Goal: Information Seeking & Learning: Learn about a topic

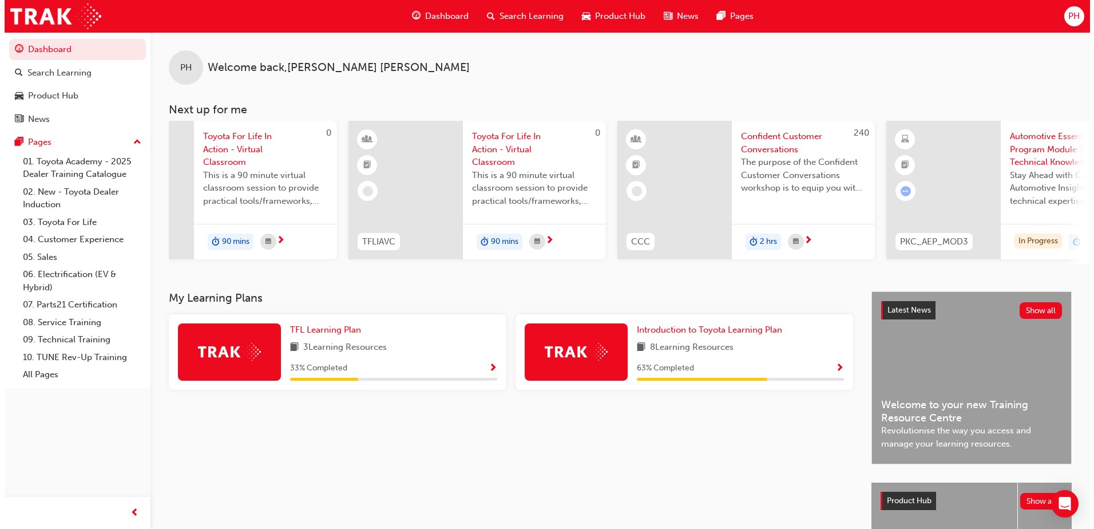
scroll to position [0, 152]
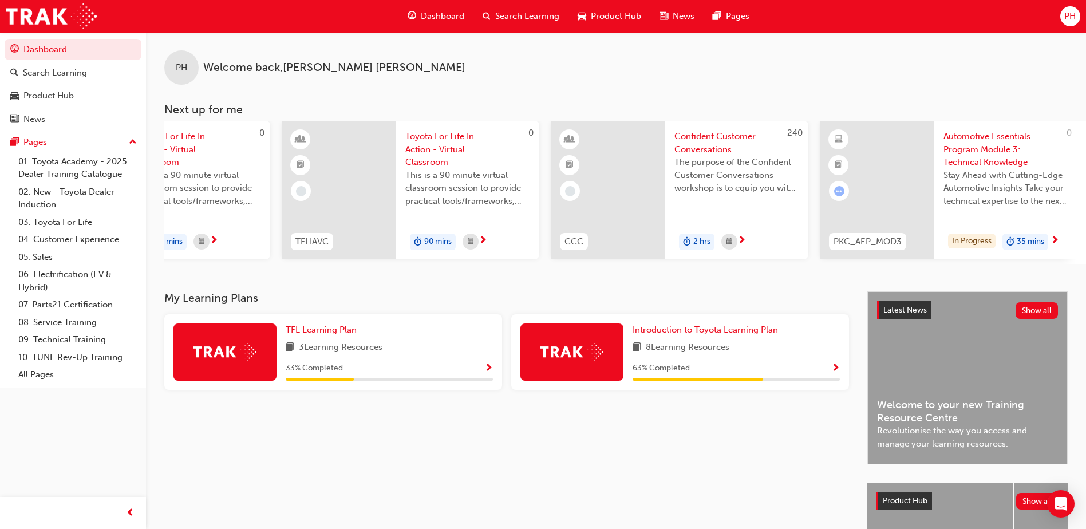
click at [967, 150] on span "Automotive Essentials Program Module 3: Technical Knowledge" at bounding box center [1005, 149] width 125 height 39
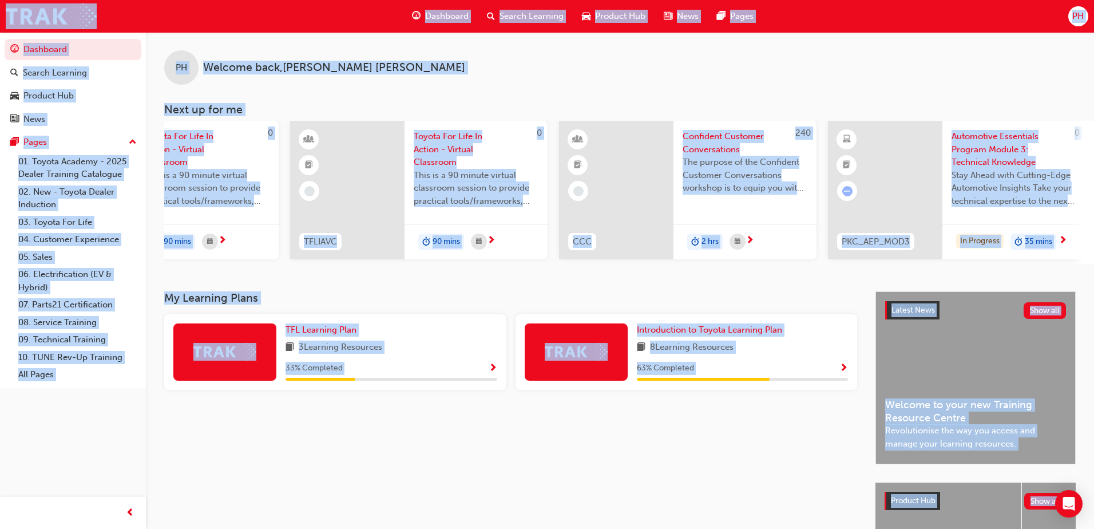
click at [967, 150] on div "PH Welcome back , Paige Hansen Next up for me 0 TFLIAVC Toyota For Life In Acti…" at bounding box center [547, 337] width 1094 height 675
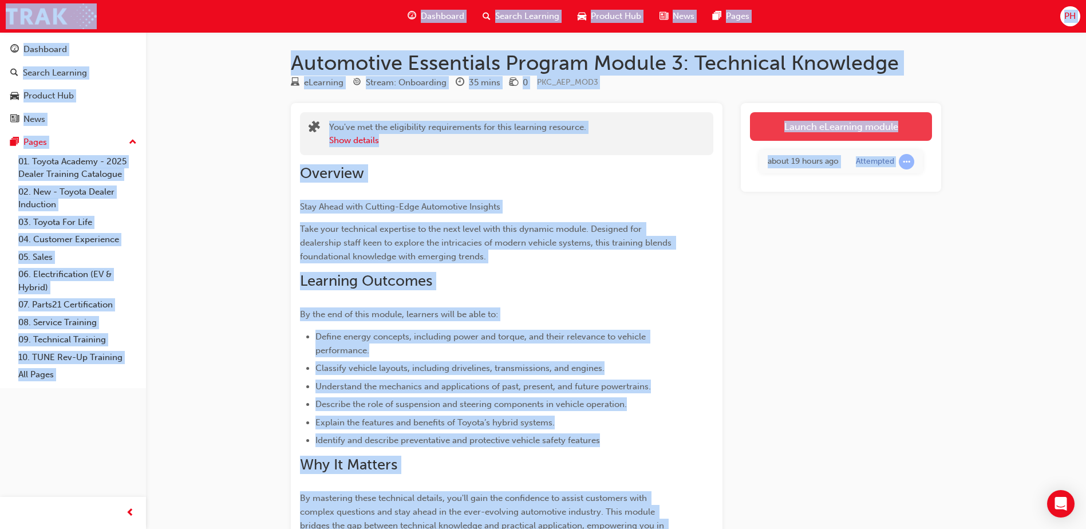
click at [857, 126] on link "Launch eLearning module" at bounding box center [841, 126] width 182 height 29
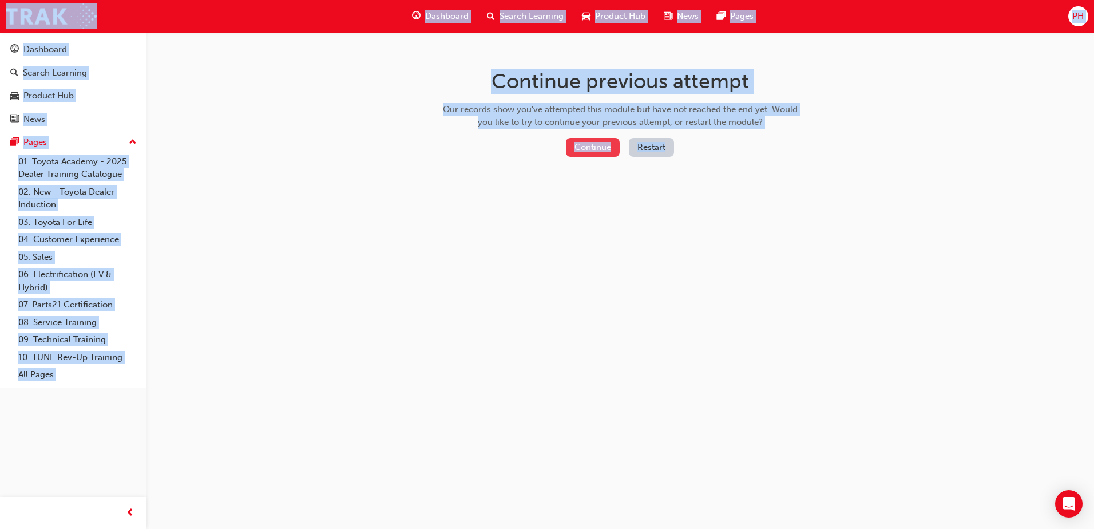
click at [602, 144] on button "Continue" at bounding box center [593, 147] width 54 height 19
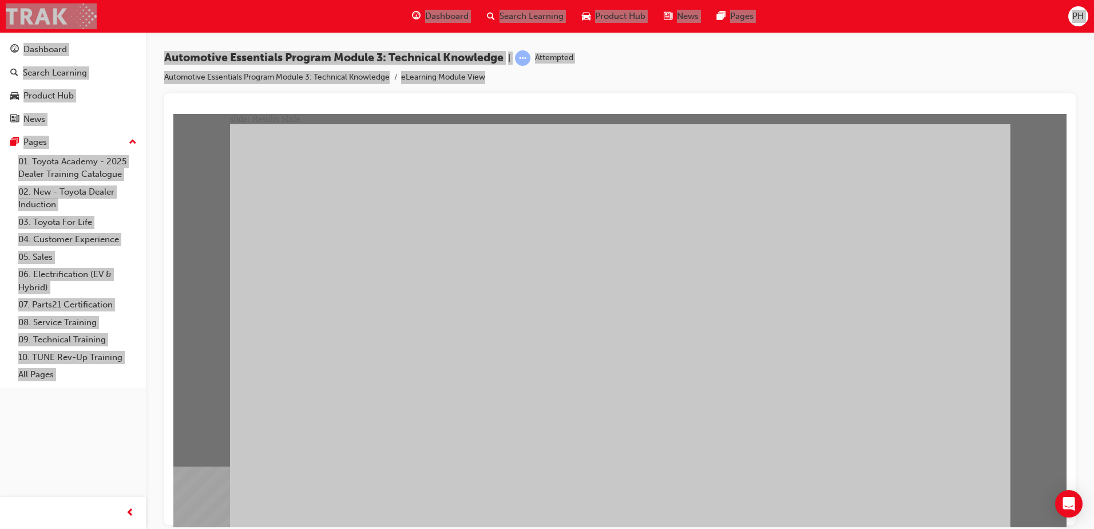
radio input "true"
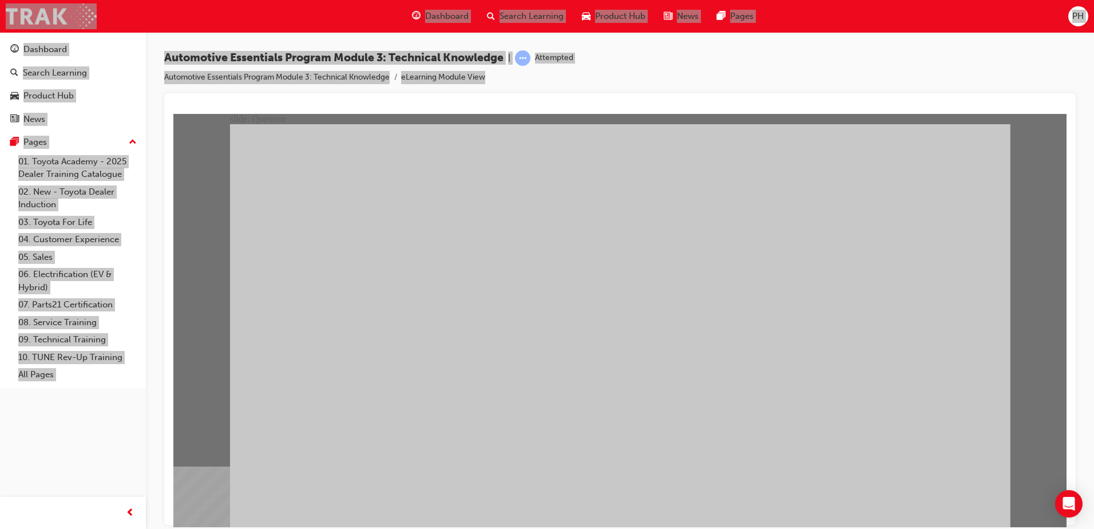
radio input "true"
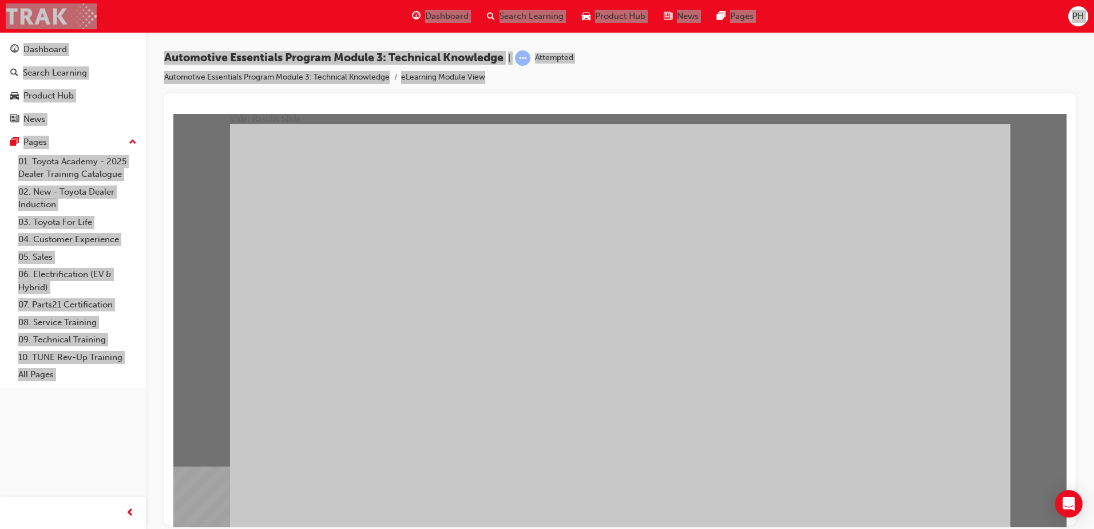
radio input "true"
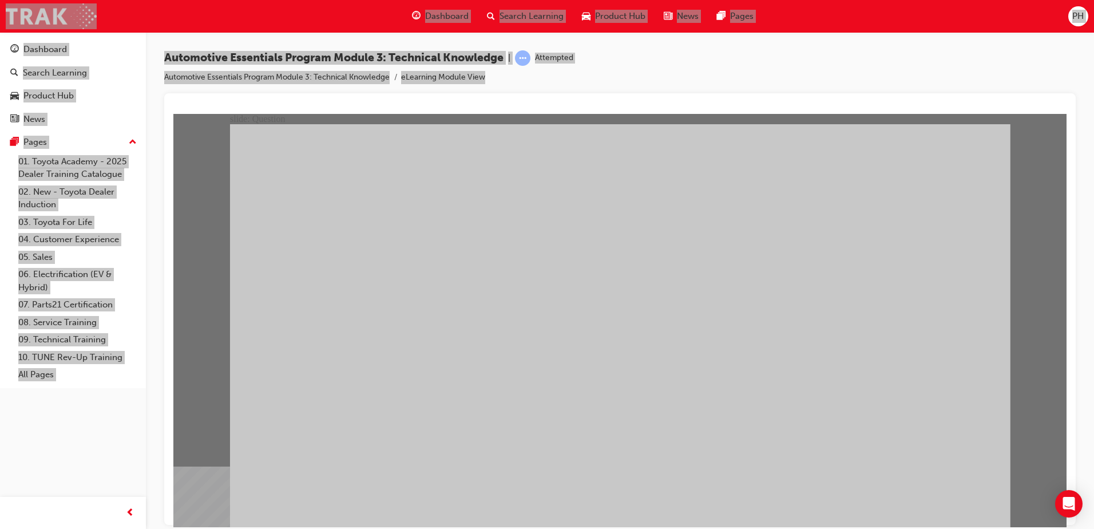
radio input "true"
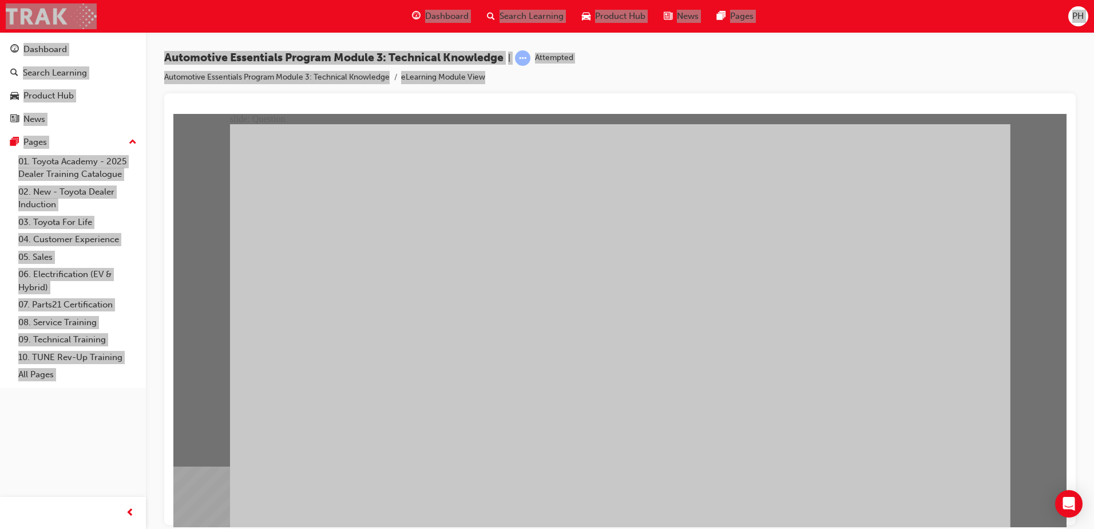
radio input "true"
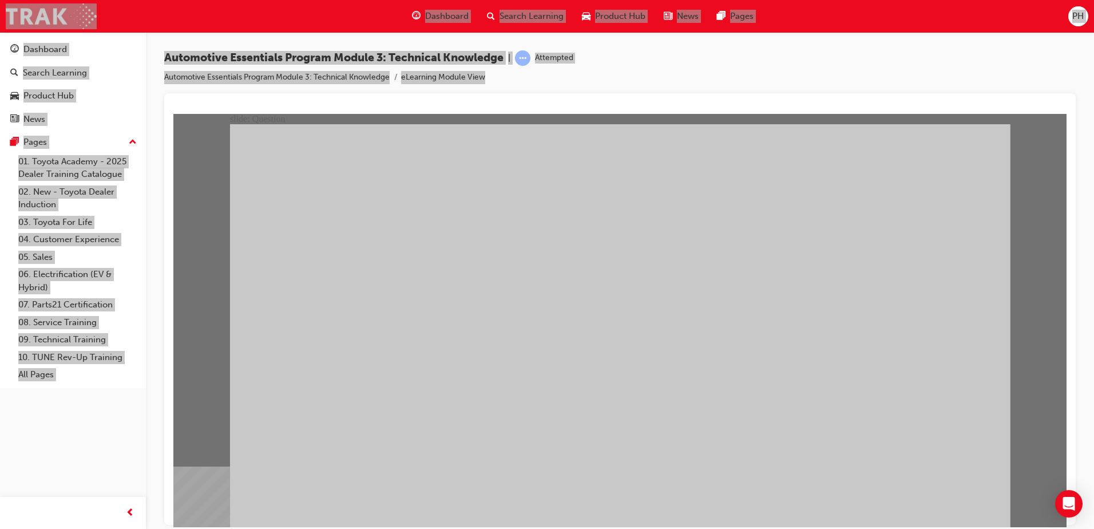
radio input "true"
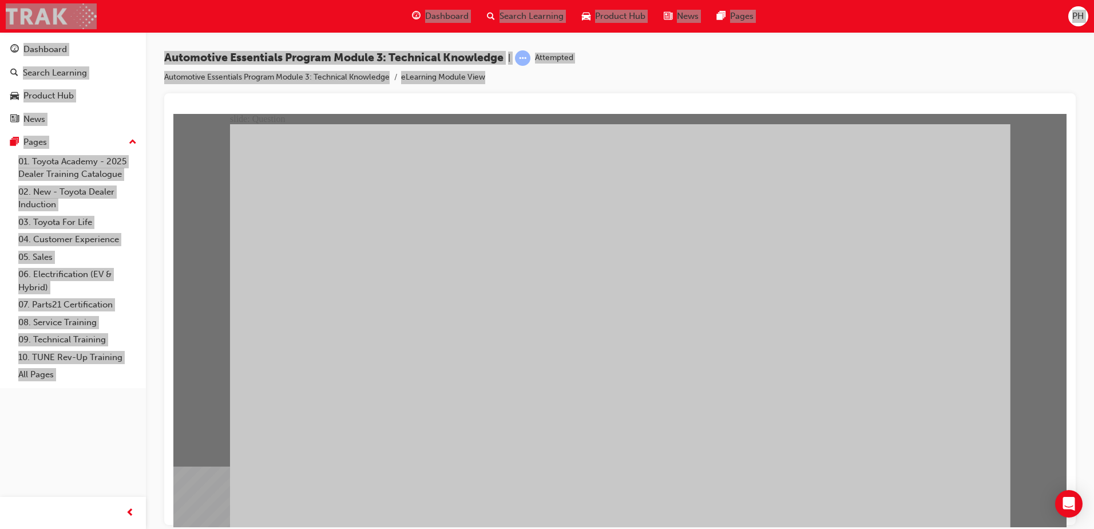
radio input "true"
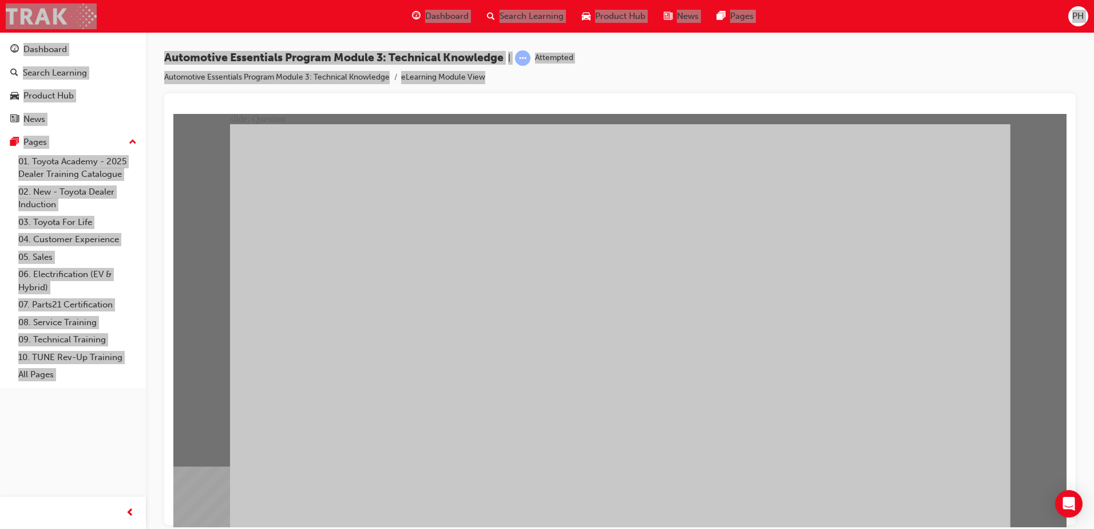
drag, startPoint x: 670, startPoint y: 410, endPoint x: 687, endPoint y: 422, distance: 21.8
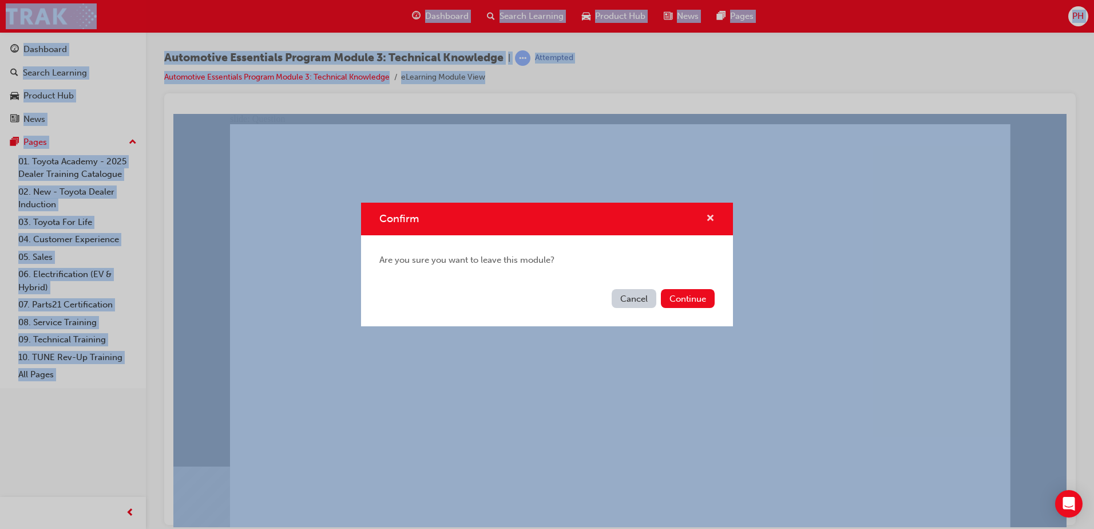
click at [713, 219] on span "cross-icon" at bounding box center [710, 219] width 9 height 10
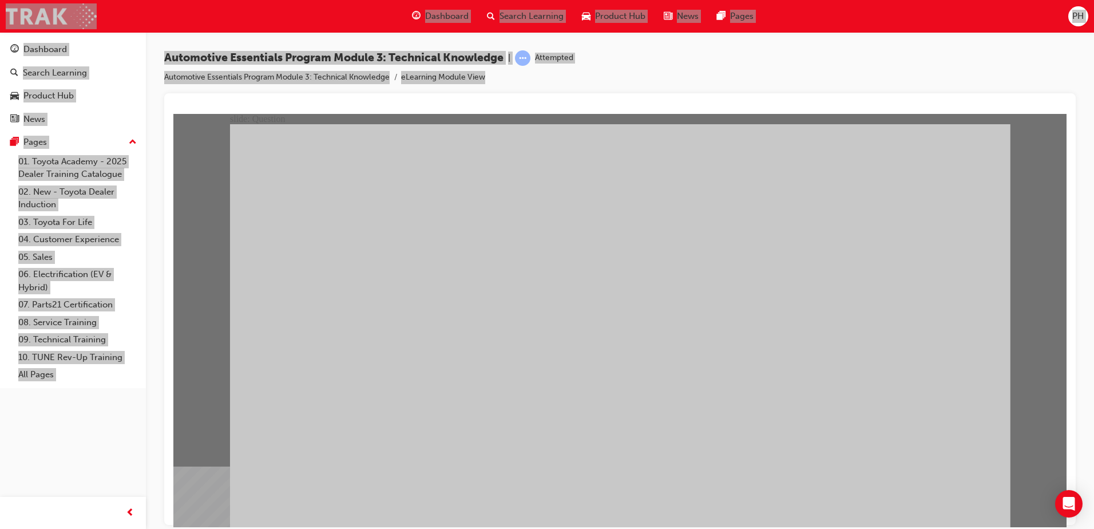
radio input "true"
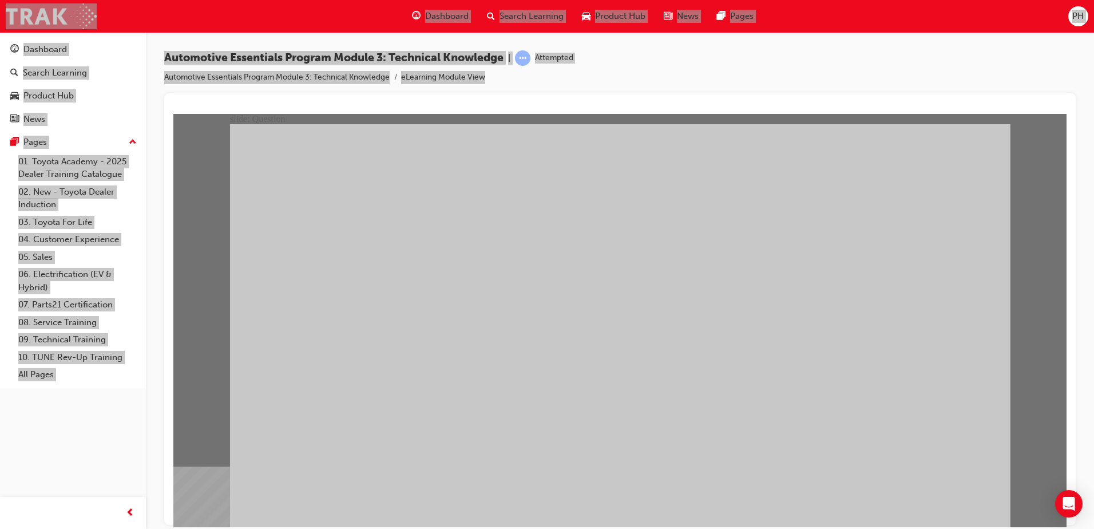
radio input "true"
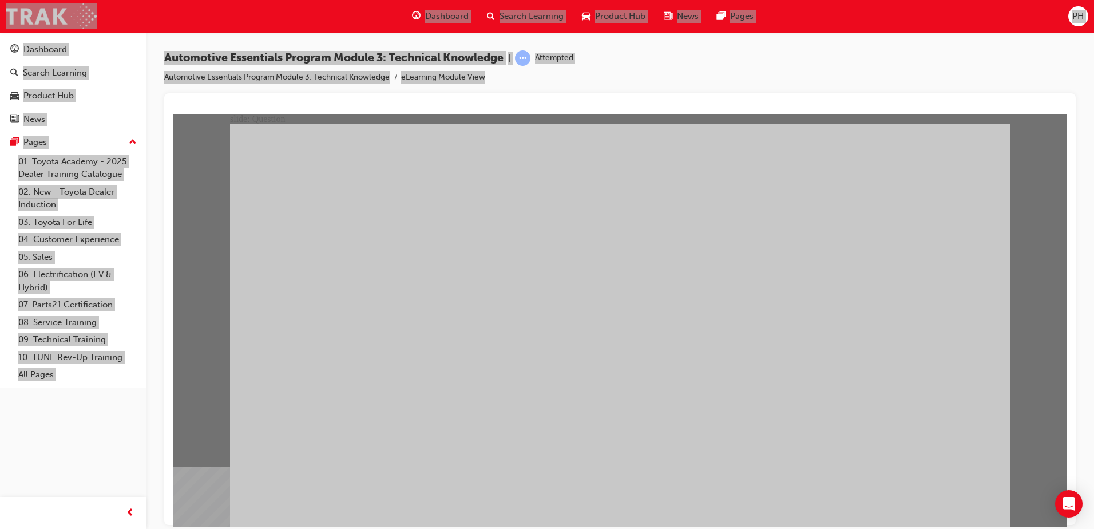
radio input "true"
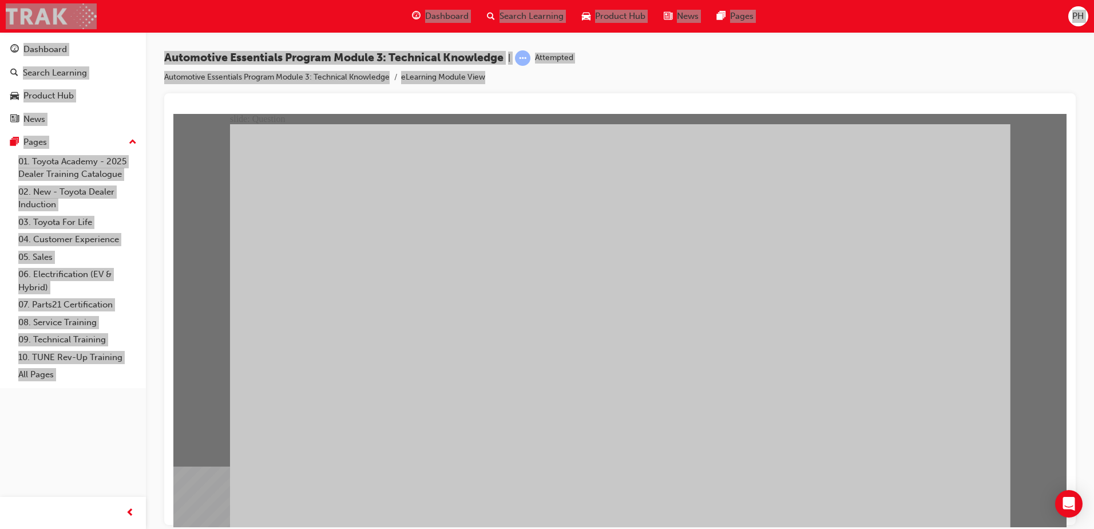
radio input "true"
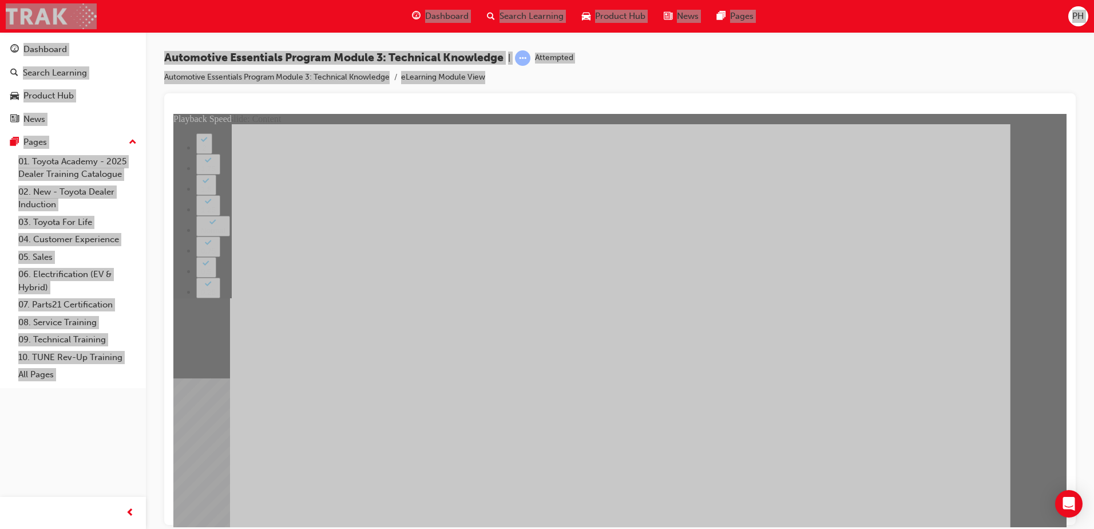
type input "8"
type input "0"
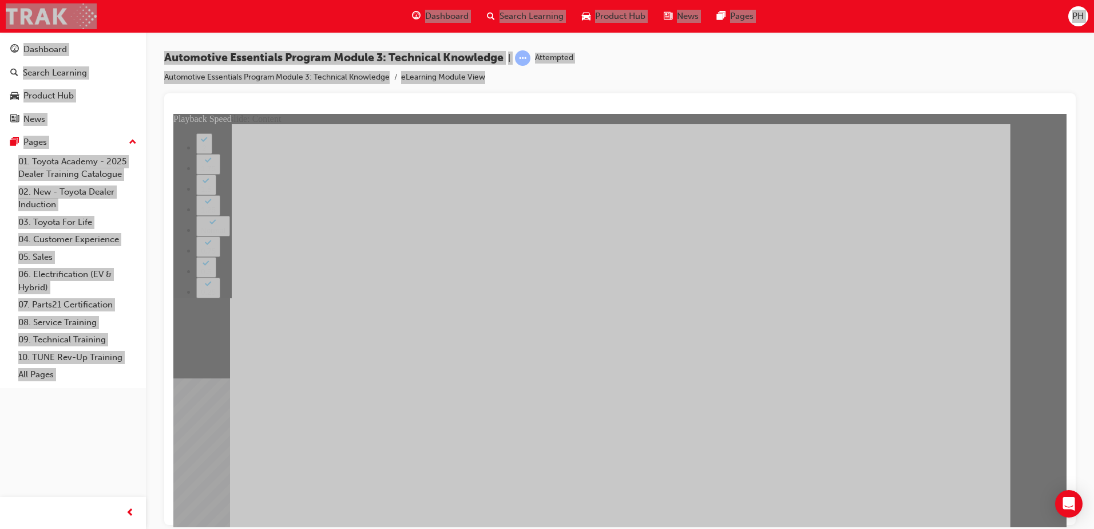
type input "1"
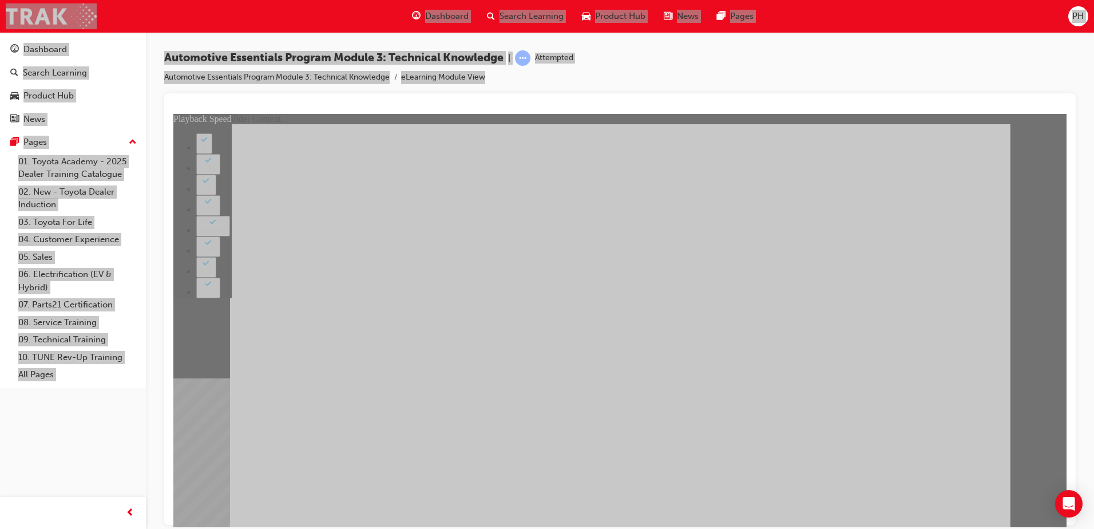
type input "1"
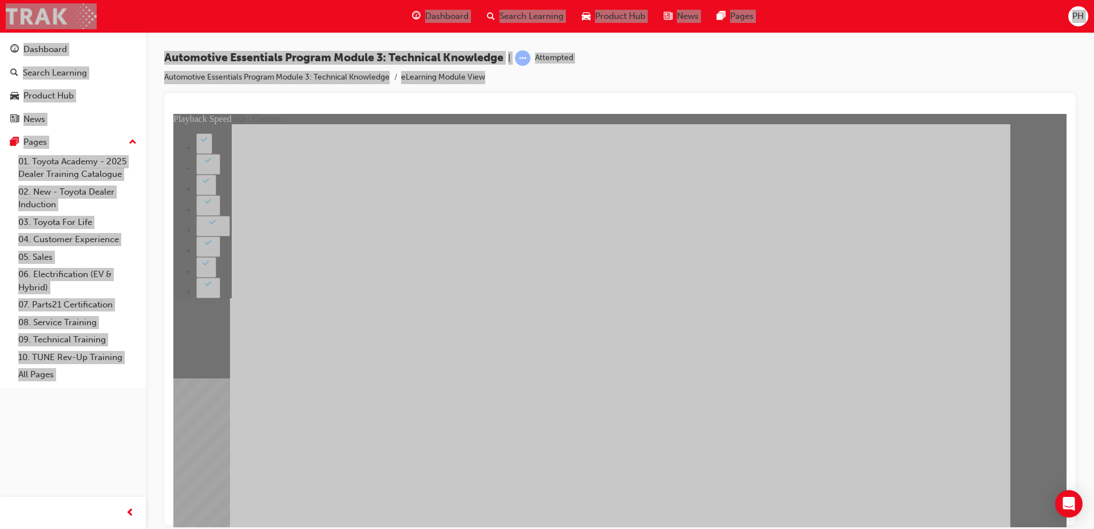
type input "7"
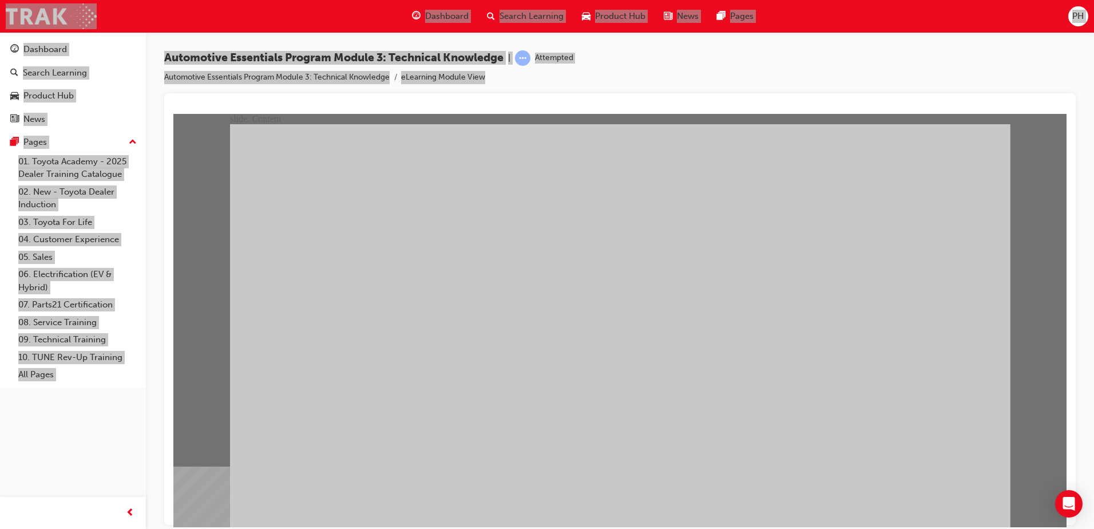
drag, startPoint x: 546, startPoint y: 364, endPoint x: 559, endPoint y: 358, distance: 14.4
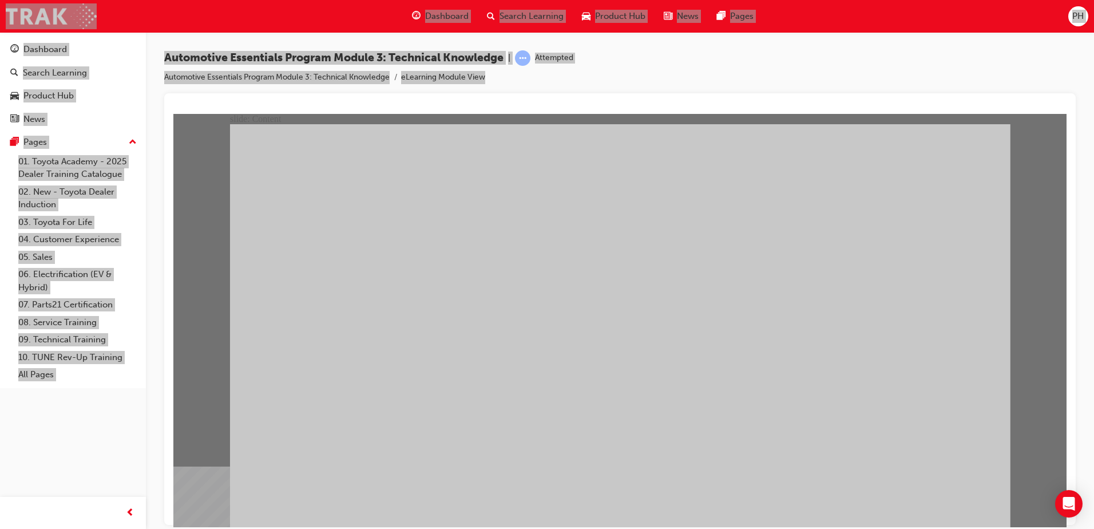
radio input "true"
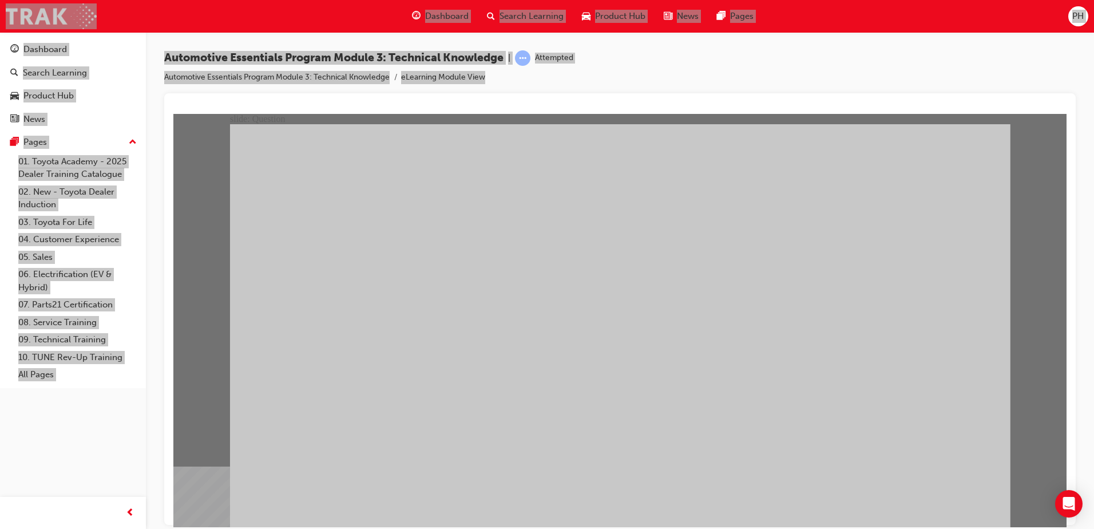
drag, startPoint x: 769, startPoint y: 348, endPoint x: 796, endPoint y: 341, distance: 27.2
radio input "true"
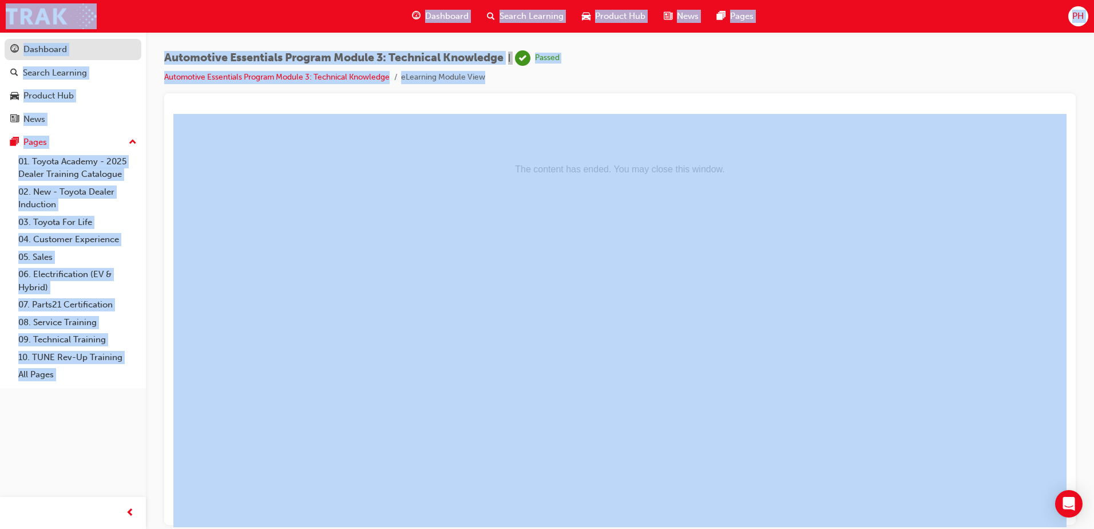
click at [23, 48] on div "Dashboard" at bounding box center [72, 49] width 125 height 14
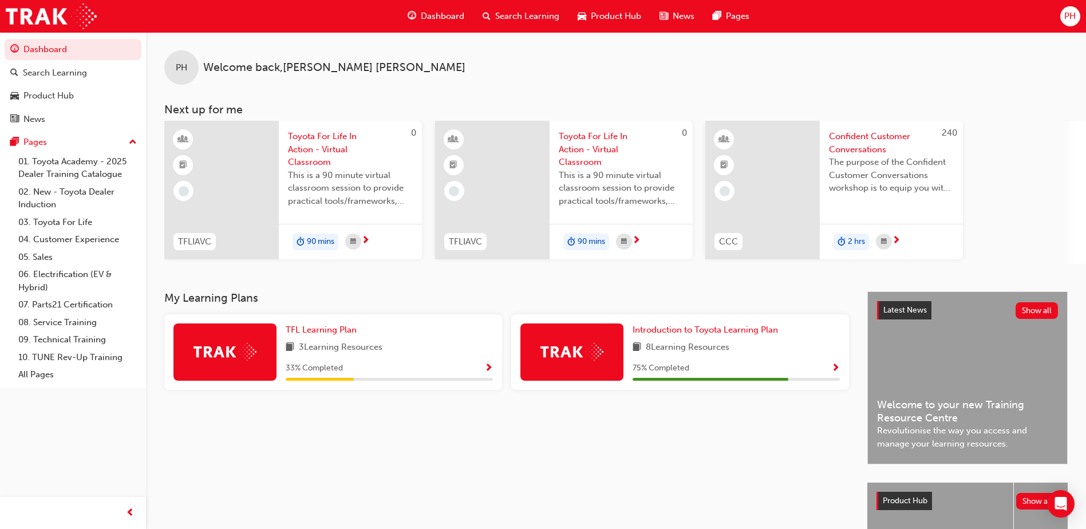
click at [830, 364] on div "75 % Completed" at bounding box center [735, 368] width 207 height 14
click at [836, 367] on span "Show Progress" at bounding box center [835, 368] width 9 height 10
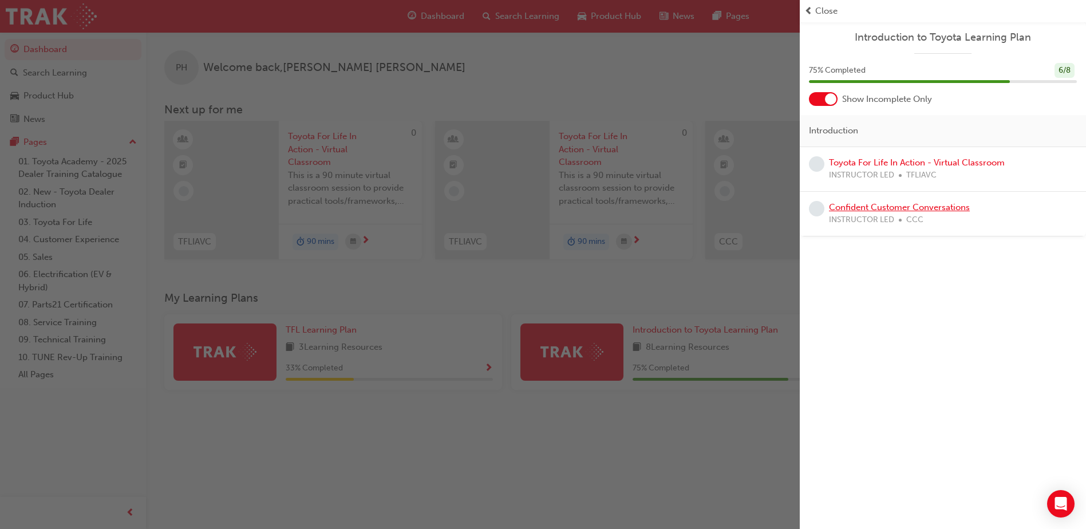
click at [913, 204] on link "Confident Customer Conversations" at bounding box center [899, 207] width 141 height 10
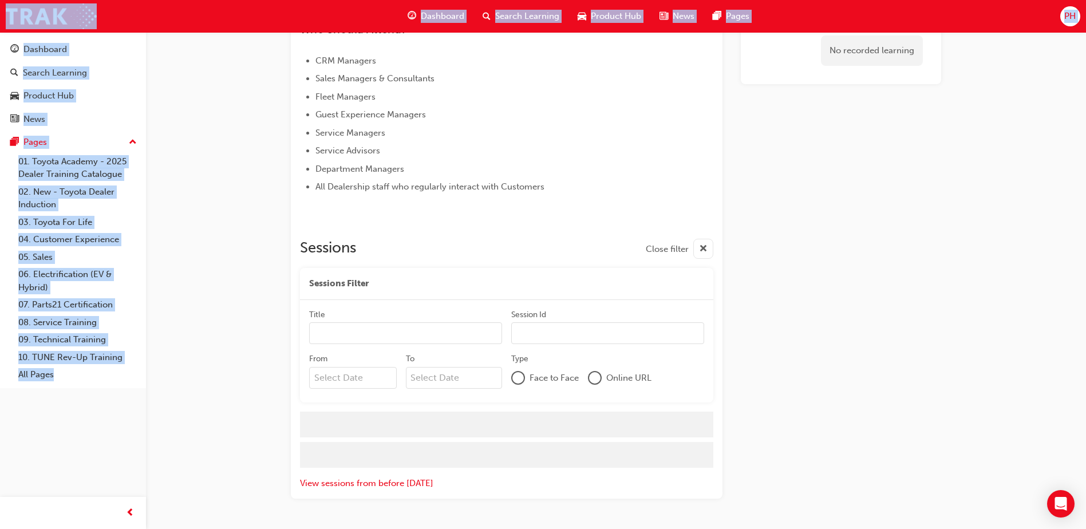
click at [913, 204] on div "No recorded learning" at bounding box center [841, 43] width 200 height 911
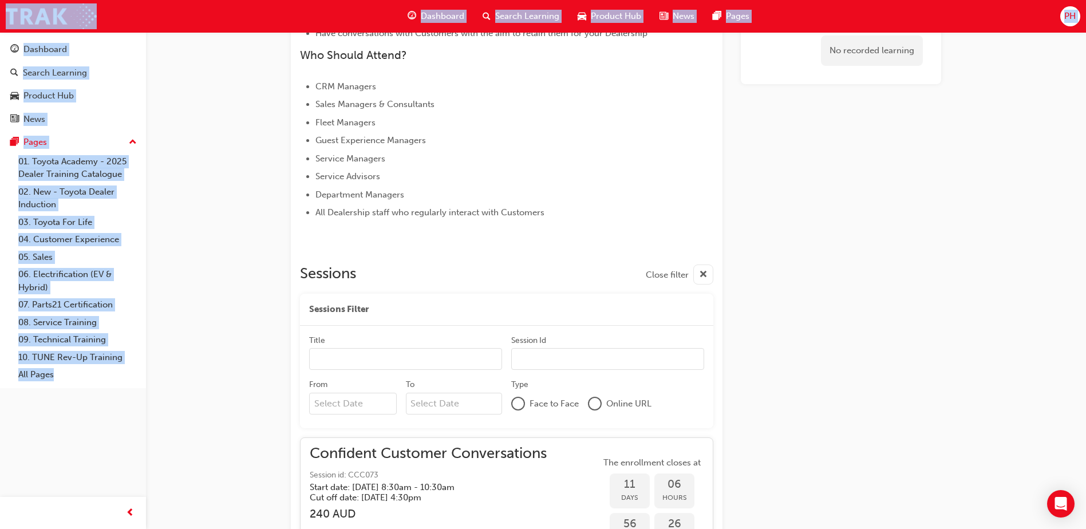
scroll to position [547, 0]
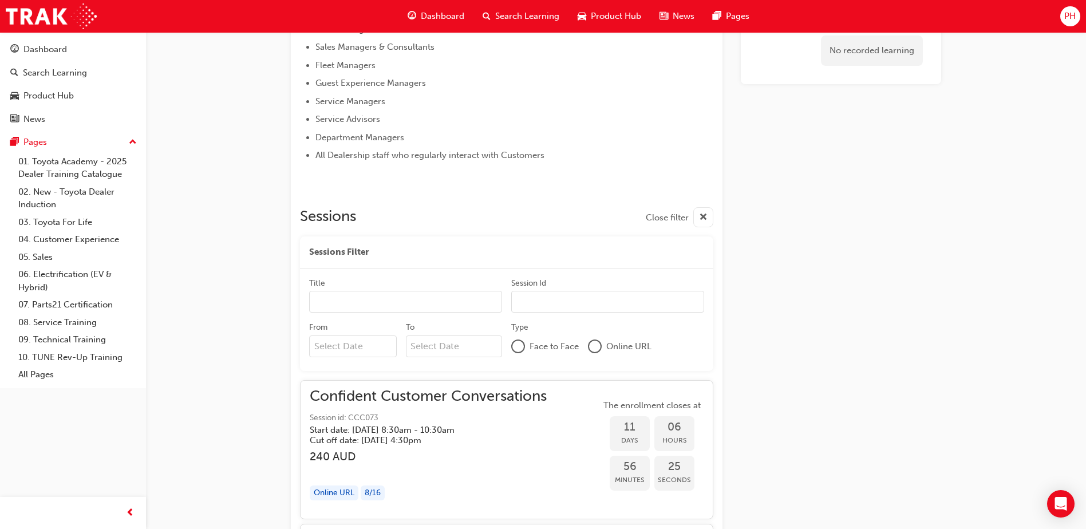
click at [594, 345] on div at bounding box center [594, 346] width 11 height 11
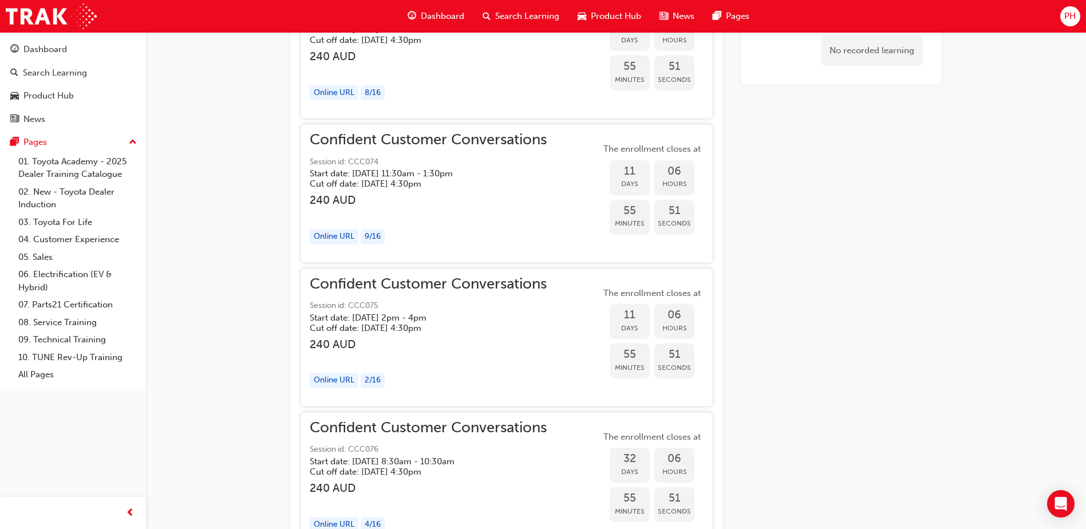
scroll to position [890, 0]
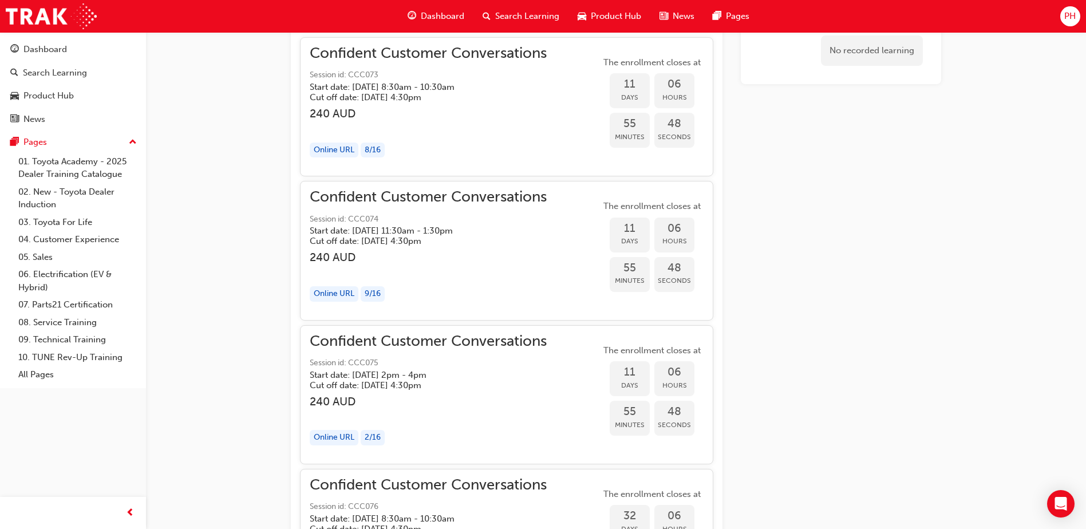
click at [489, 199] on span "Confident Customer Conversations" at bounding box center [428, 197] width 237 height 13
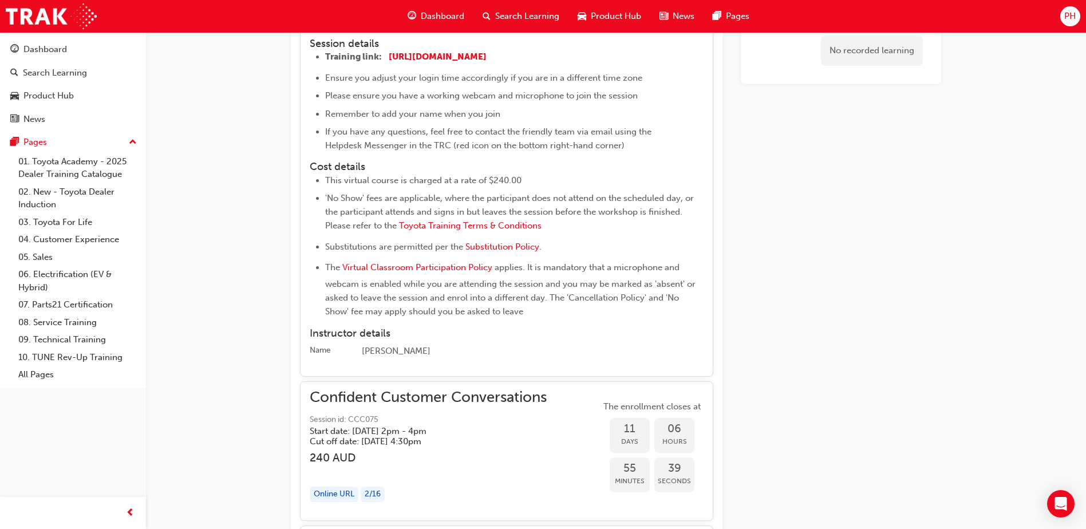
scroll to position [947, 0]
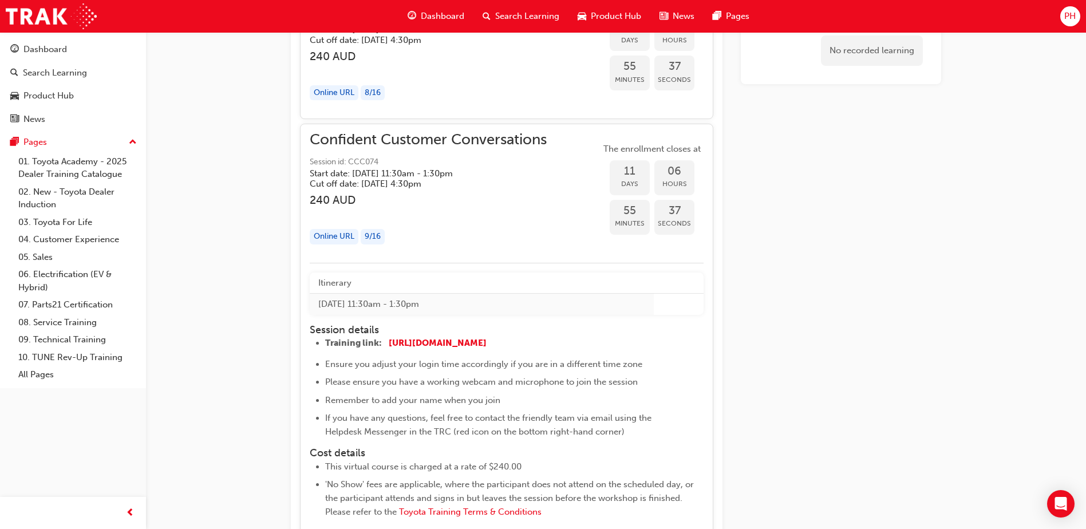
click at [339, 235] on div "Online URL" at bounding box center [334, 236] width 49 height 15
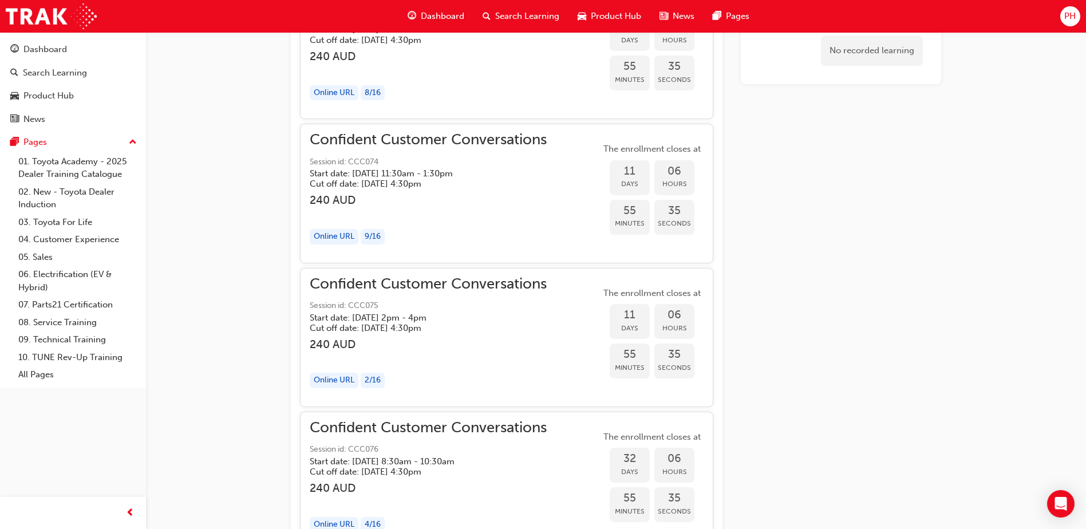
click at [372, 234] on div "9 / 16" at bounding box center [373, 236] width 24 height 15
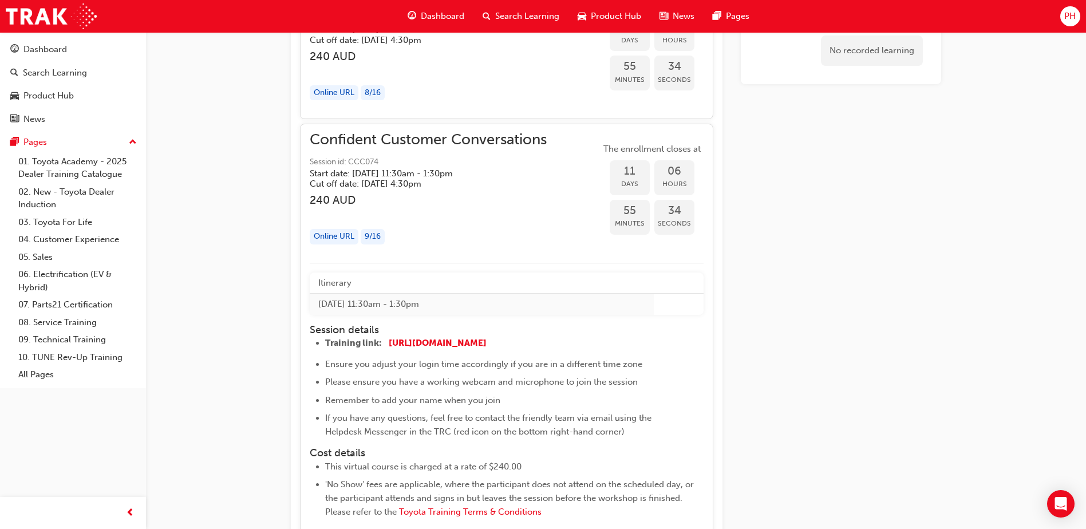
click at [334, 233] on div "Online URL" at bounding box center [334, 236] width 49 height 15
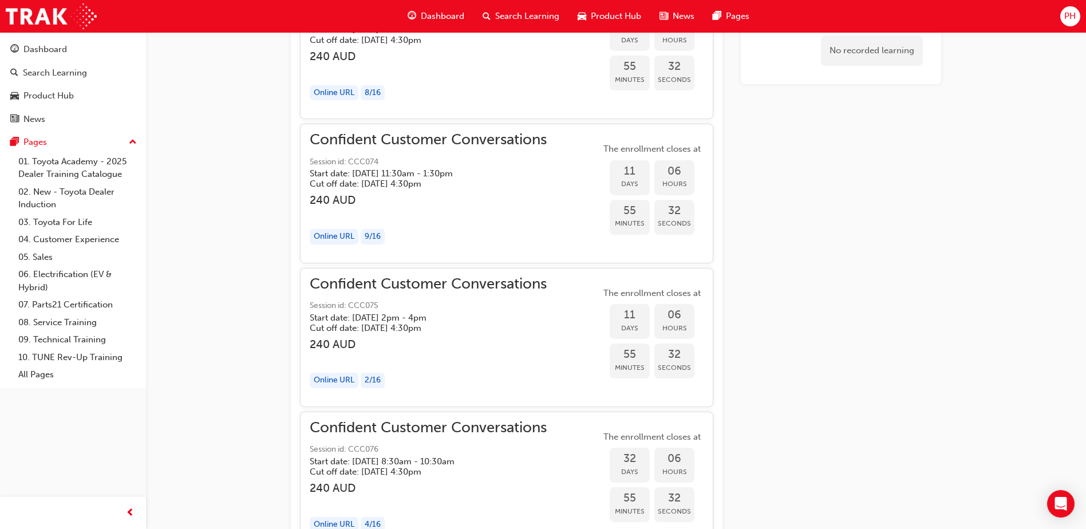
click at [355, 133] on span "Confident Customer Conversations" at bounding box center [428, 139] width 237 height 13
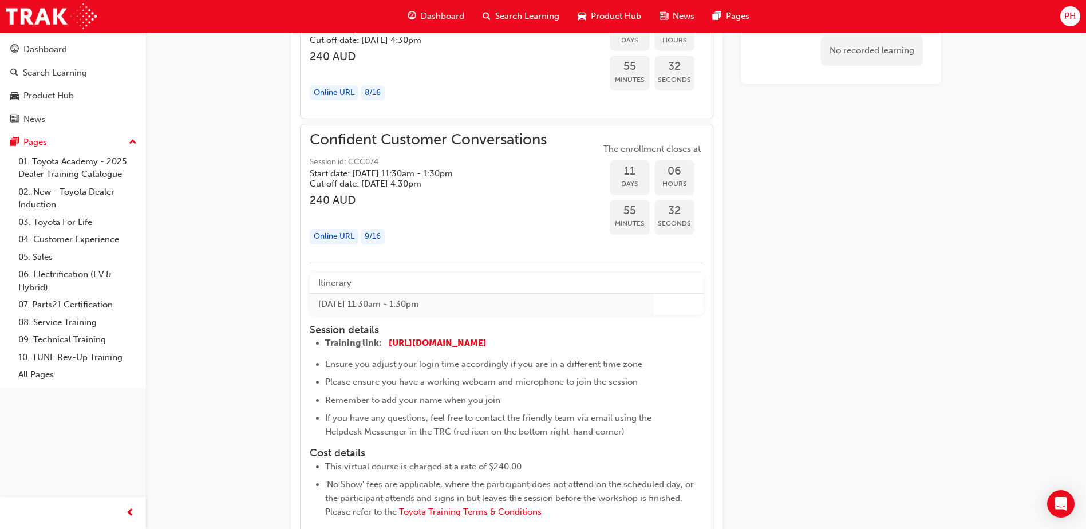
click at [355, 133] on span "Confident Customer Conversations" at bounding box center [428, 139] width 237 height 13
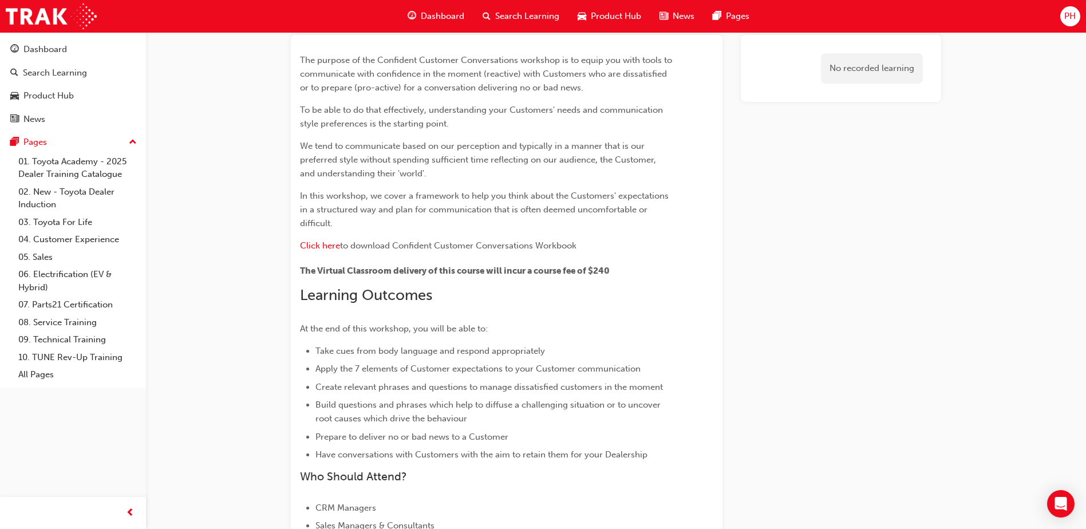
scroll to position [0, 0]
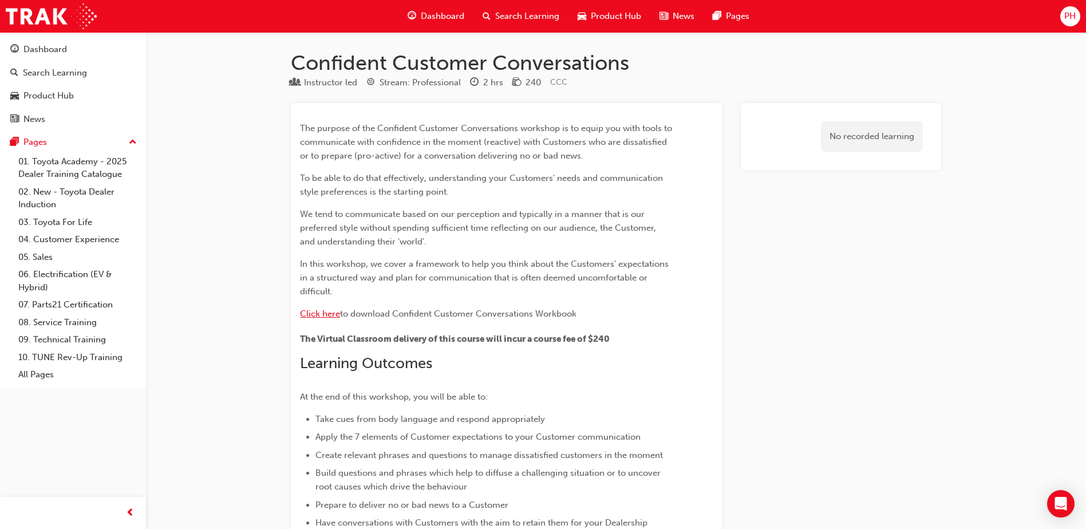
click at [335, 318] on span "Click here" at bounding box center [320, 313] width 40 height 10
click at [47, 48] on div "Dashboard" at bounding box center [44, 49] width 43 height 13
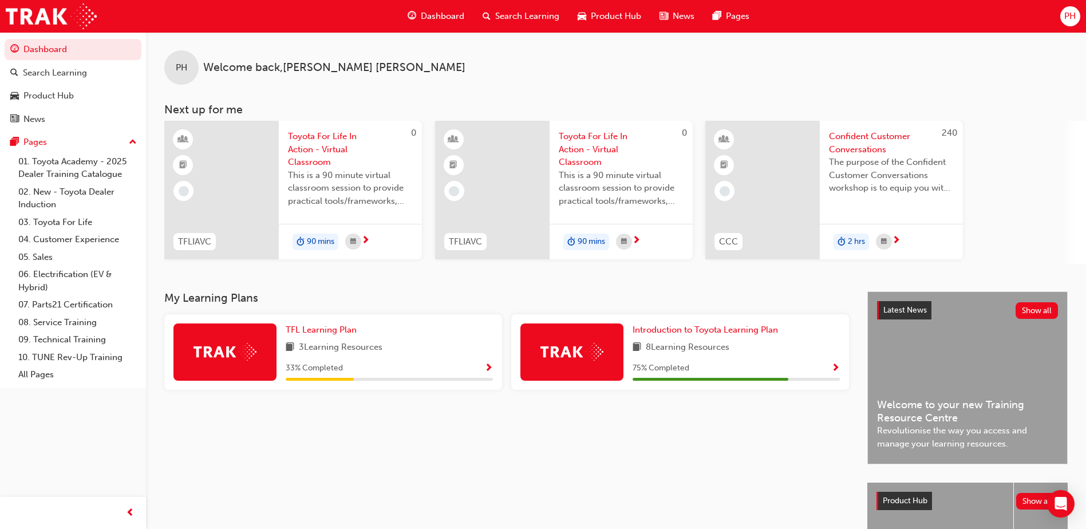
click at [484, 366] on span "Show Progress" at bounding box center [488, 368] width 9 height 10
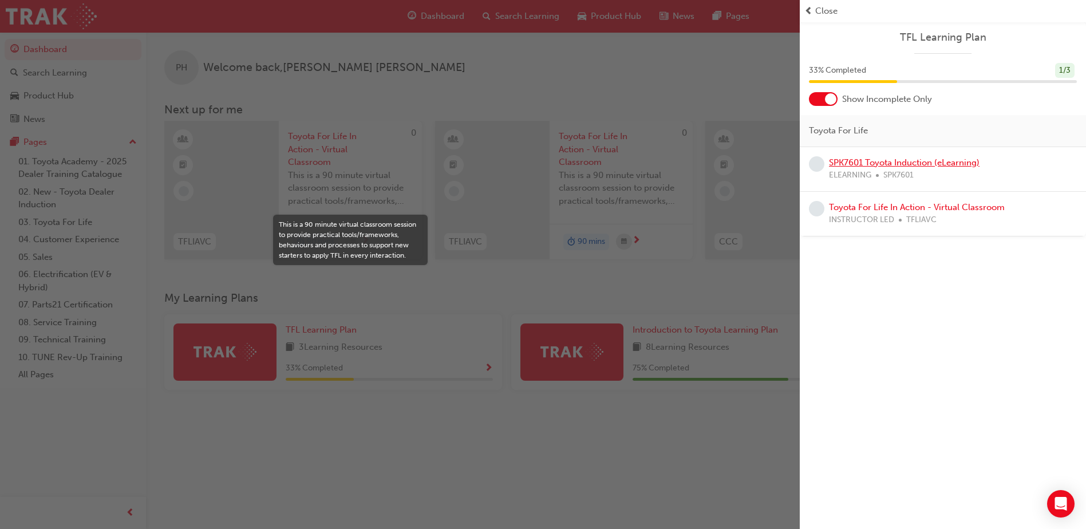
click at [936, 161] on link "SPK7601 Toyota Induction (eLearning)" at bounding box center [904, 162] width 151 height 10
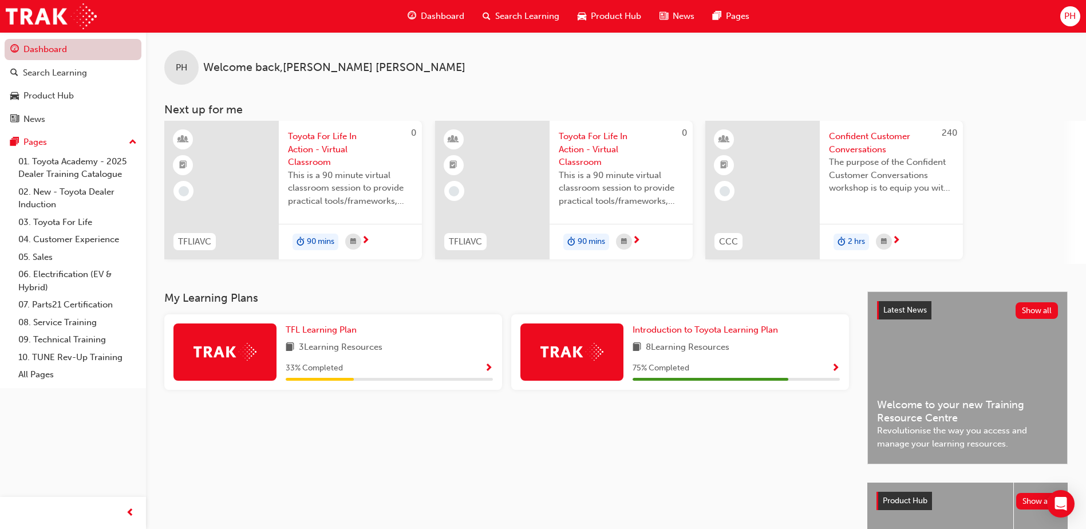
click at [27, 46] on link "Dashboard" at bounding box center [73, 49] width 137 height 21
click at [406, 2] on div "Dashboard Search Learning Product Hub News Pages" at bounding box center [578, 16] width 369 height 33
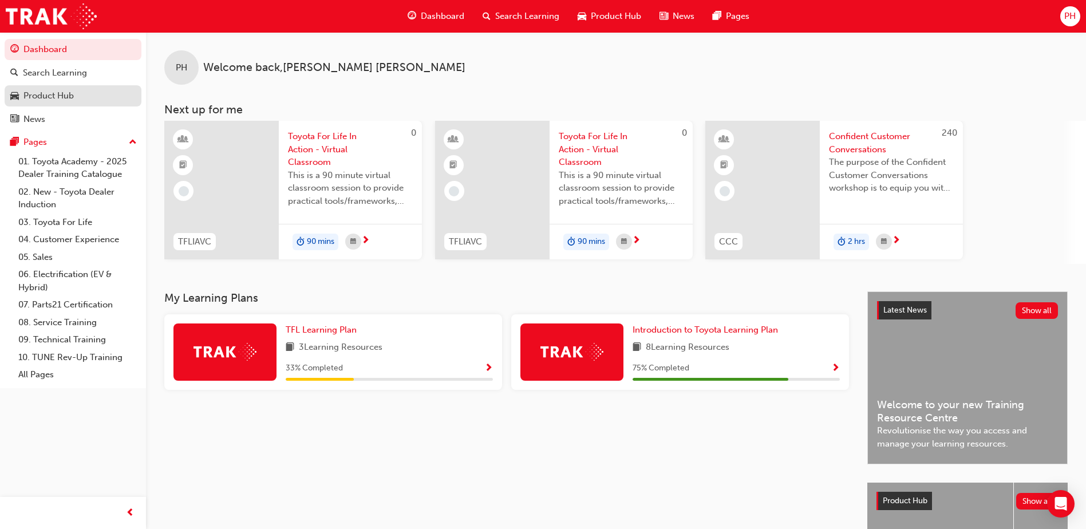
click at [57, 86] on link "Product Hub" at bounding box center [73, 95] width 137 height 21
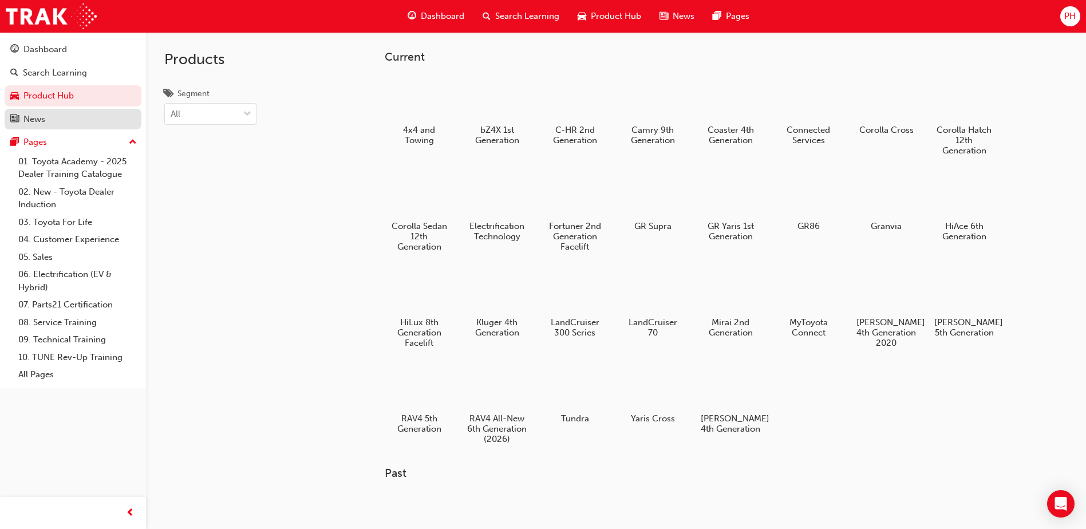
click at [61, 126] on link "News" at bounding box center [73, 119] width 137 height 21
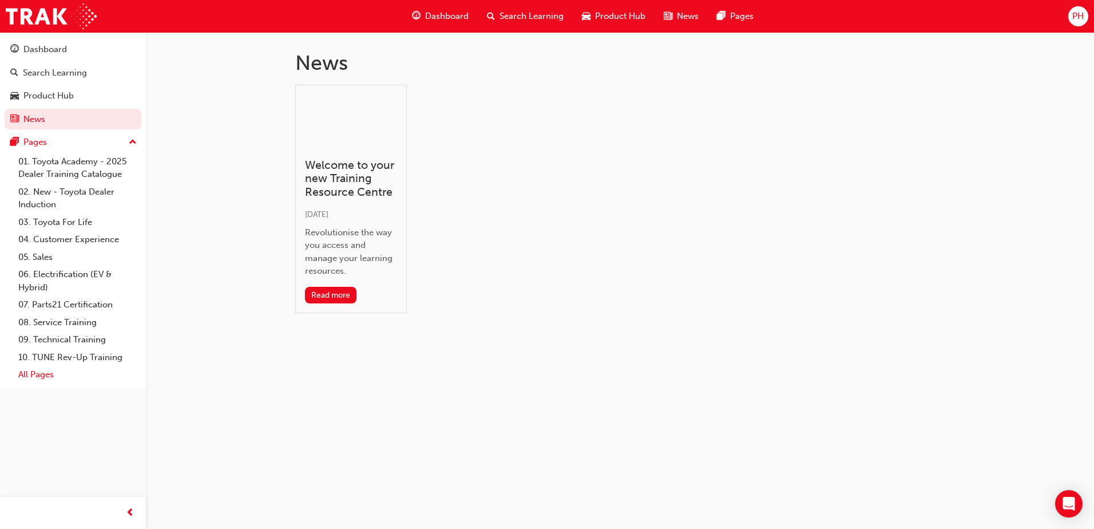
click at [36, 375] on link "All Pages" at bounding box center [78, 375] width 128 height 18
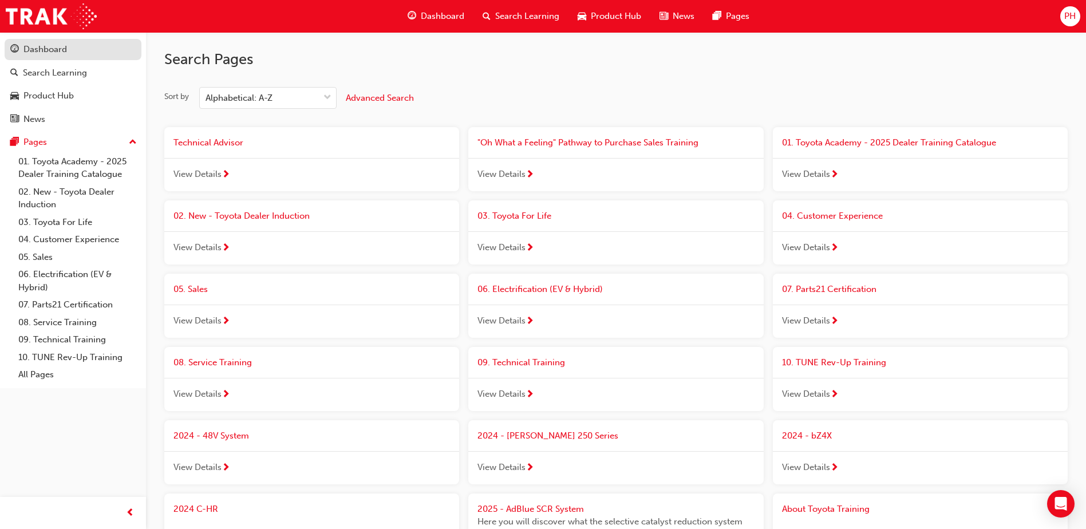
click at [42, 54] on div "Dashboard" at bounding box center [44, 49] width 43 height 13
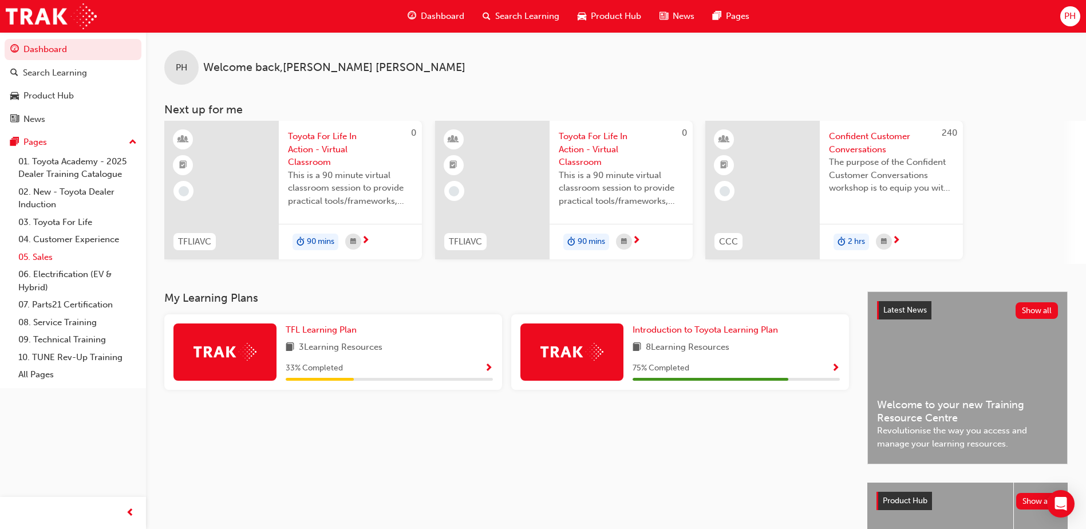
click at [26, 256] on link "05. Sales" at bounding box center [78, 257] width 128 height 18
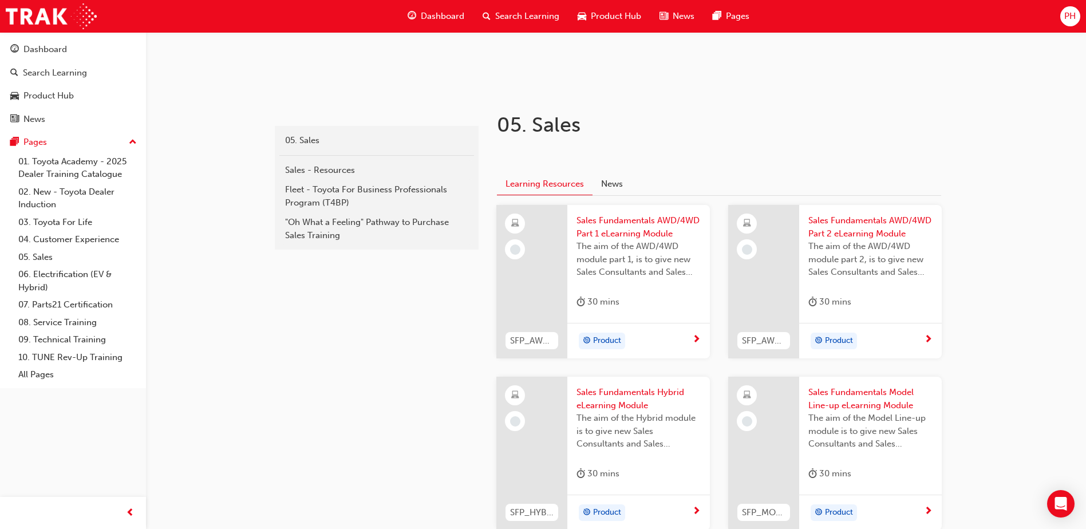
scroll to position [114, 0]
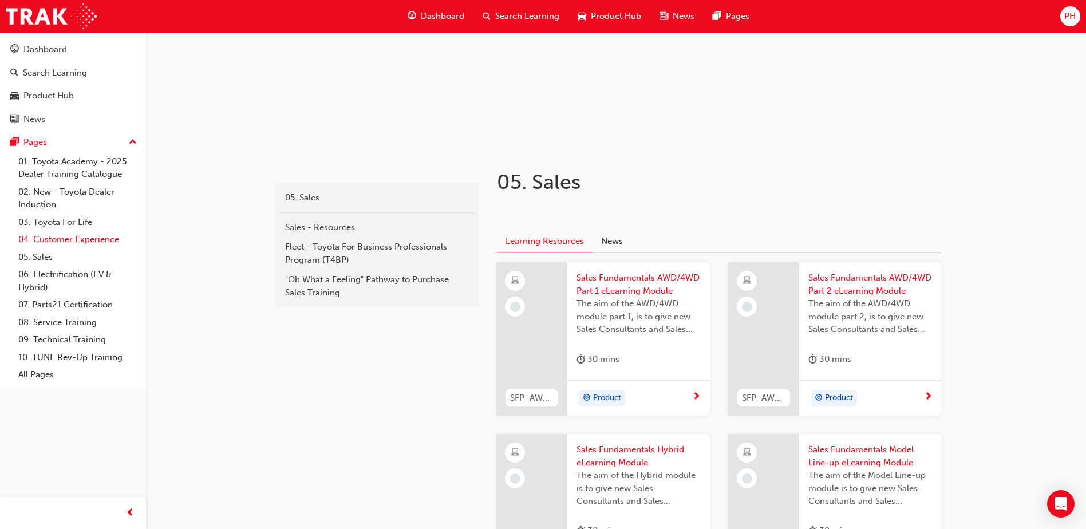
click at [98, 245] on link "04. Customer Experience" at bounding box center [78, 240] width 128 height 18
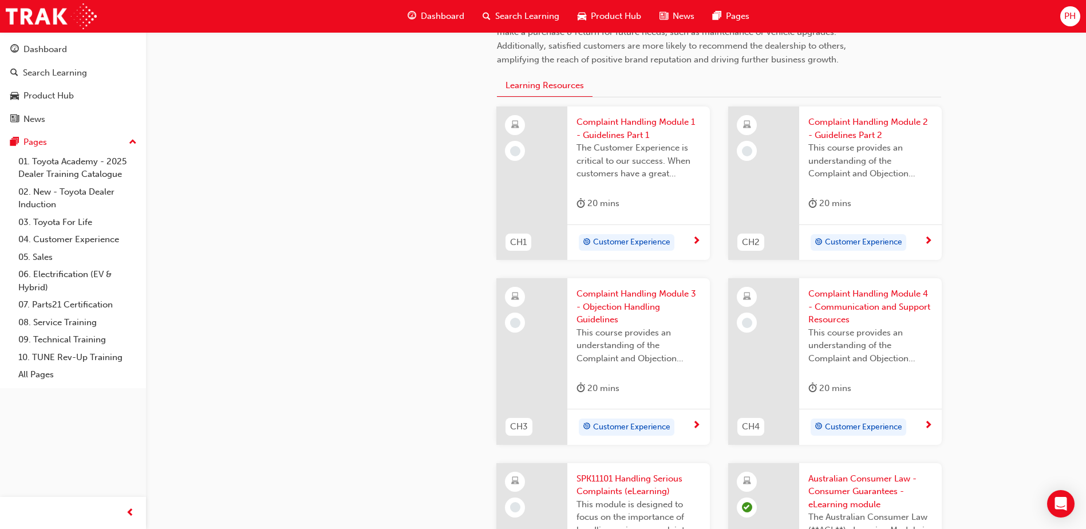
scroll to position [304, 0]
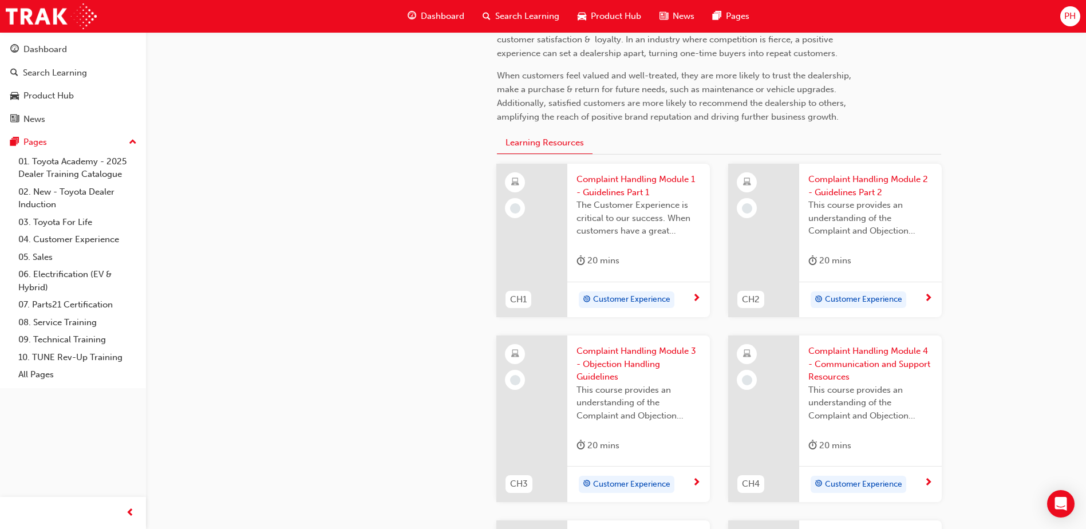
click at [689, 295] on div "Customer Experience" at bounding box center [634, 299] width 116 height 17
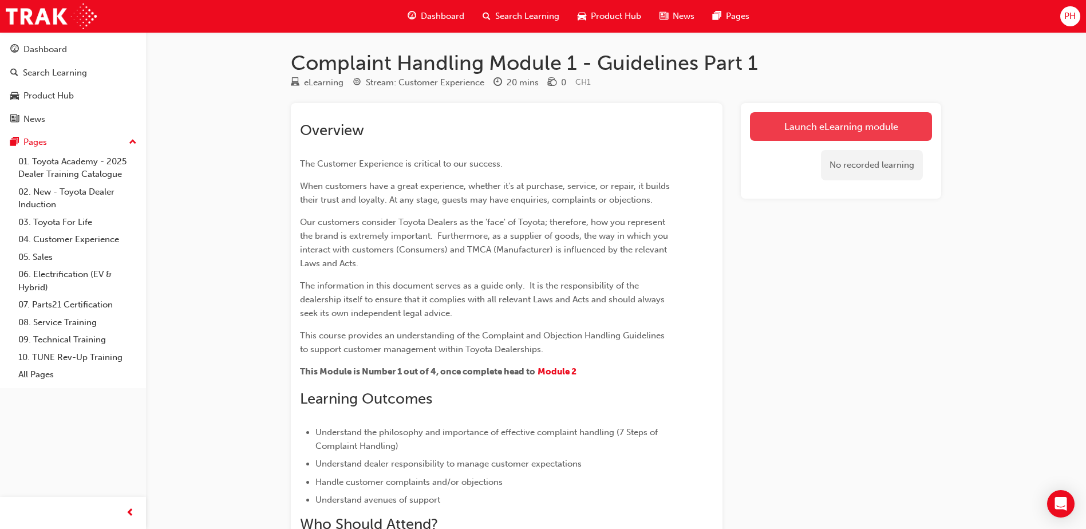
click at [782, 118] on link "Launch eLearning module" at bounding box center [841, 126] width 182 height 29
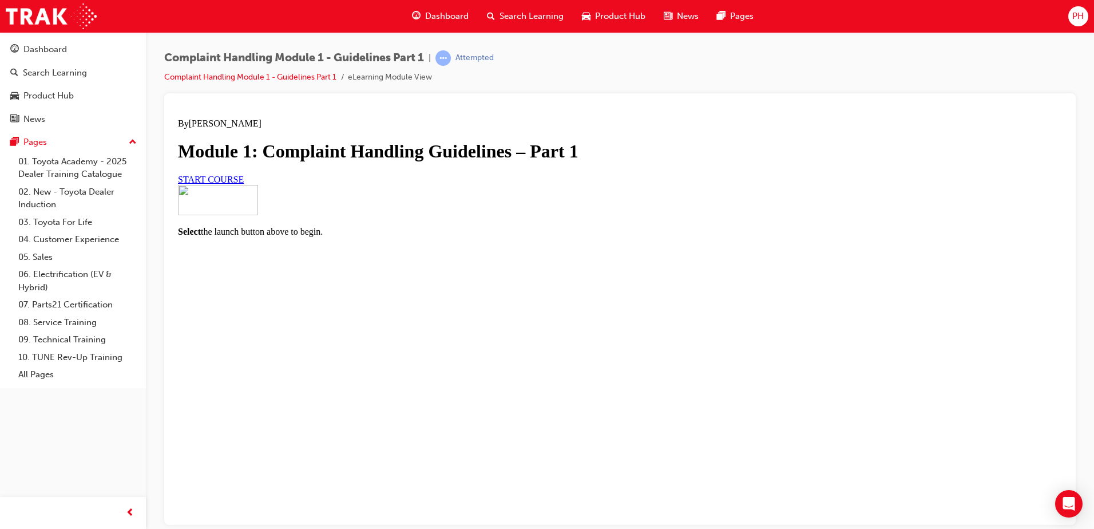
click at [244, 184] on span "START COURSE" at bounding box center [211, 179] width 66 height 10
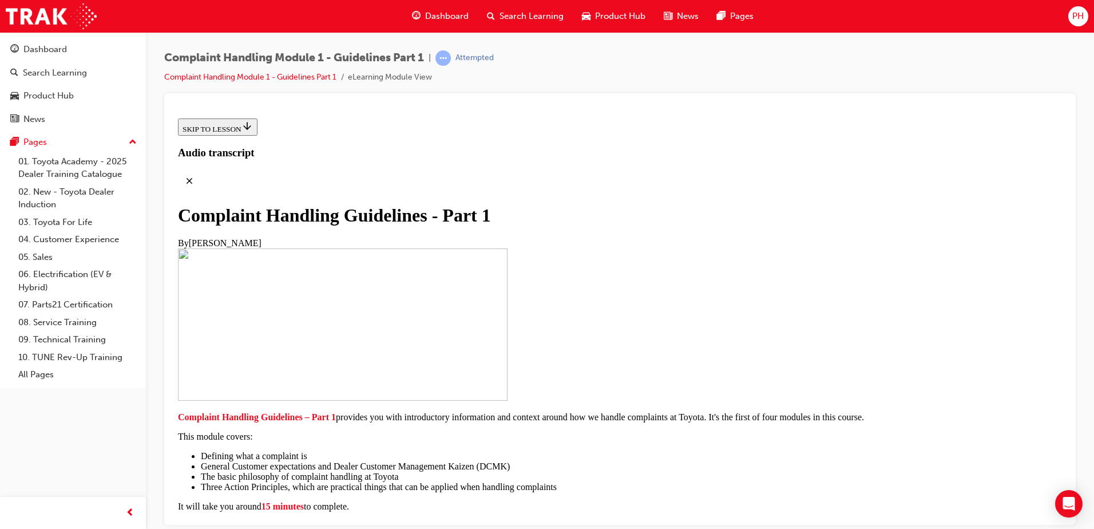
scroll to position [243, 0]
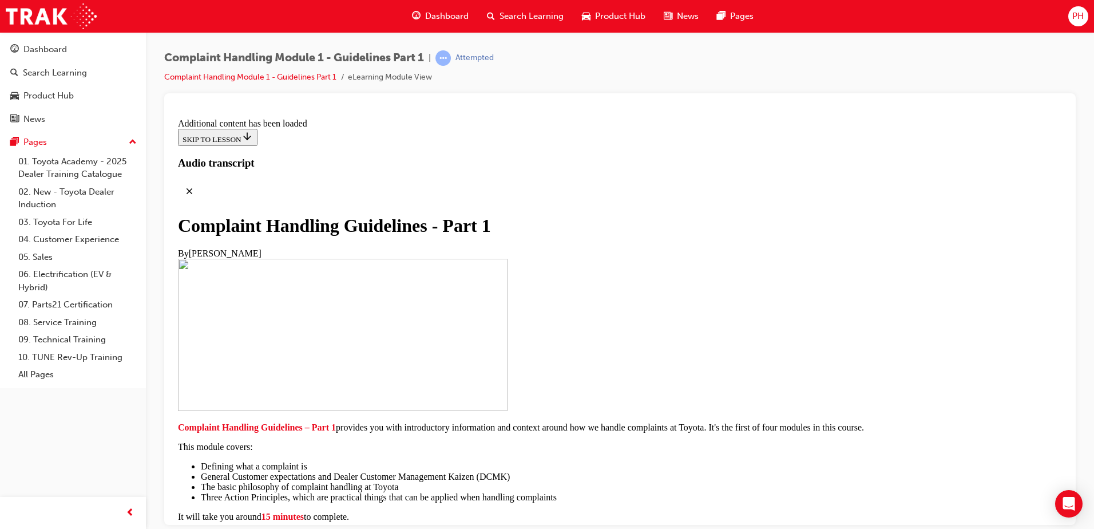
scroll to position [808, 0]
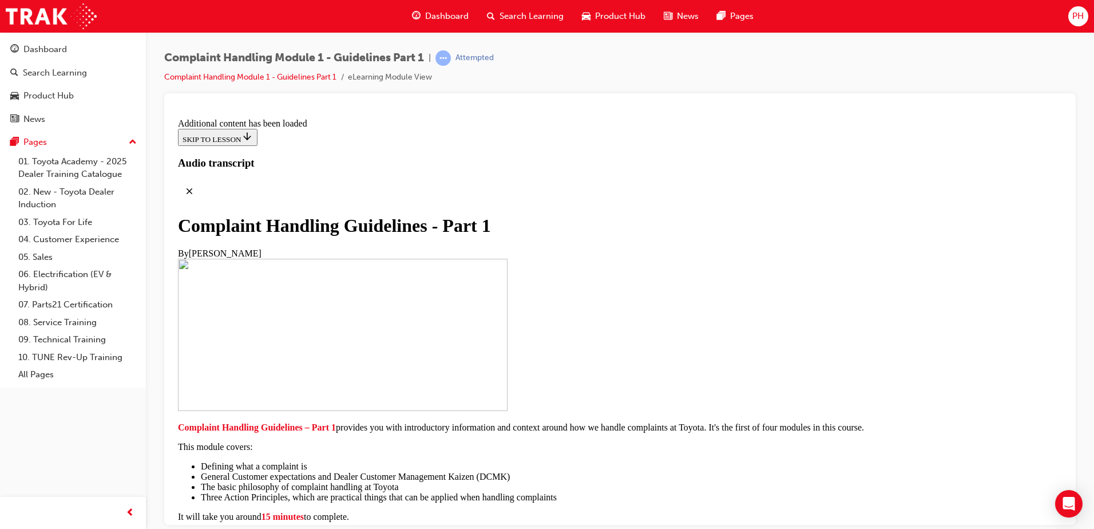
scroll to position [2663, 0]
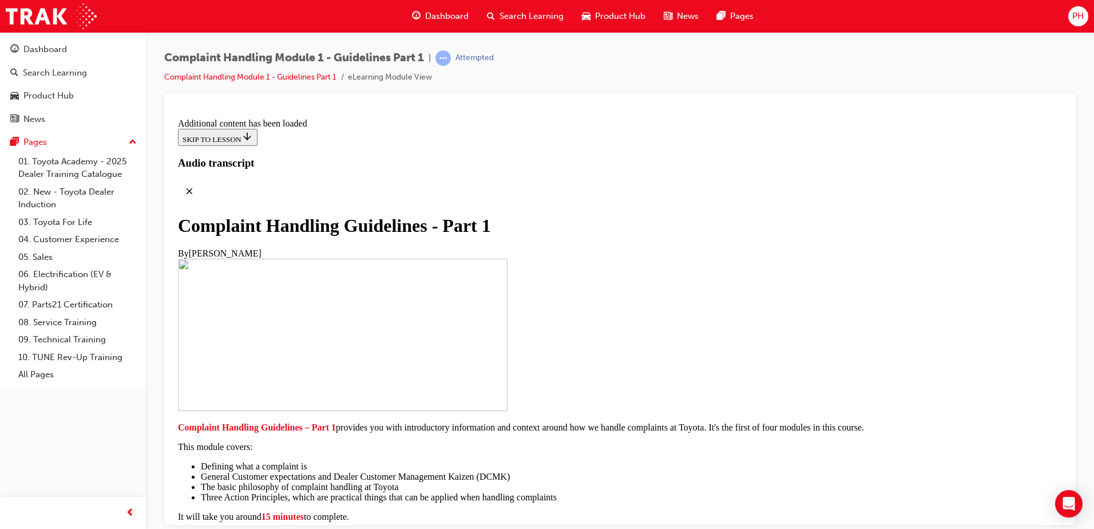
radio input "true"
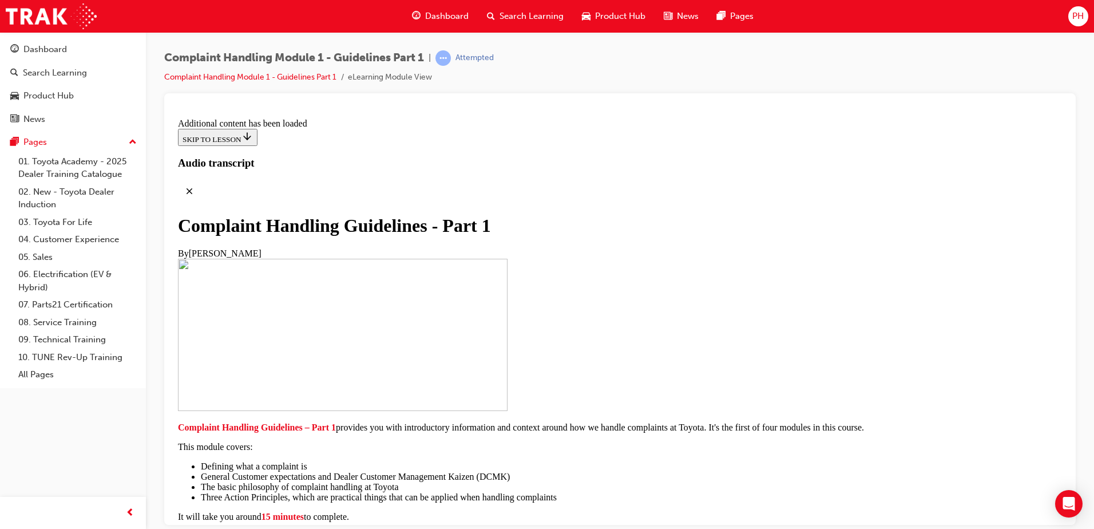
radio input "true"
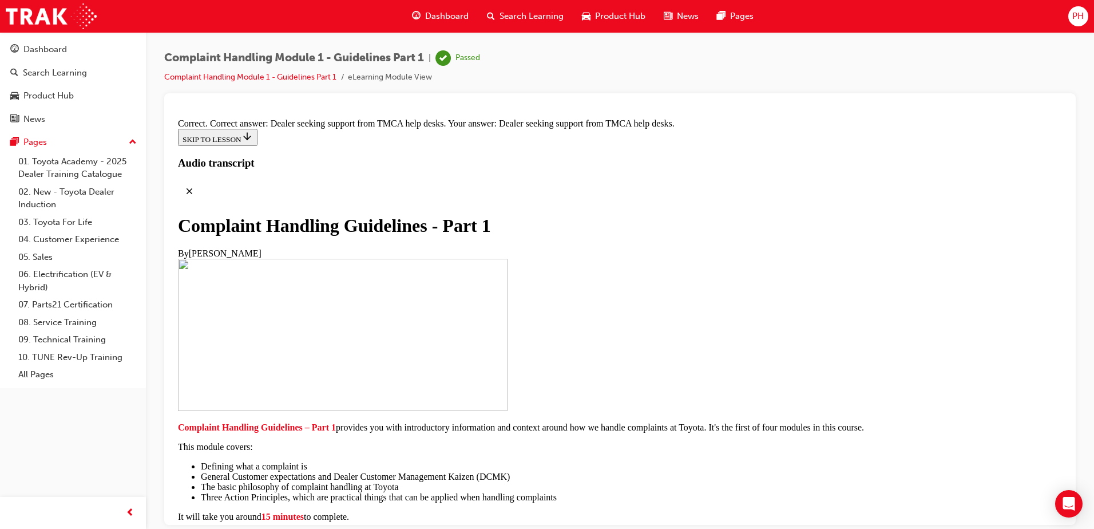
scroll to position [8433, 0]
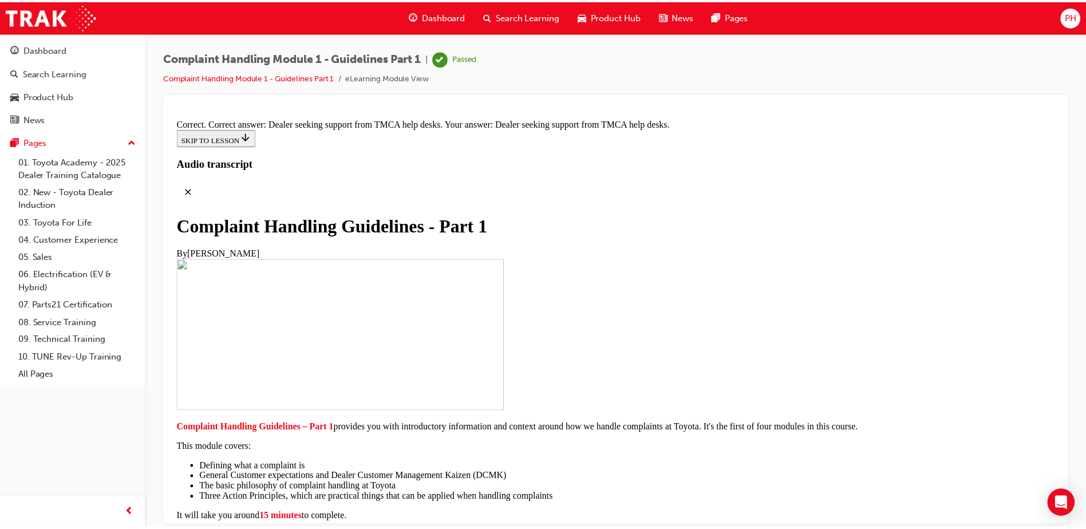
scroll to position [0, 0]
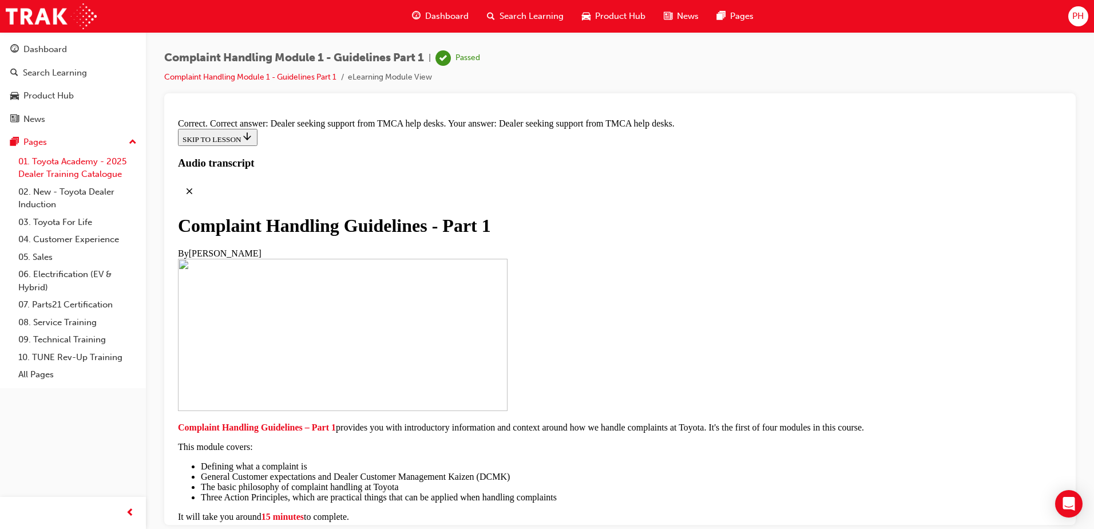
click at [53, 163] on link "01. Toyota Academy - 2025 Dealer Training Catalogue" at bounding box center [78, 168] width 128 height 30
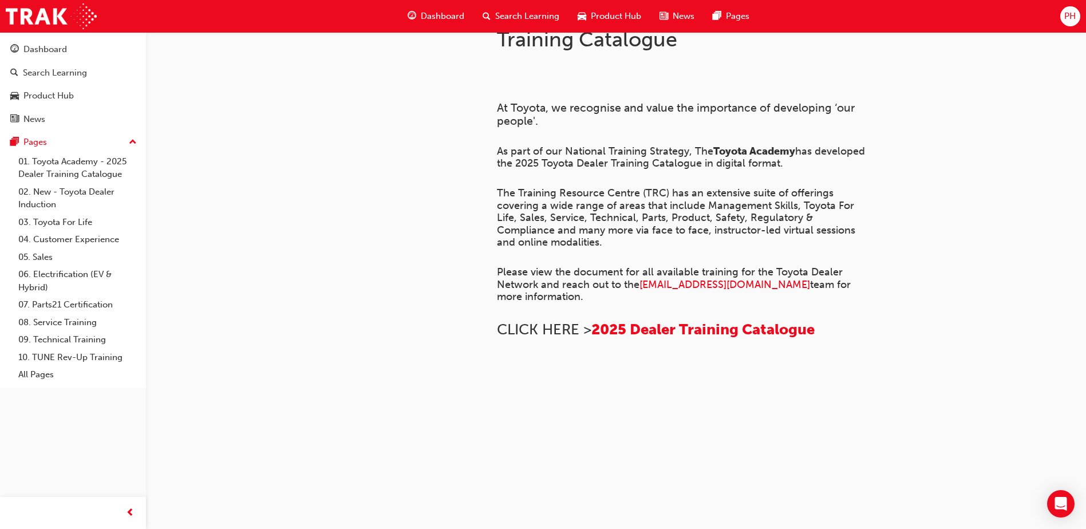
scroll to position [260, 0]
click at [59, 204] on link "02. New - Toyota Dealer Induction" at bounding box center [78, 198] width 128 height 30
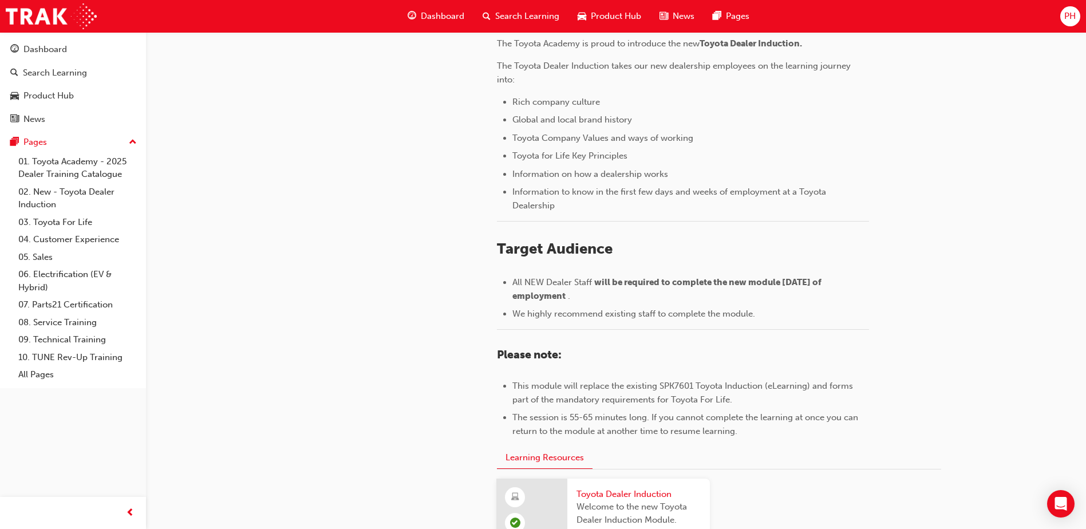
scroll to position [458, 0]
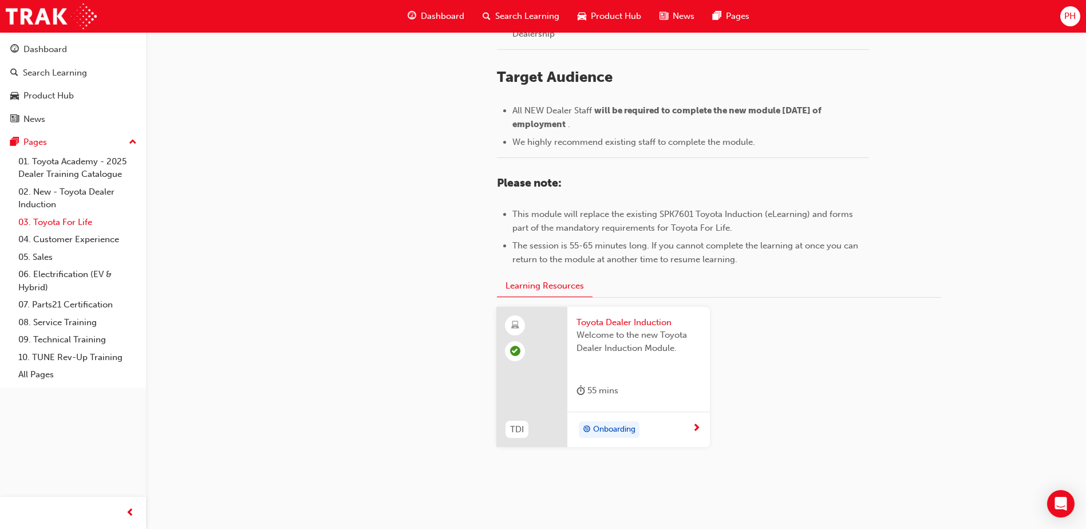
click at [65, 223] on link "03. Toyota For Life" at bounding box center [78, 222] width 128 height 18
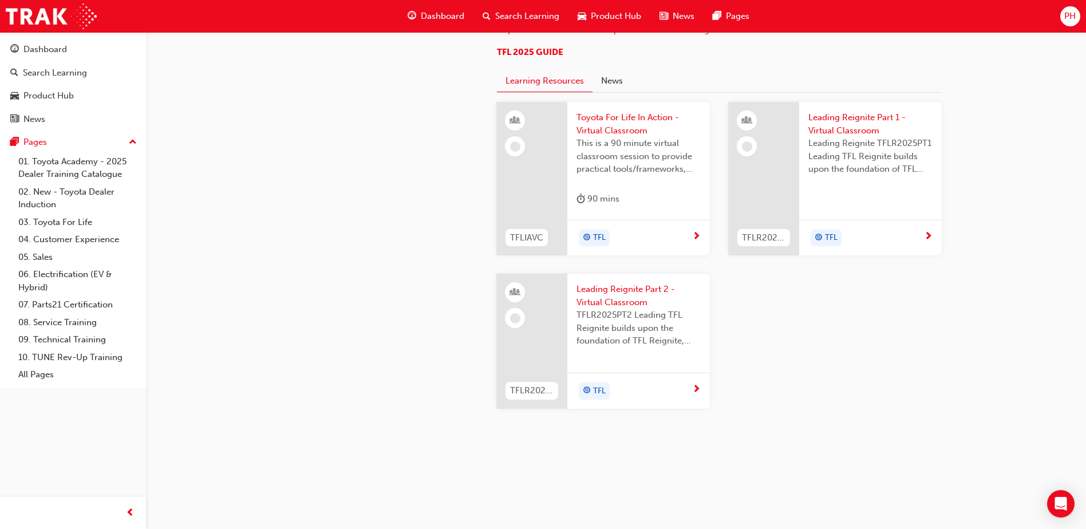
scroll to position [1209, 0]
click at [60, 242] on link "04. Customer Experience" at bounding box center [78, 240] width 128 height 18
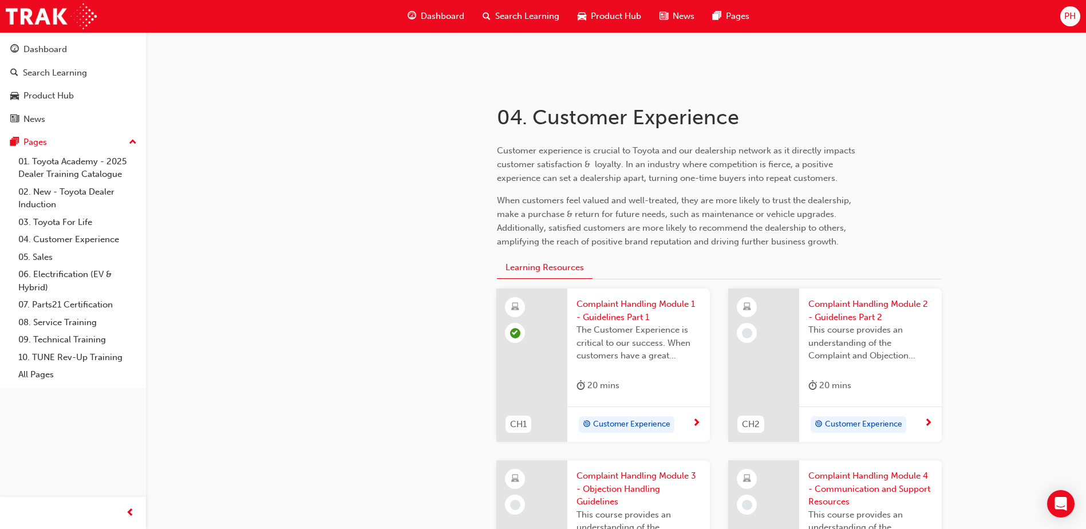
scroll to position [294, 0]
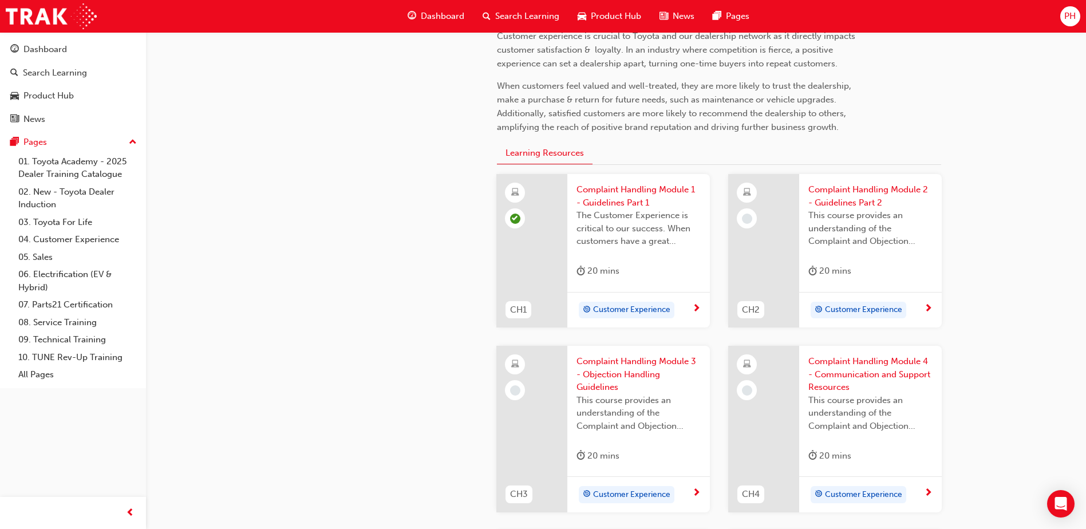
click at [855, 230] on span "This course provides an understanding of the Complaint and Objection Handling G…" at bounding box center [870, 228] width 124 height 39
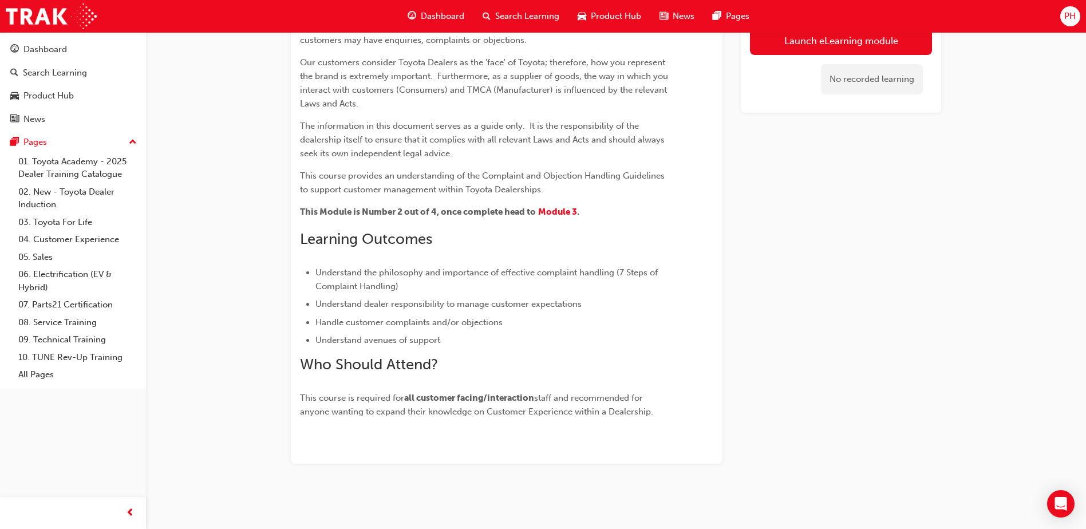
scroll to position [22, 0]
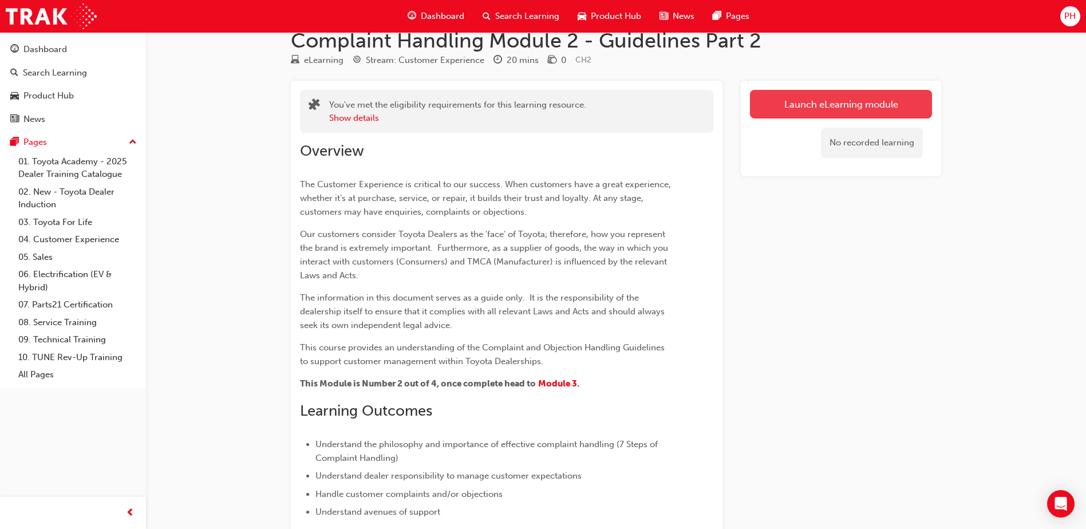
click at [805, 105] on link "Launch eLearning module" at bounding box center [841, 104] width 182 height 29
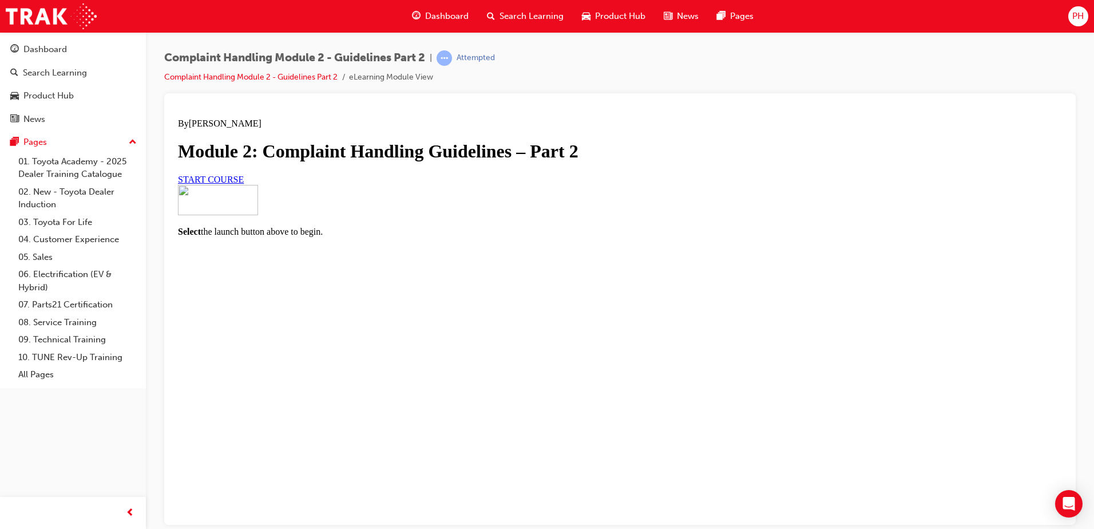
scroll to position [57, 0]
click at [244, 184] on link "START COURSE" at bounding box center [211, 179] width 66 height 10
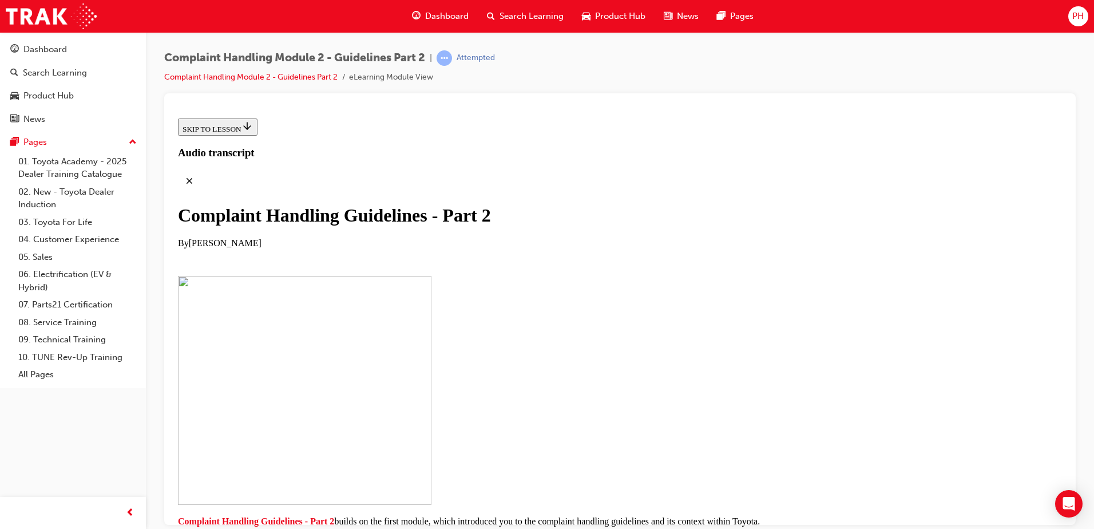
scroll to position [232, 0]
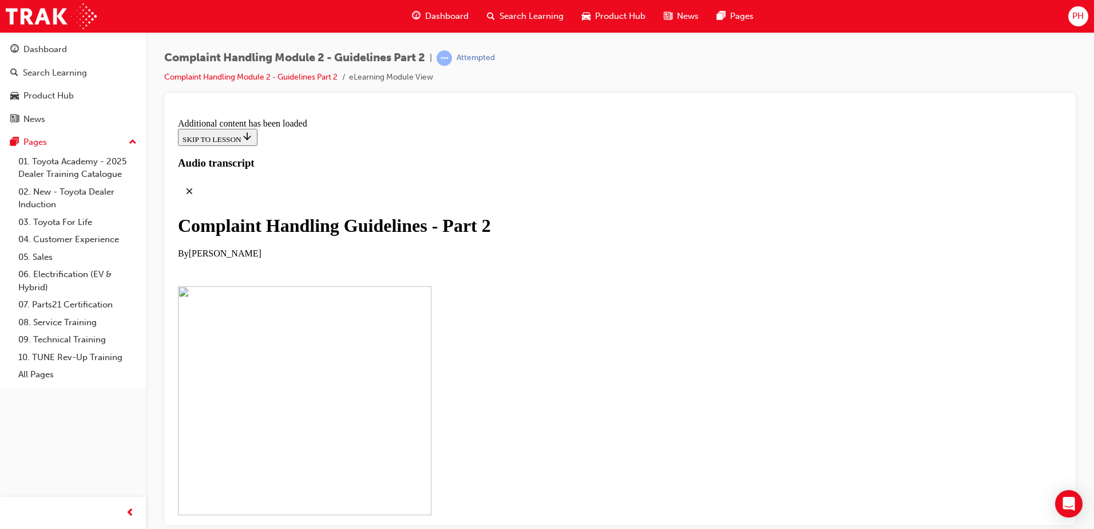
scroll to position [867, 0]
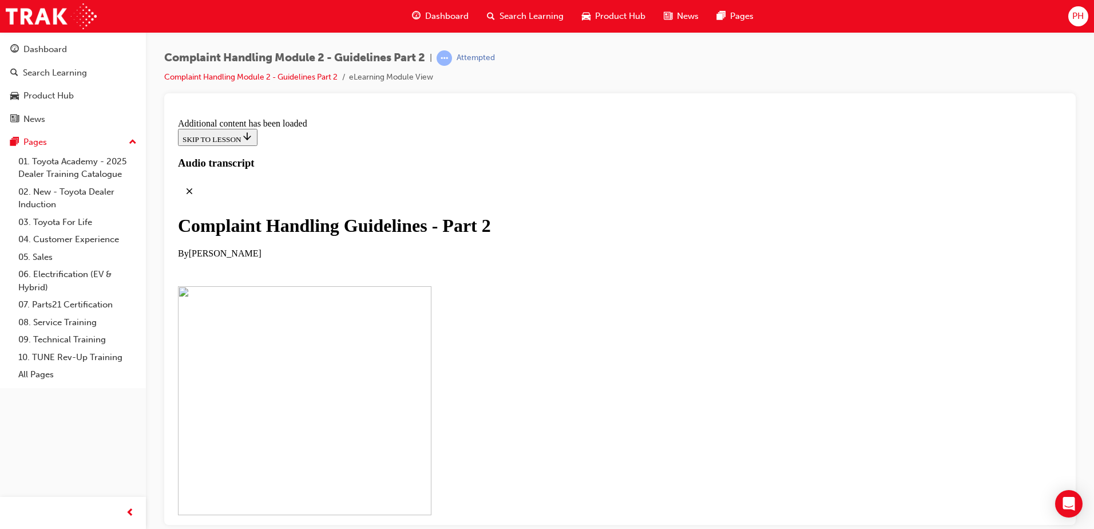
scroll to position [5454, 0]
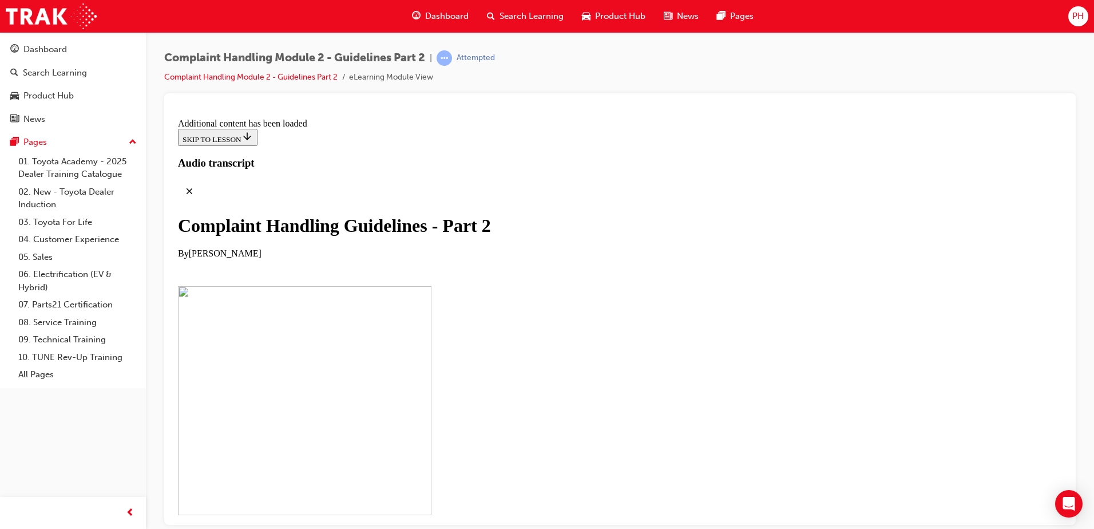
scroll to position [5614, 0]
drag, startPoint x: 596, startPoint y: 191, endPoint x: 580, endPoint y: 211, distance: 25.7
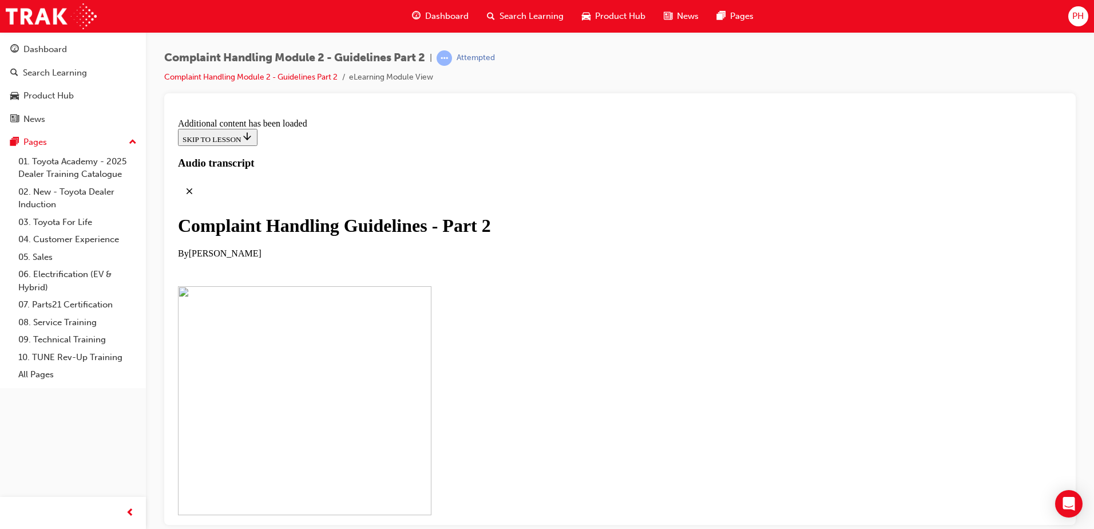
checkbox input "true"
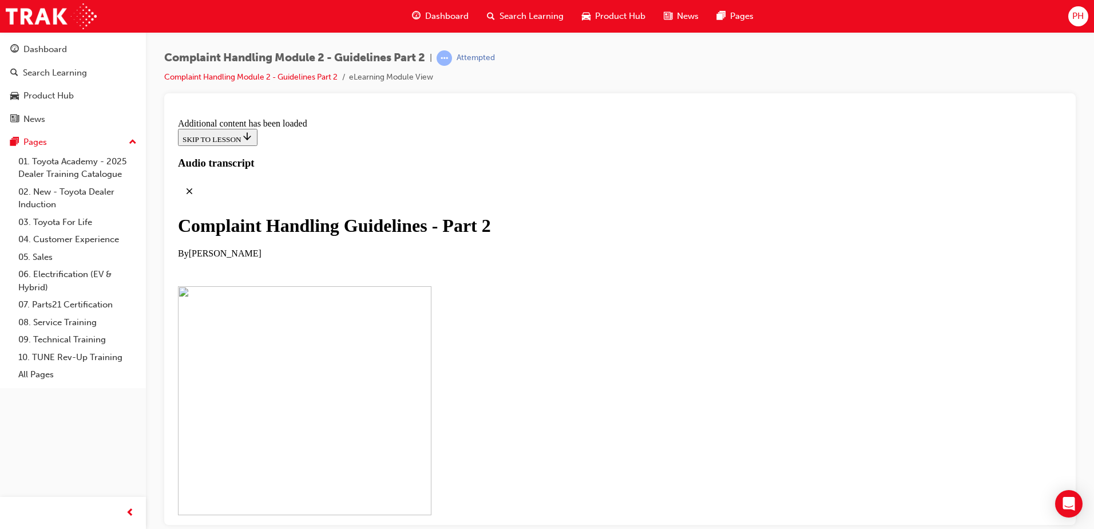
checkbox input "true"
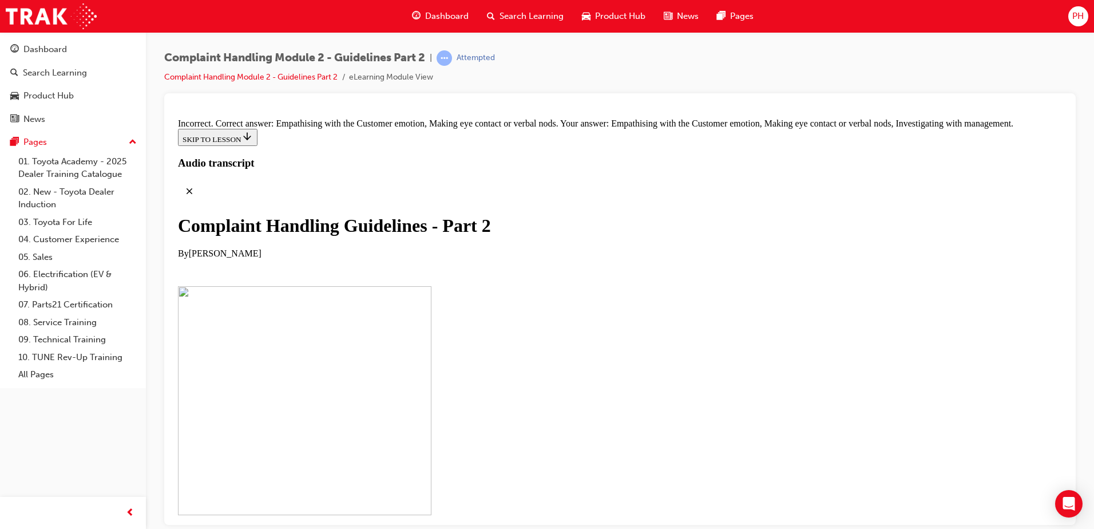
checkbox input "false"
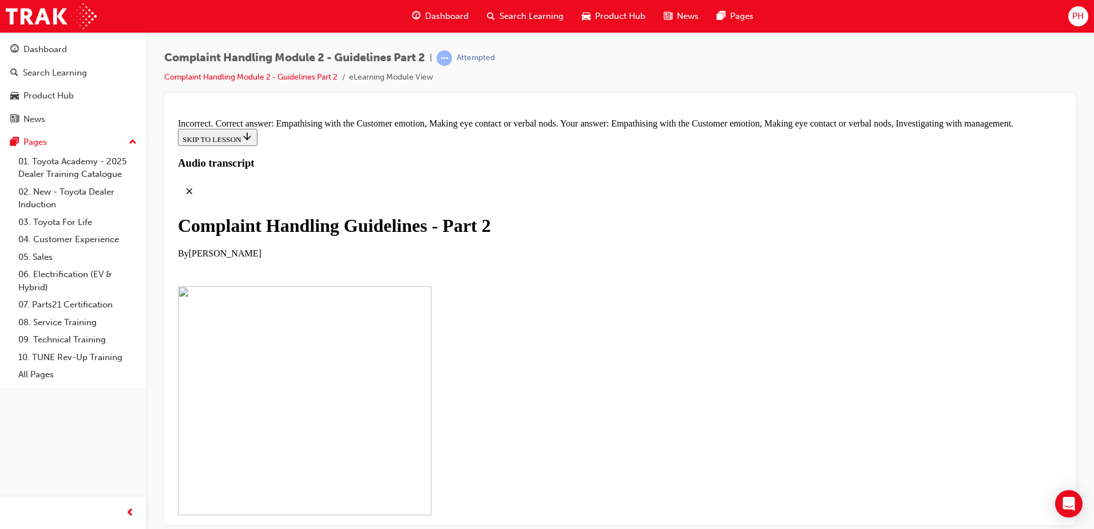
drag, startPoint x: 533, startPoint y: 205, endPoint x: 730, endPoint y: 205, distance: 196.3
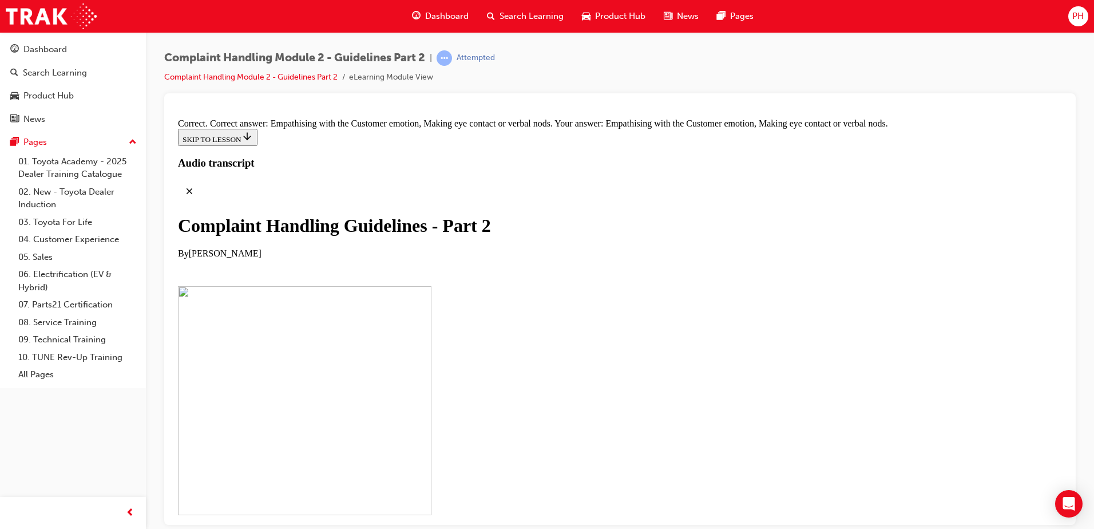
drag, startPoint x: 549, startPoint y: 395, endPoint x: 619, endPoint y: 221, distance: 188.0
drag, startPoint x: 528, startPoint y: 271, endPoint x: 565, endPoint y: 273, distance: 37.3
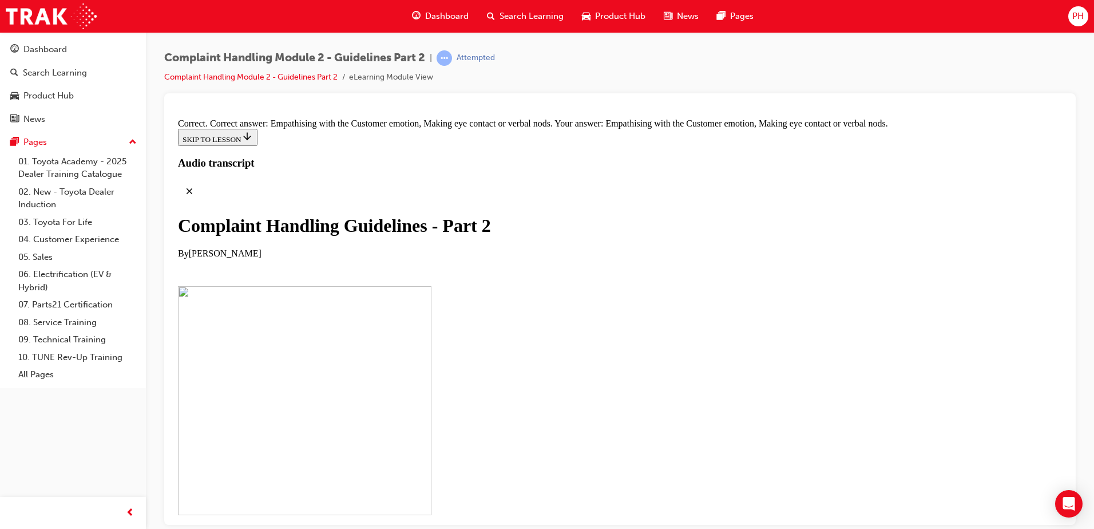
drag, startPoint x: 544, startPoint y: 387, endPoint x: 589, endPoint y: 262, distance: 133.8
drag, startPoint x: 537, startPoint y: 394, endPoint x: 590, endPoint y: 329, distance: 83.4
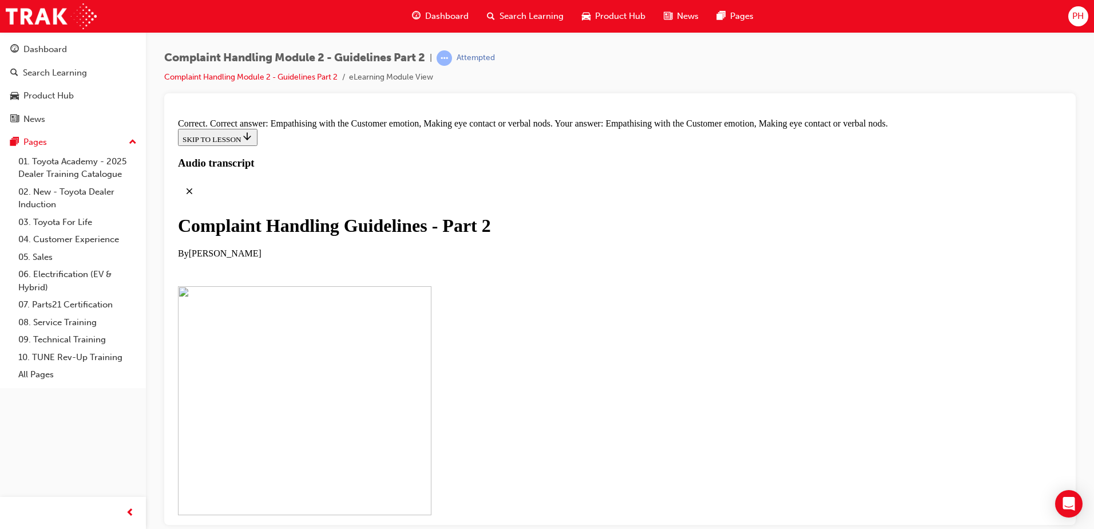
drag, startPoint x: 517, startPoint y: 450, endPoint x: 565, endPoint y: 391, distance: 76.4
drag, startPoint x: 499, startPoint y: 452, endPoint x: 531, endPoint y: 444, distance: 32.3
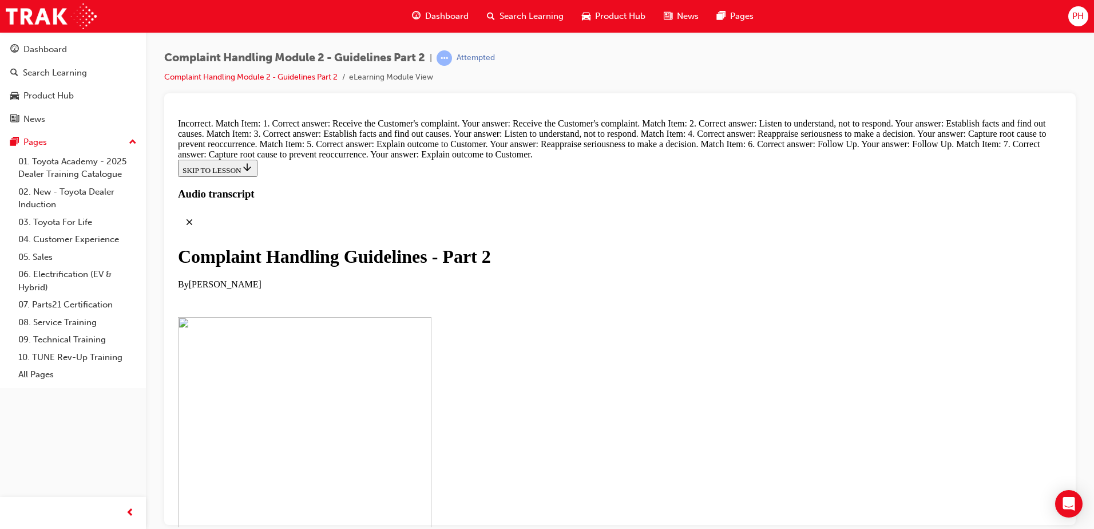
scroll to position [8674, 0]
radio input "true"
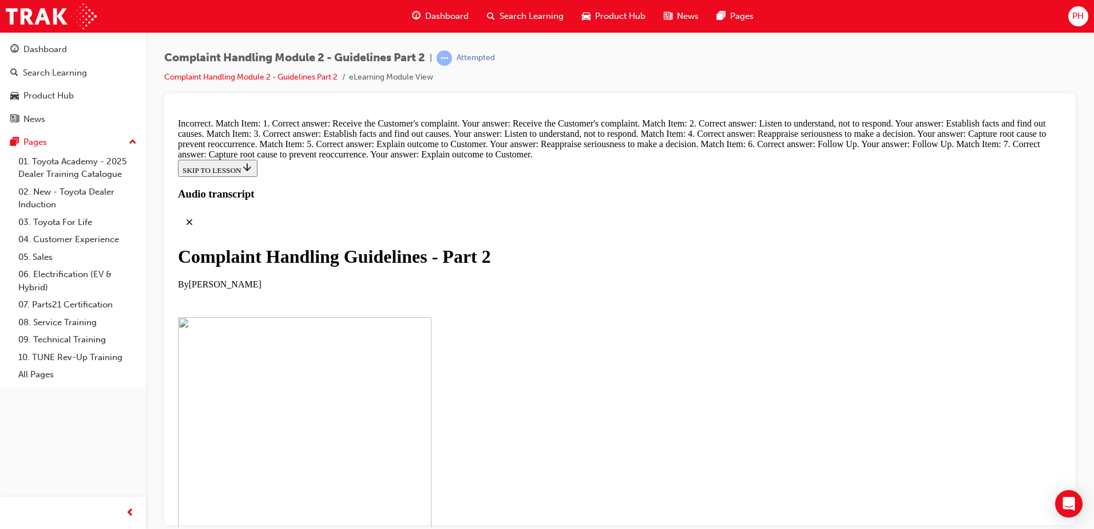
radio input "true"
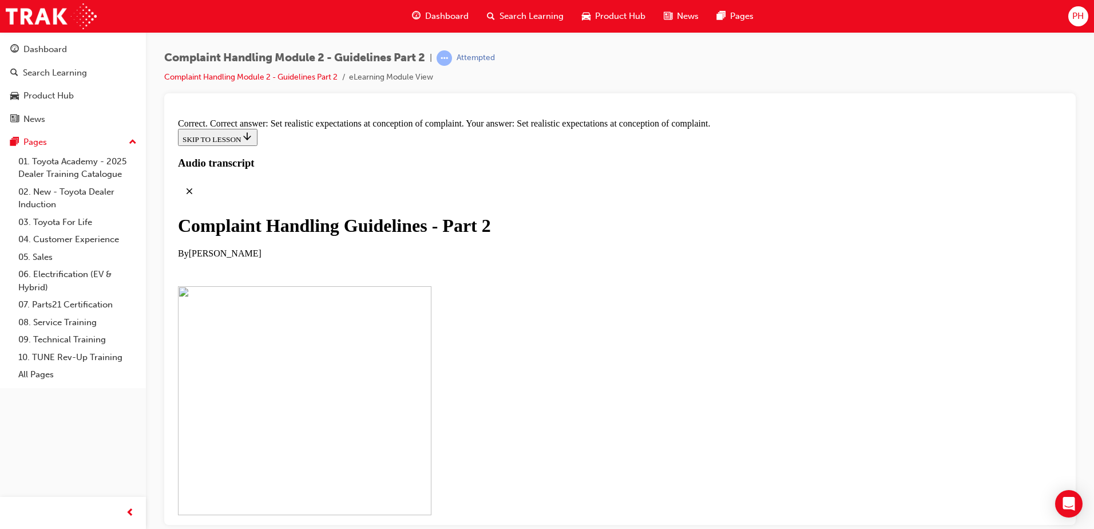
scroll to position [8827, 0]
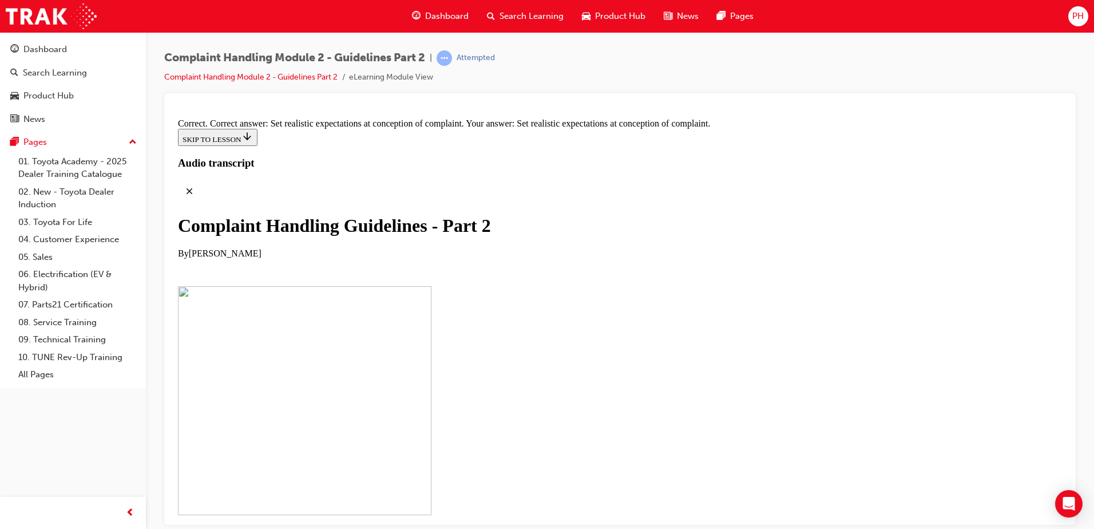
drag, startPoint x: 610, startPoint y: 333, endPoint x: 613, endPoint y: 311, distance: 22.0
drag, startPoint x: 613, startPoint y: 310, endPoint x: 617, endPoint y: 290, distance: 21.0
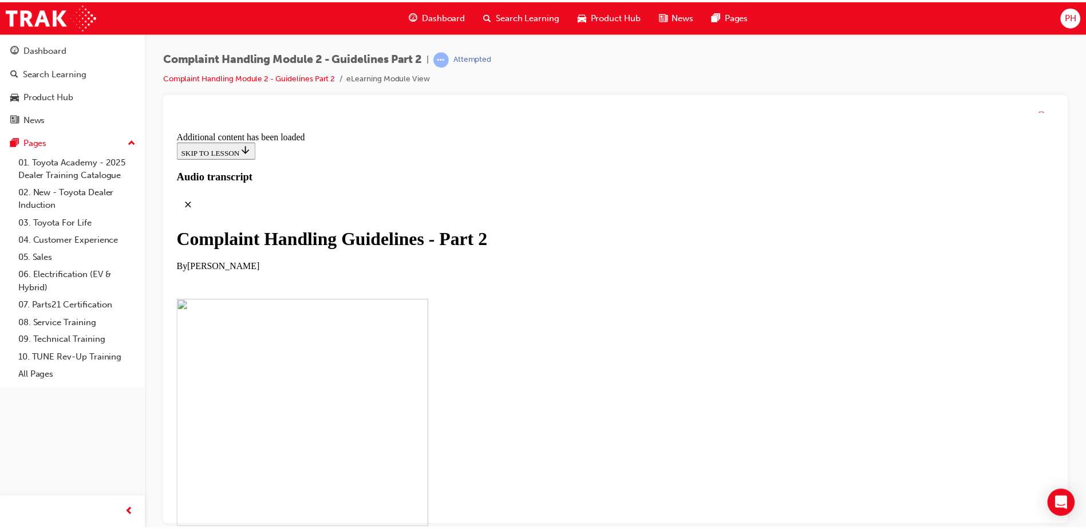
scroll to position [0, 0]
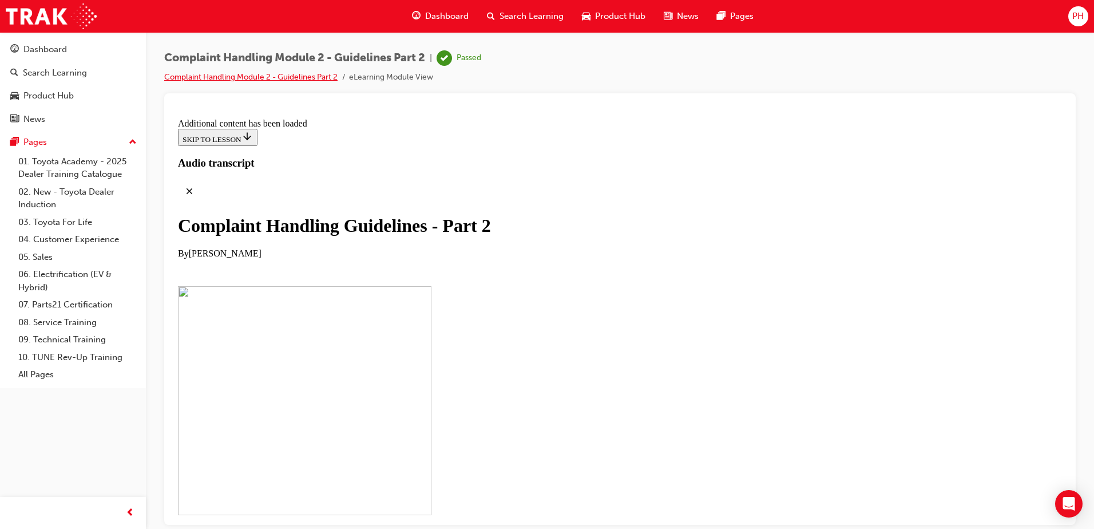
click at [305, 78] on link "Complaint Handling Module 2 - Guidelines Part 2" at bounding box center [250, 77] width 173 height 10
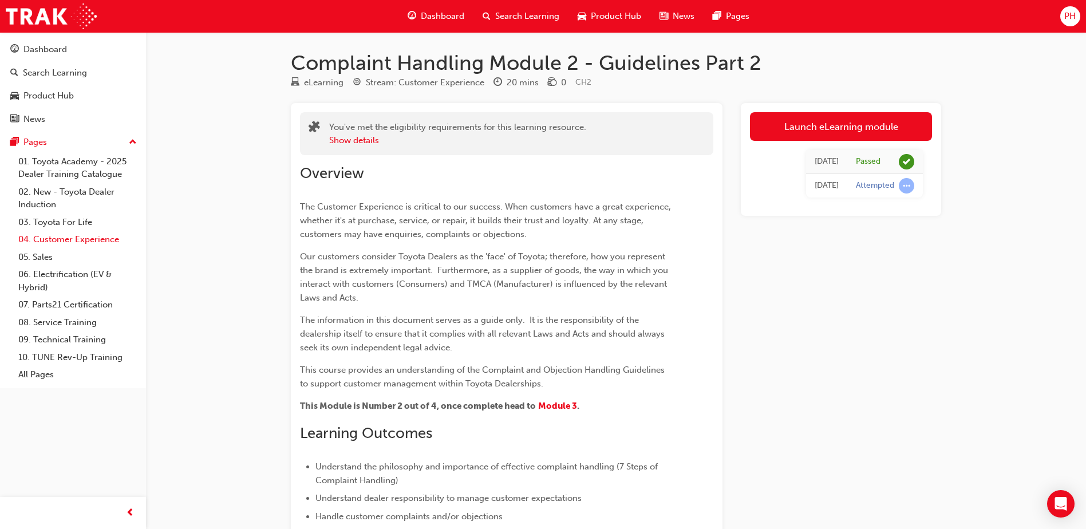
click at [80, 235] on link "04. Customer Experience" at bounding box center [78, 240] width 128 height 18
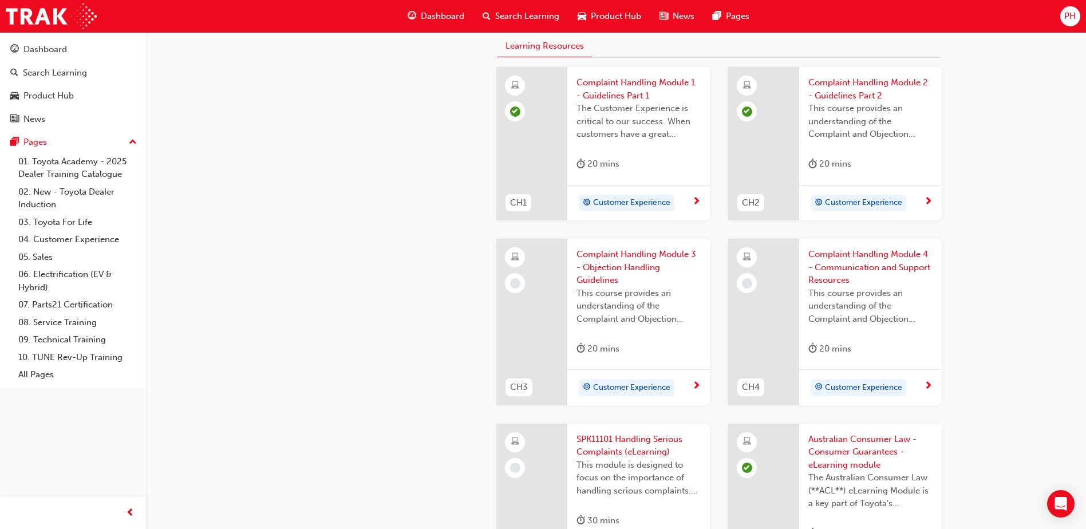
scroll to position [458, 0]
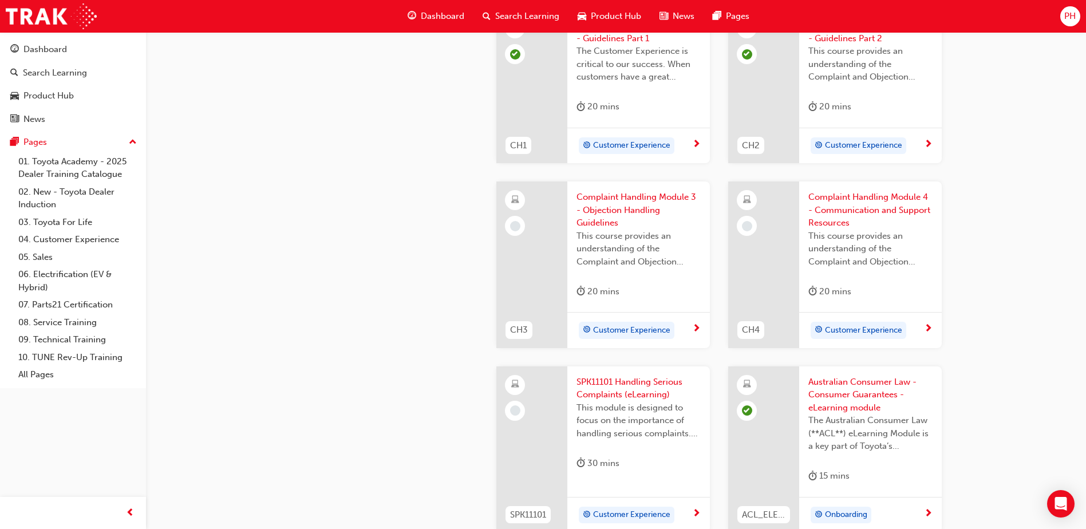
click at [623, 327] on span "Customer Experience" at bounding box center [631, 330] width 77 height 13
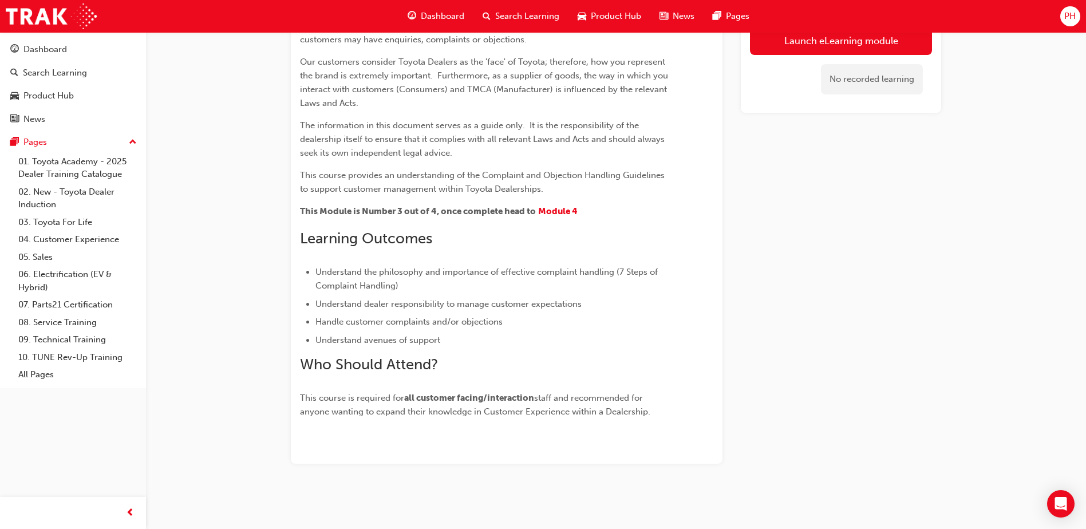
scroll to position [29, 0]
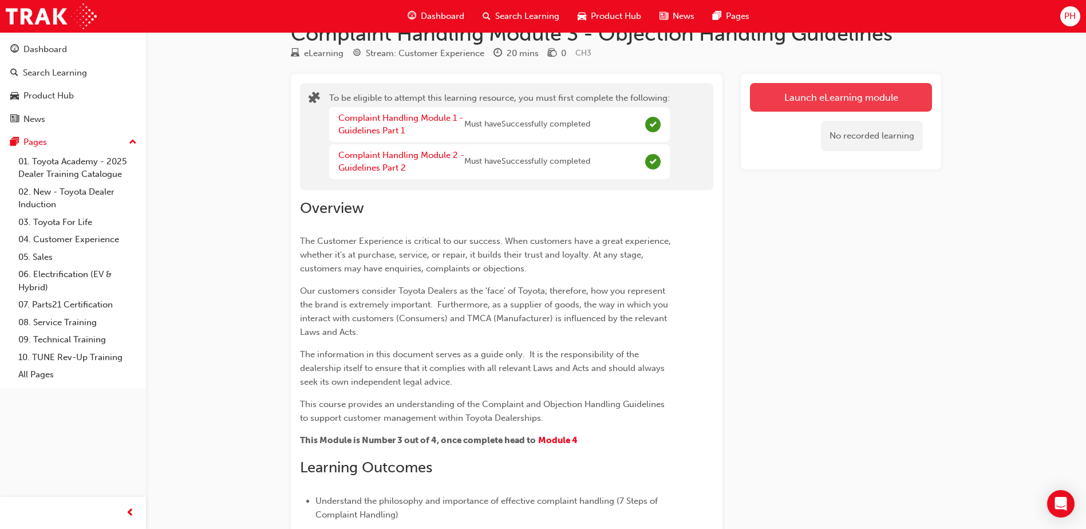
click at [793, 96] on button "Launch eLearning module" at bounding box center [841, 97] width 182 height 29
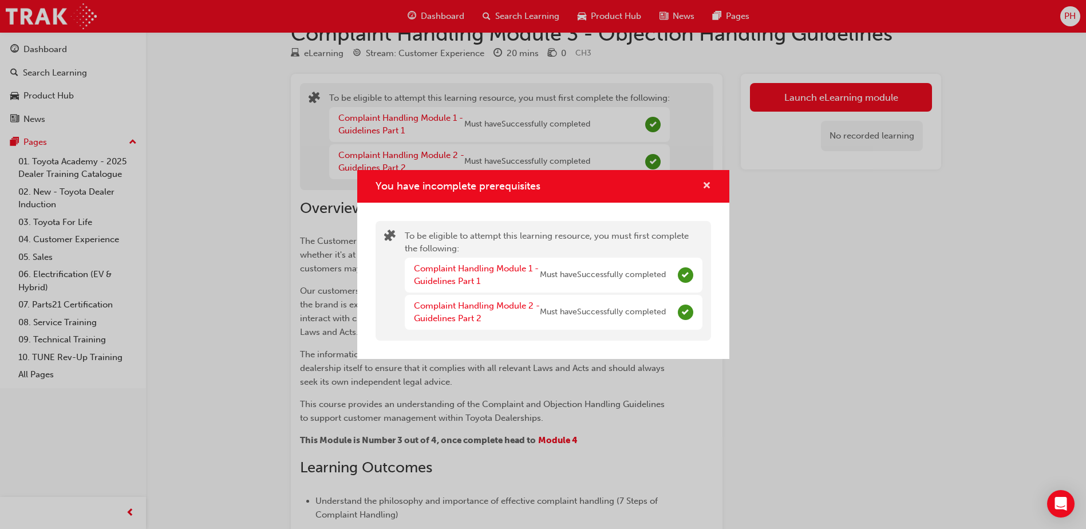
click at [705, 183] on span "cross-icon" at bounding box center [706, 186] width 9 height 10
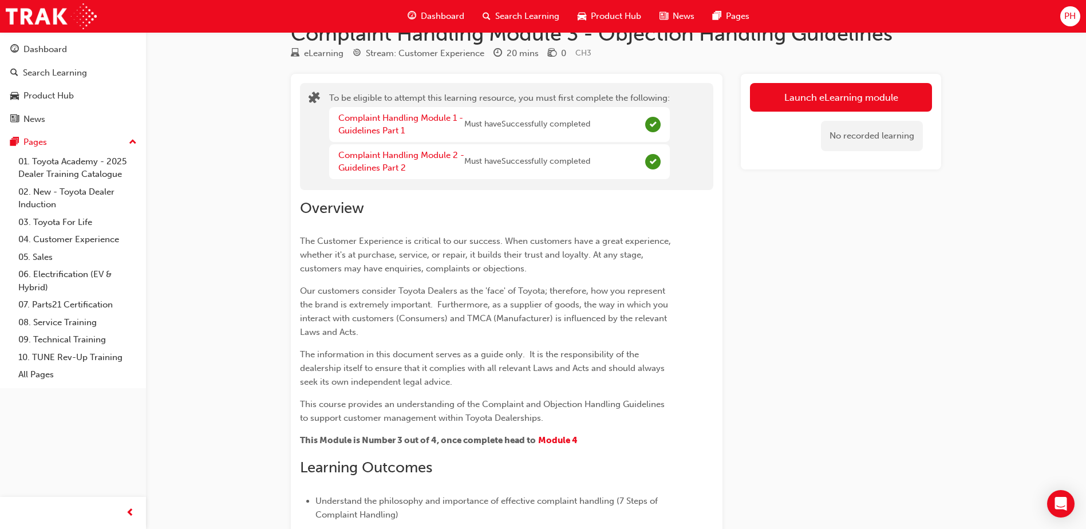
scroll to position [0, 0]
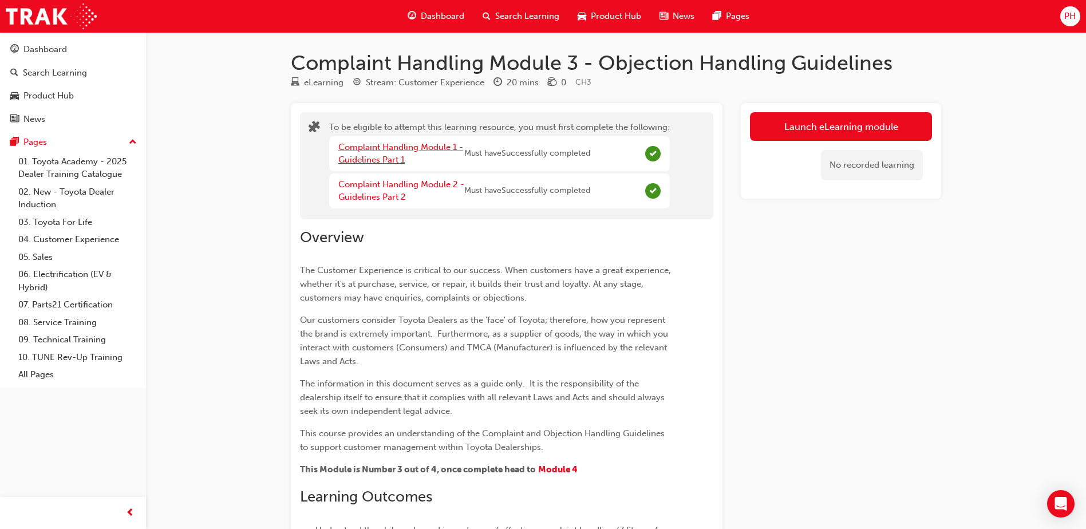
click at [401, 142] on link "Complaint Handling Module 1 - Guidelines Part 1" at bounding box center [400, 153] width 125 height 23
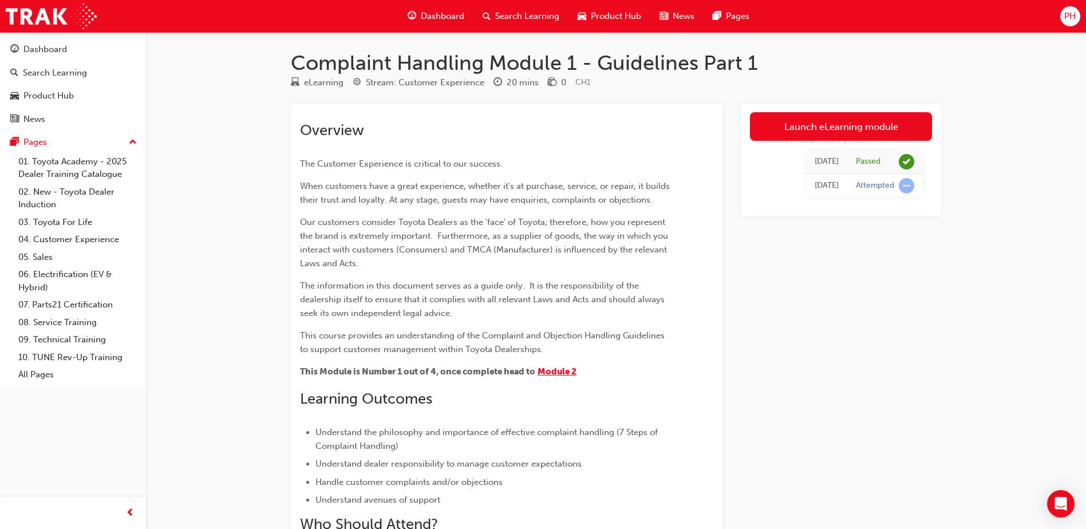
click at [560, 369] on span "Module 2" at bounding box center [556, 371] width 39 height 10
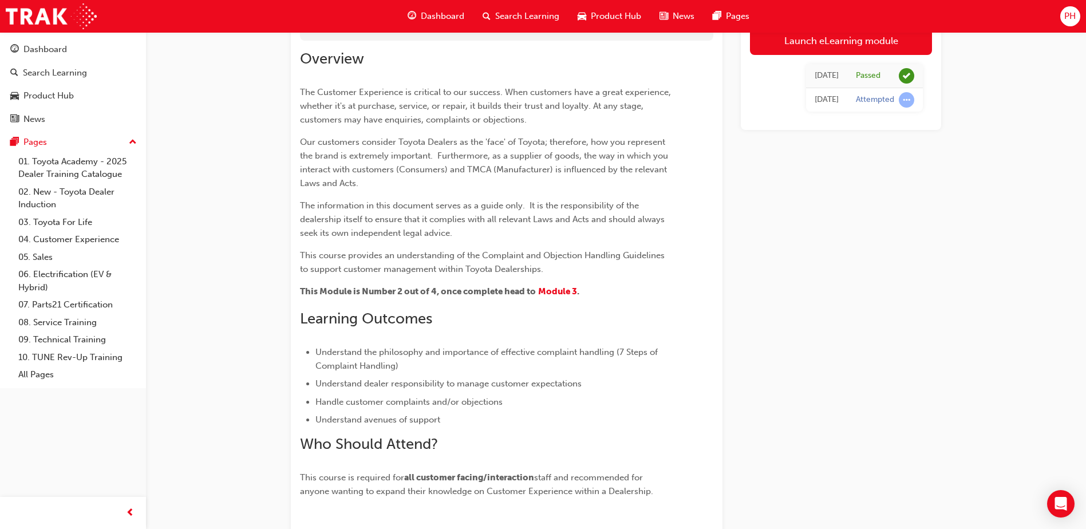
scroll to position [172, 0]
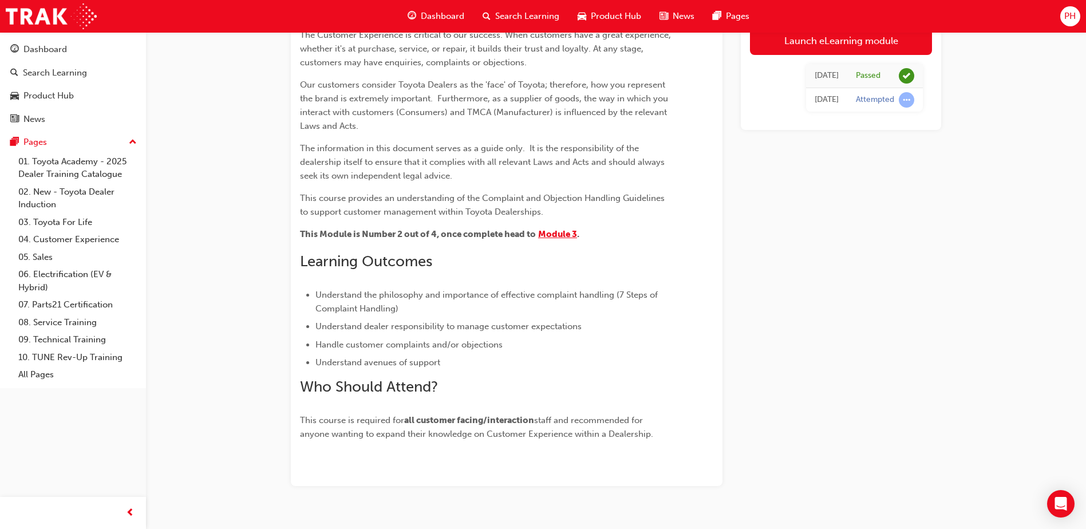
click at [562, 235] on span "Module 3" at bounding box center [557, 234] width 39 height 10
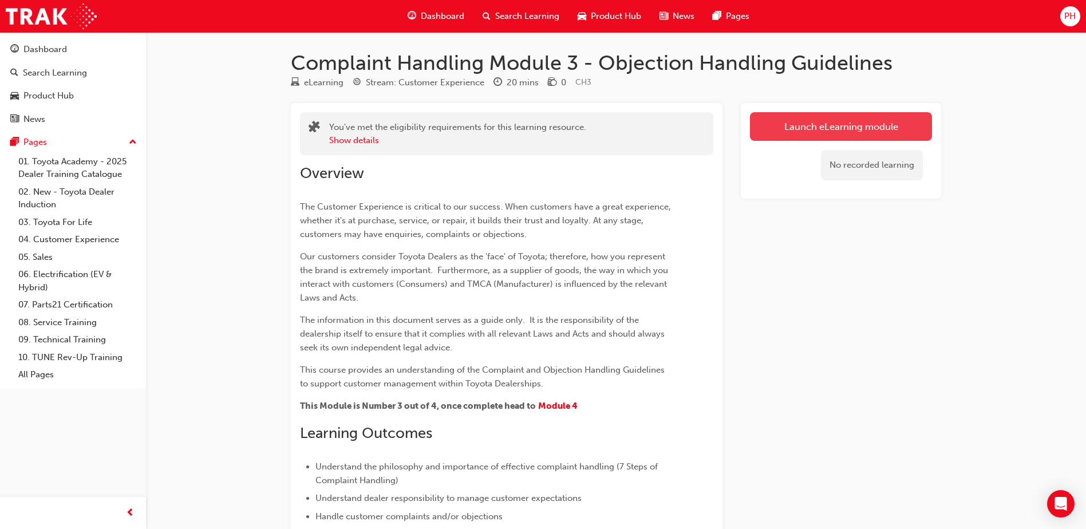
click at [779, 136] on link "Launch eLearning module" at bounding box center [841, 126] width 182 height 29
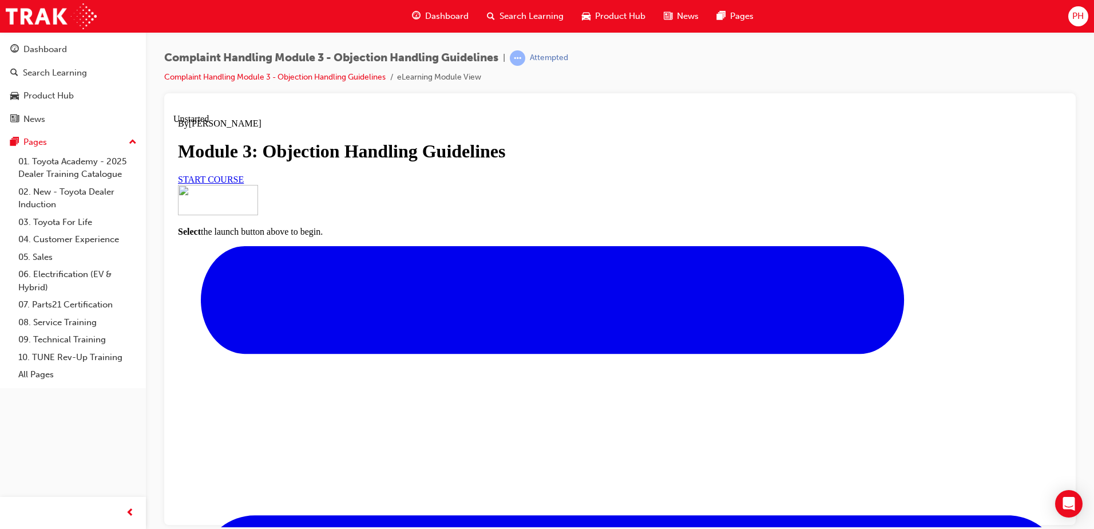
scroll to position [96, 0]
click at [244, 184] on link "START COURSE" at bounding box center [211, 179] width 66 height 10
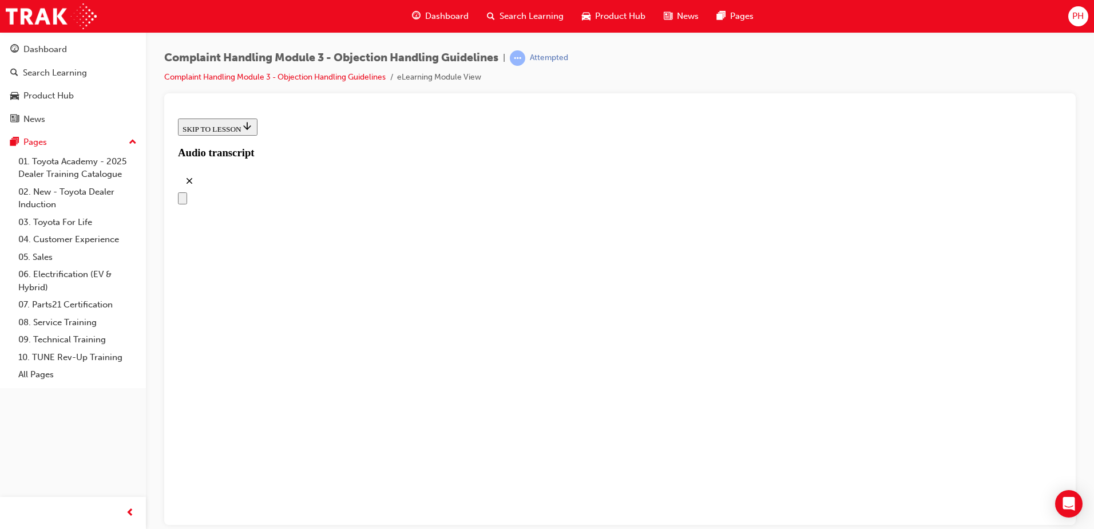
scroll to position [160, 0]
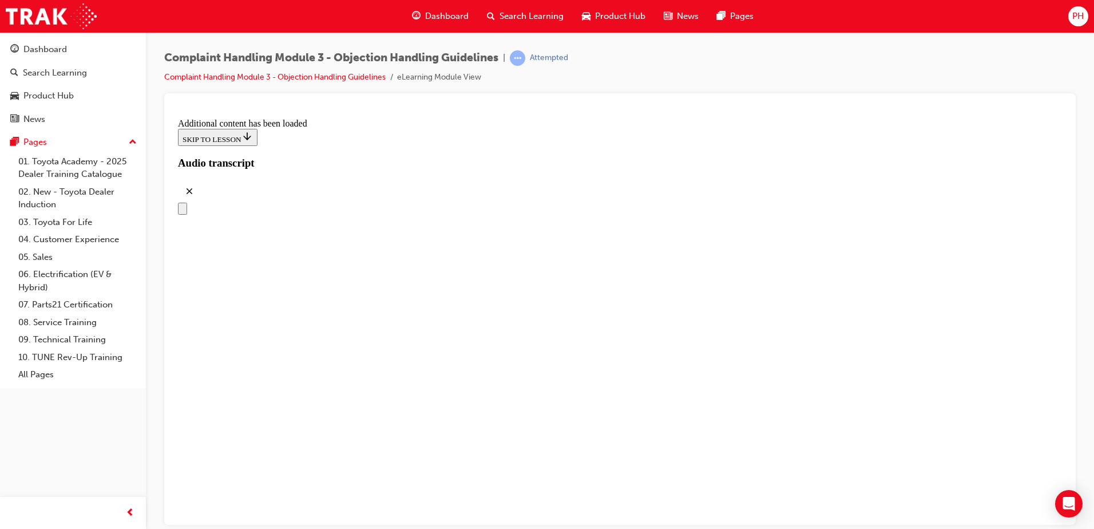
drag, startPoint x: 569, startPoint y: 415, endPoint x: 646, endPoint y: 183, distance: 244.7
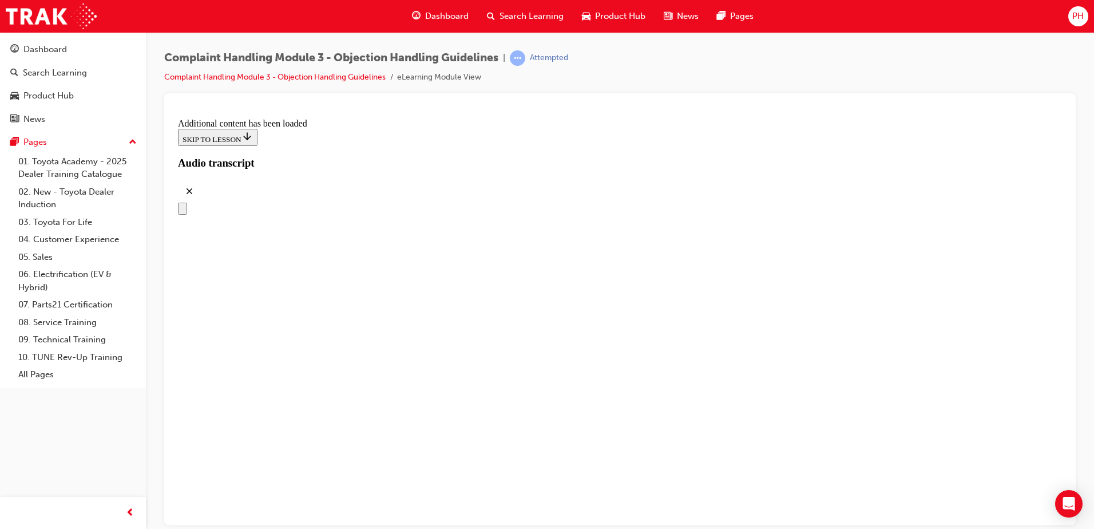
drag, startPoint x: 491, startPoint y: 372, endPoint x: 495, endPoint y: 378, distance: 6.7
drag, startPoint x: 553, startPoint y: 299, endPoint x: 643, endPoint y: 232, distance: 111.6
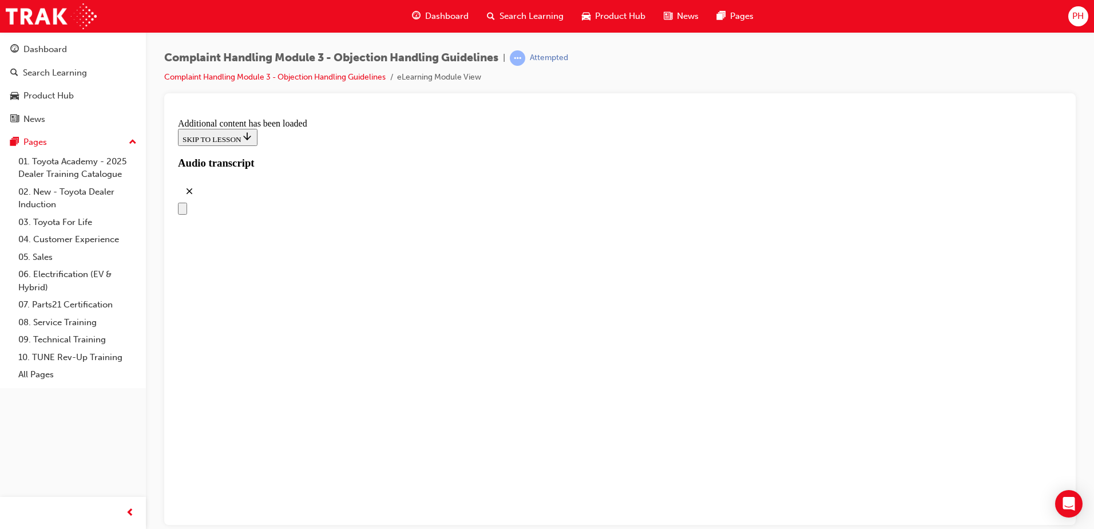
drag, startPoint x: 548, startPoint y: 334, endPoint x: 599, endPoint y: 304, distance: 58.7
drag, startPoint x: 563, startPoint y: 428, endPoint x: 629, endPoint y: 367, distance: 90.3
drag, startPoint x: 490, startPoint y: 416, endPoint x: 536, endPoint y: 418, distance: 45.3
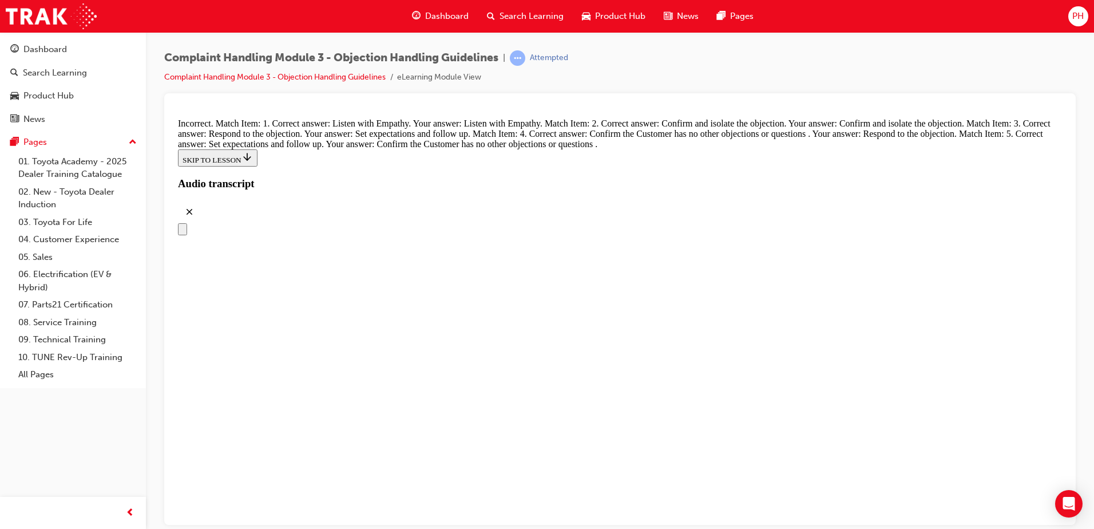
scroll to position [4521, 0]
drag, startPoint x: 501, startPoint y: 326, endPoint x: 575, endPoint y: 207, distance: 140.1
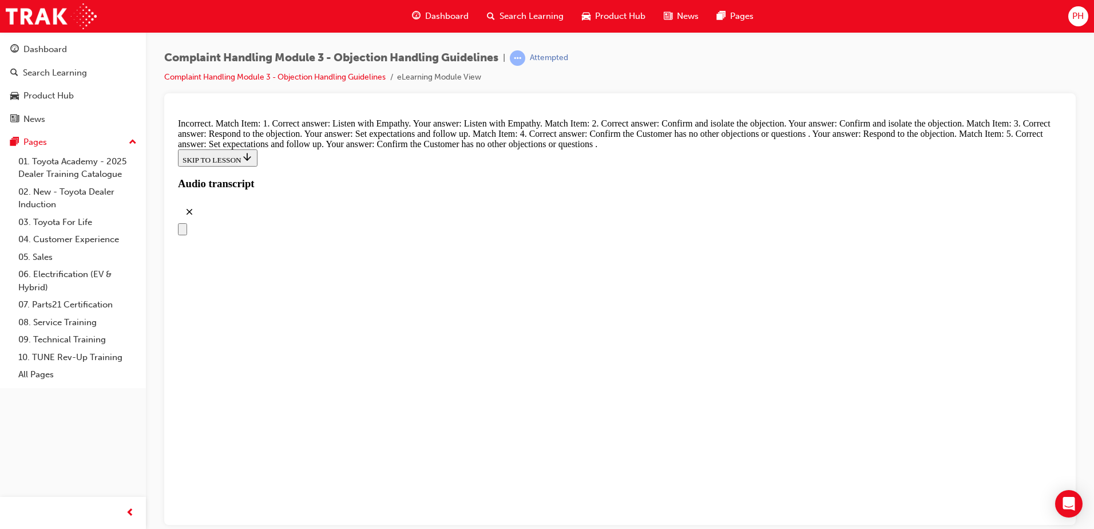
drag, startPoint x: 476, startPoint y: 446, endPoint x: 551, endPoint y: 259, distance: 201.6
drag, startPoint x: 499, startPoint y: 383, endPoint x: 589, endPoint y: 319, distance: 110.7
drag, startPoint x: 502, startPoint y: 390, endPoint x: 525, endPoint y: 390, distance: 22.9
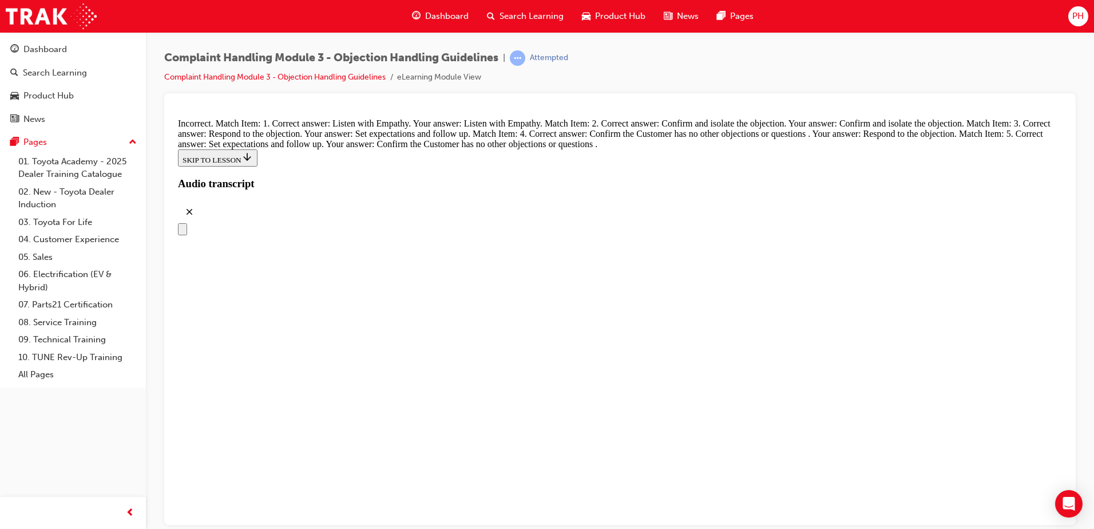
drag, startPoint x: 526, startPoint y: 440, endPoint x: 577, endPoint y: 445, distance: 51.7
drag, startPoint x: 579, startPoint y: 389, endPoint x: 620, endPoint y: 389, distance: 41.2
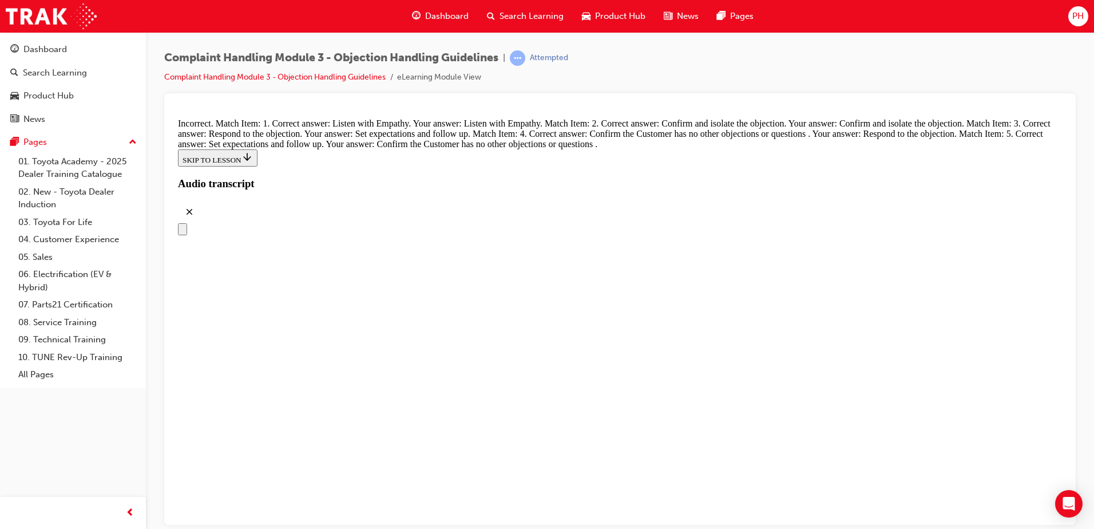
drag, startPoint x: 527, startPoint y: 504, endPoint x: 590, endPoint y: 254, distance: 257.9
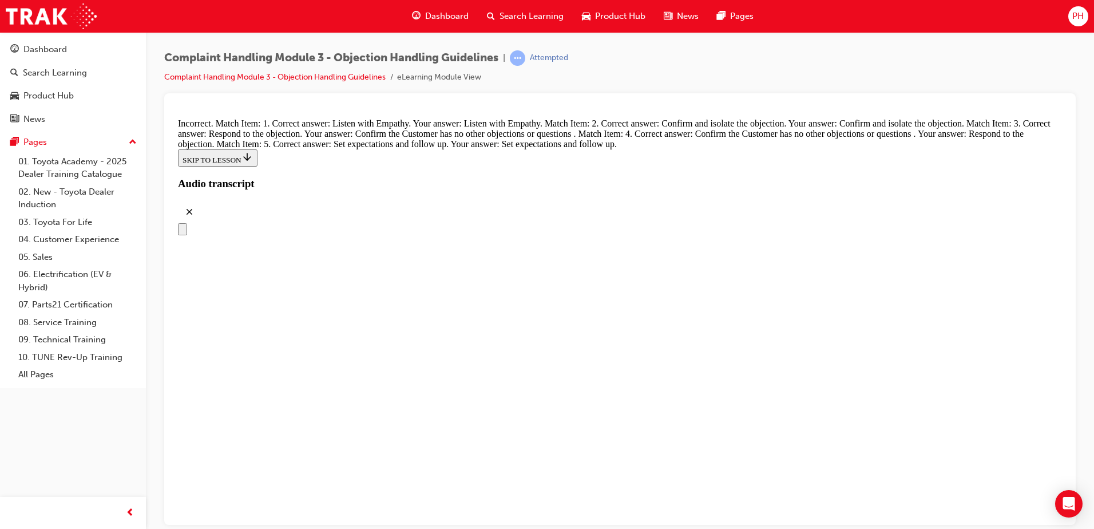
drag, startPoint x: 501, startPoint y: 449, endPoint x: 573, endPoint y: 324, distance: 144.6
drag, startPoint x: 528, startPoint y: 448, endPoint x: 595, endPoint y: 376, distance: 98.4
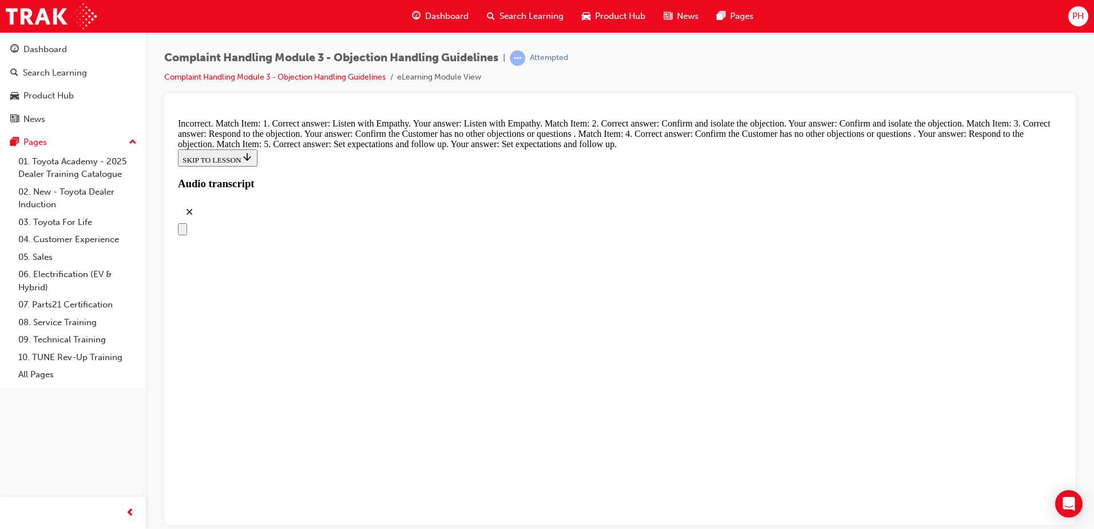
drag, startPoint x: 535, startPoint y: 442, endPoint x: 576, endPoint y: 445, distance: 41.9
drag, startPoint x: 551, startPoint y: 392, endPoint x: 579, endPoint y: 387, distance: 28.4
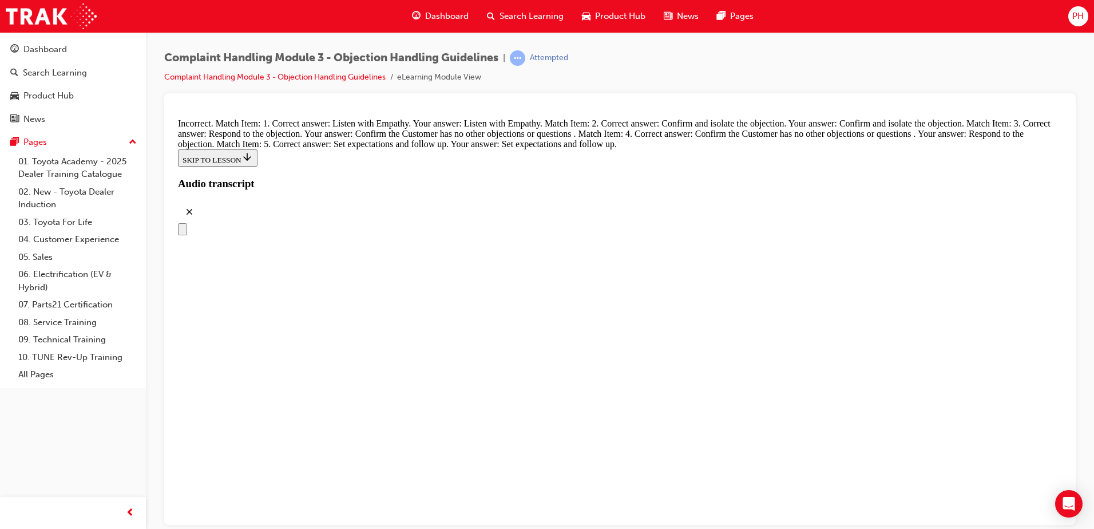
radio input "true"
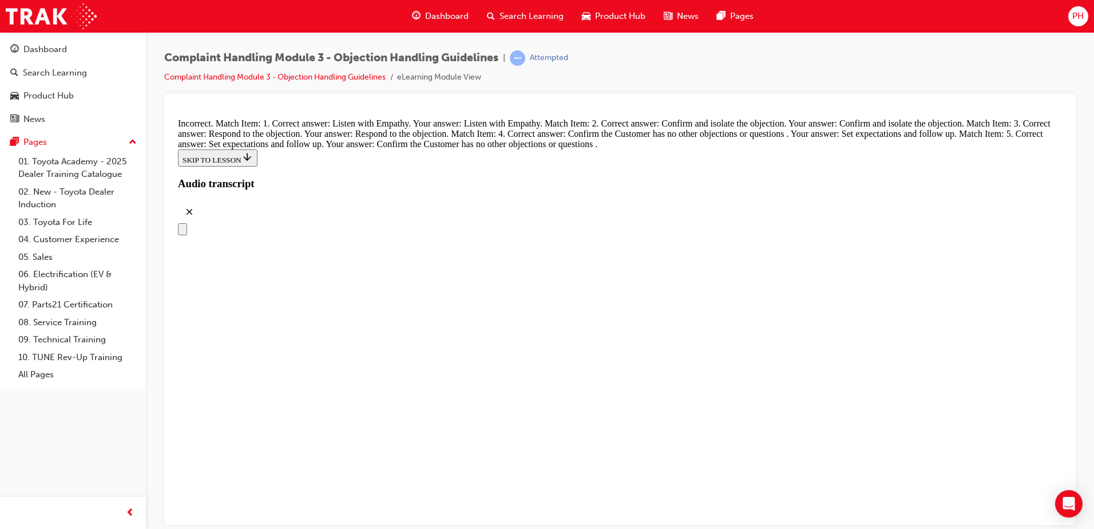
radio input "true"
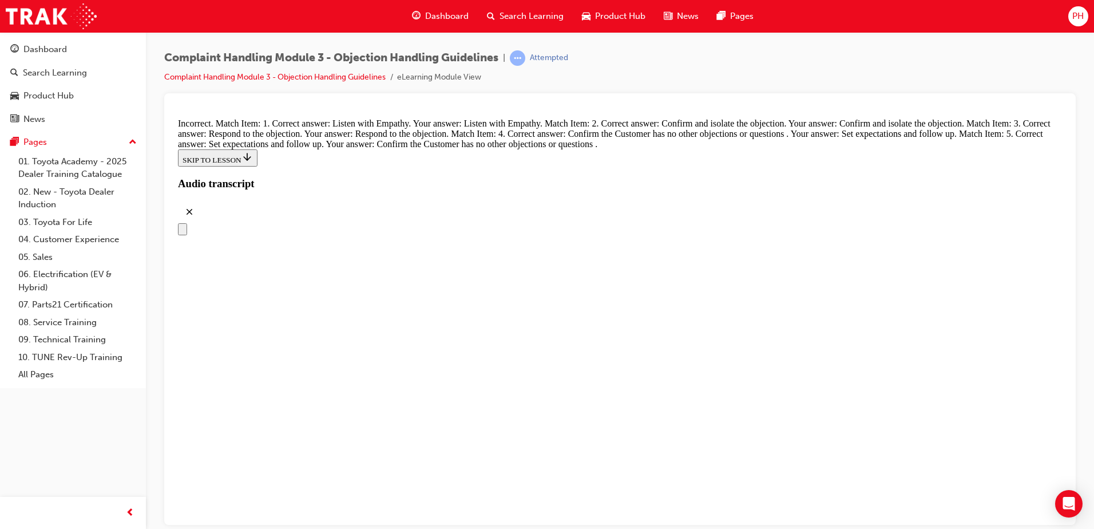
radio input "true"
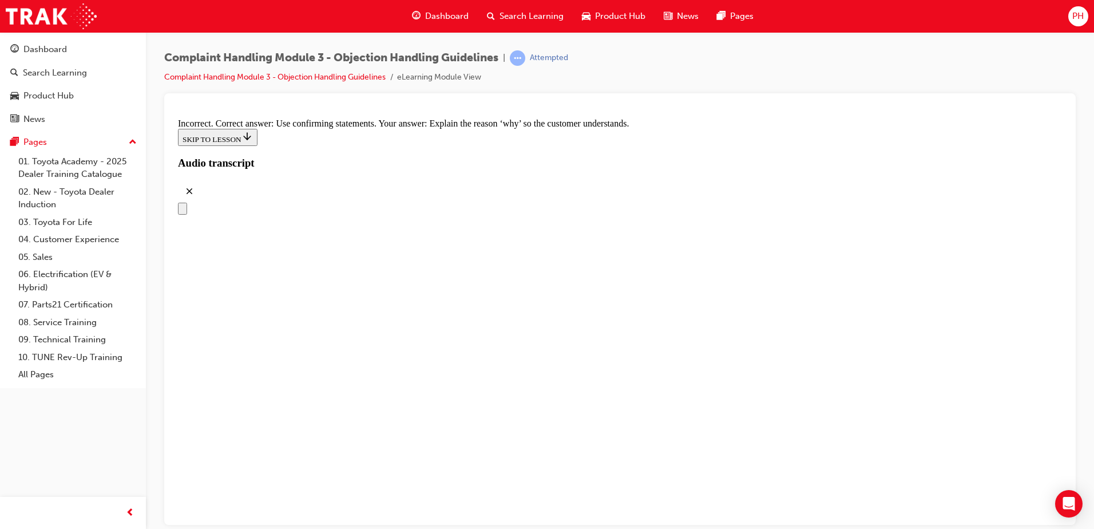
scroll to position [5064, 0]
radio input "true"
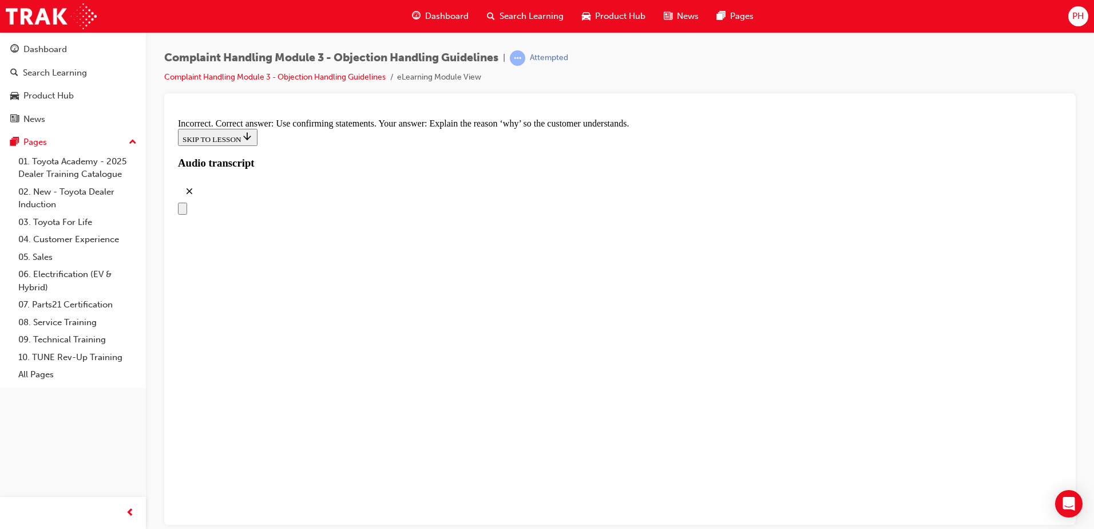
radio input "true"
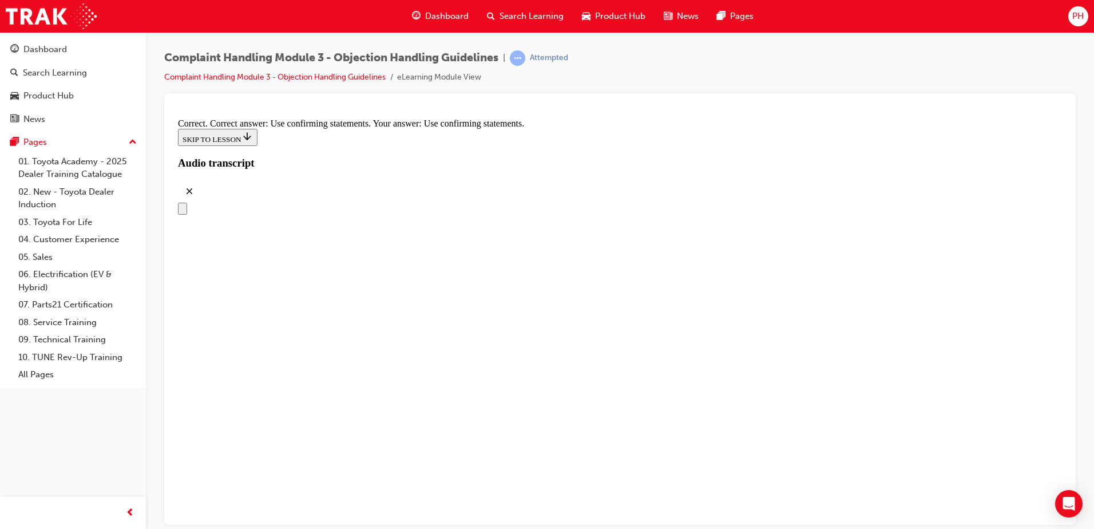
checkbox input "true"
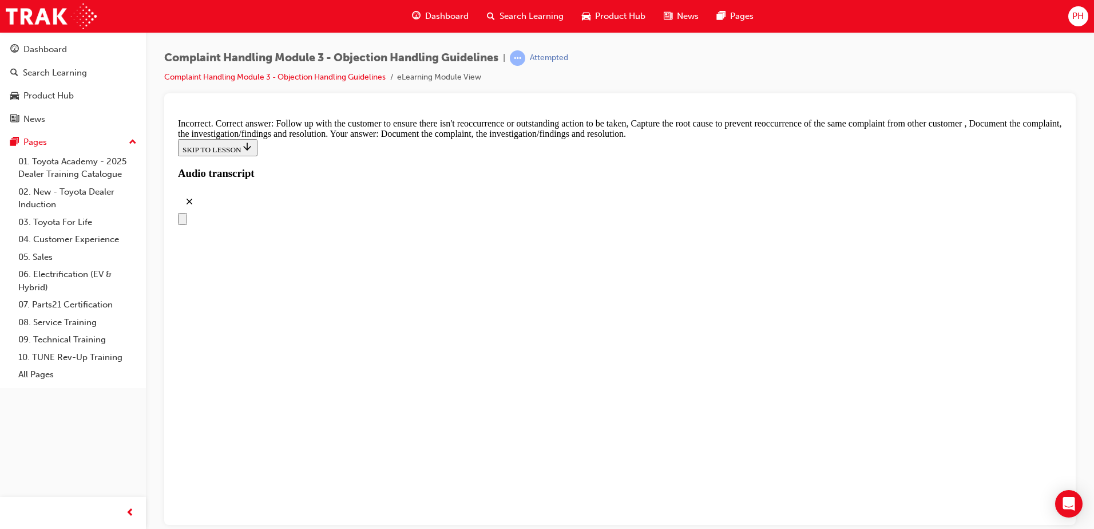
scroll to position [5926, 0]
checkbox input "true"
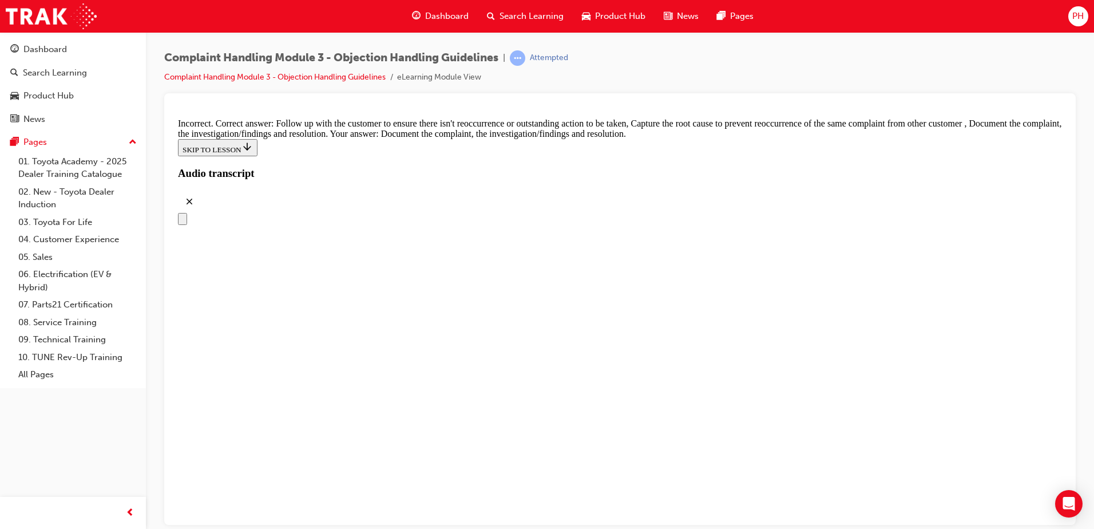
checkbox input "true"
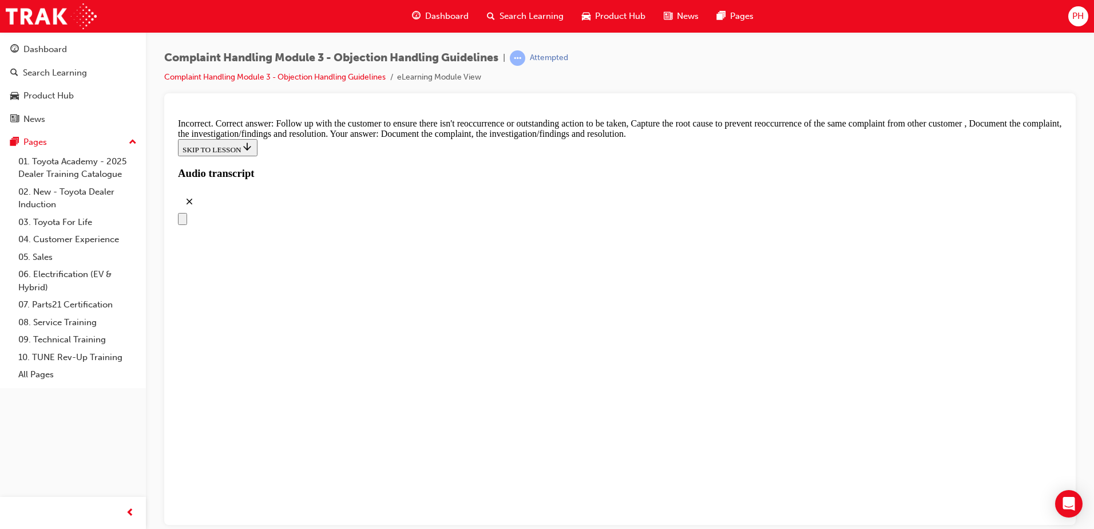
checkbox input "false"
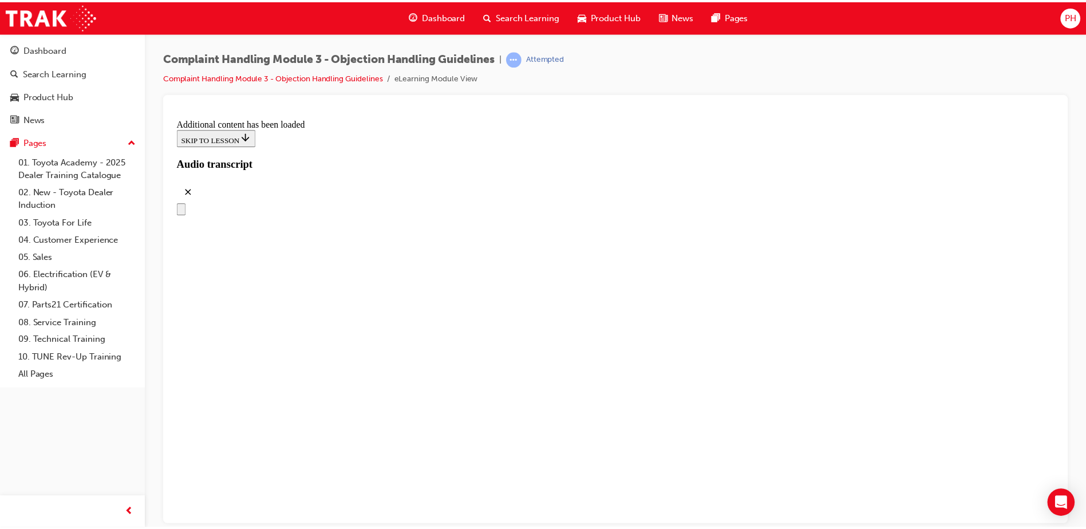
scroll to position [6500, 0]
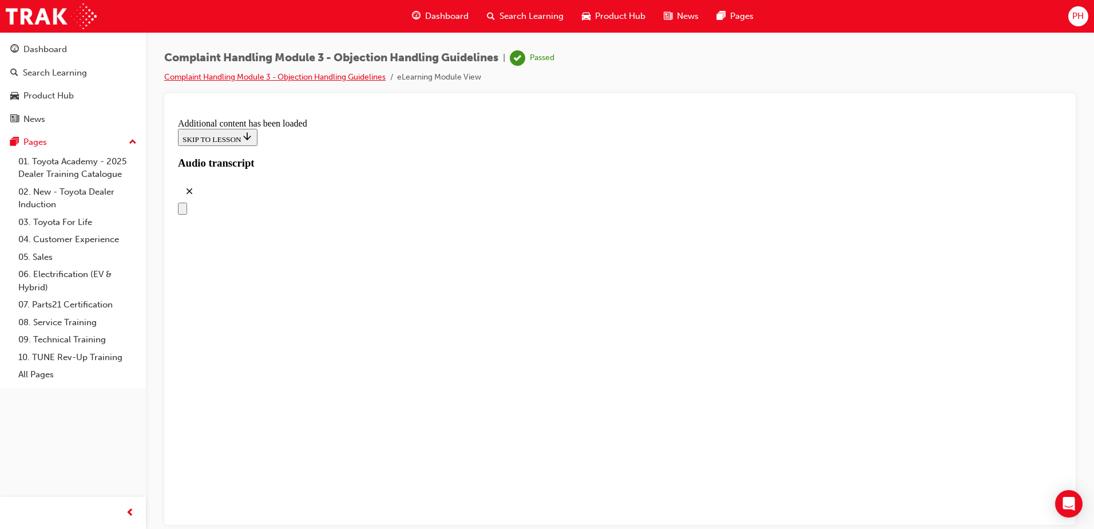
click at [360, 80] on link "Complaint Handling Module 3 - Objection Handling Guidelines" at bounding box center [274, 77] width 221 height 10
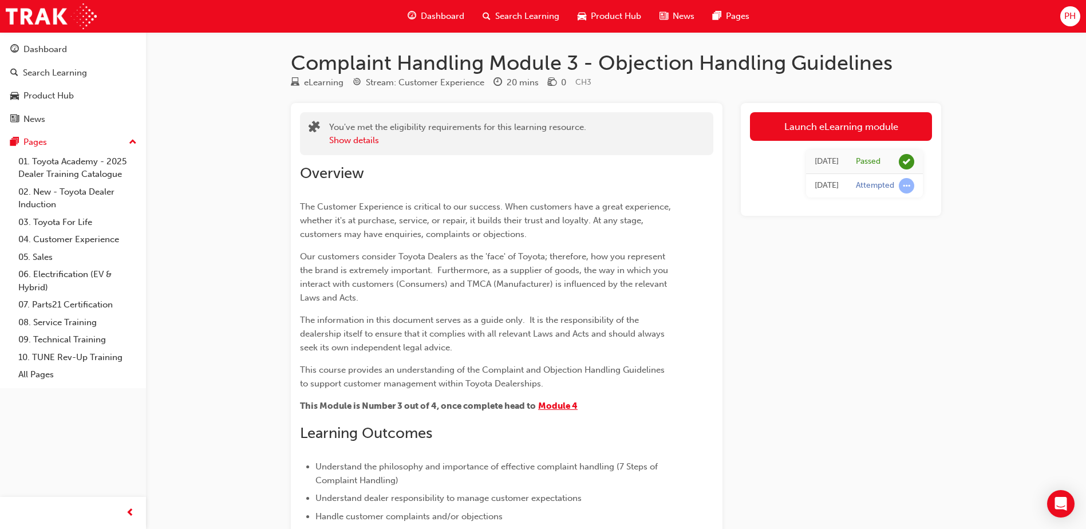
click at [561, 402] on span "Module 4" at bounding box center [557, 406] width 39 height 10
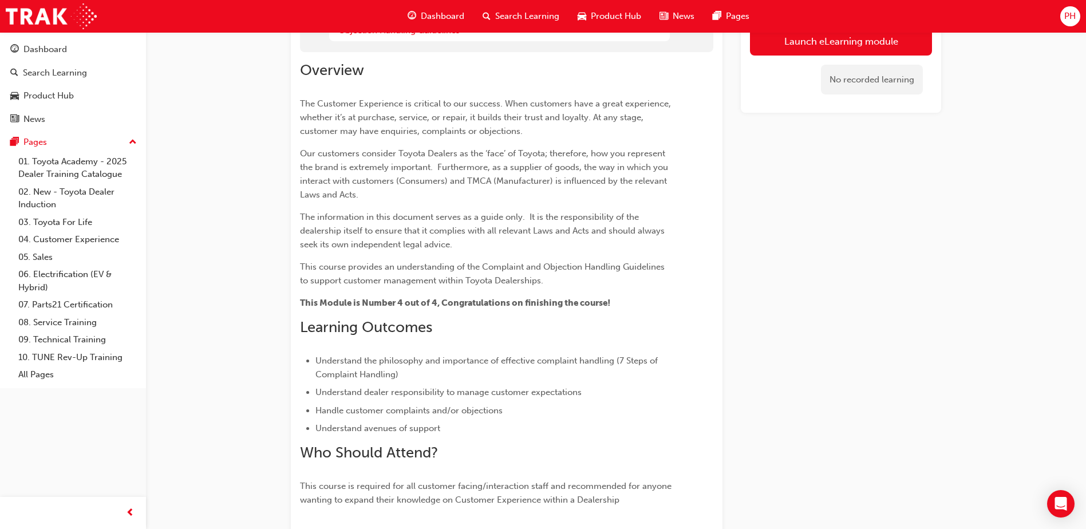
scroll to position [57, 0]
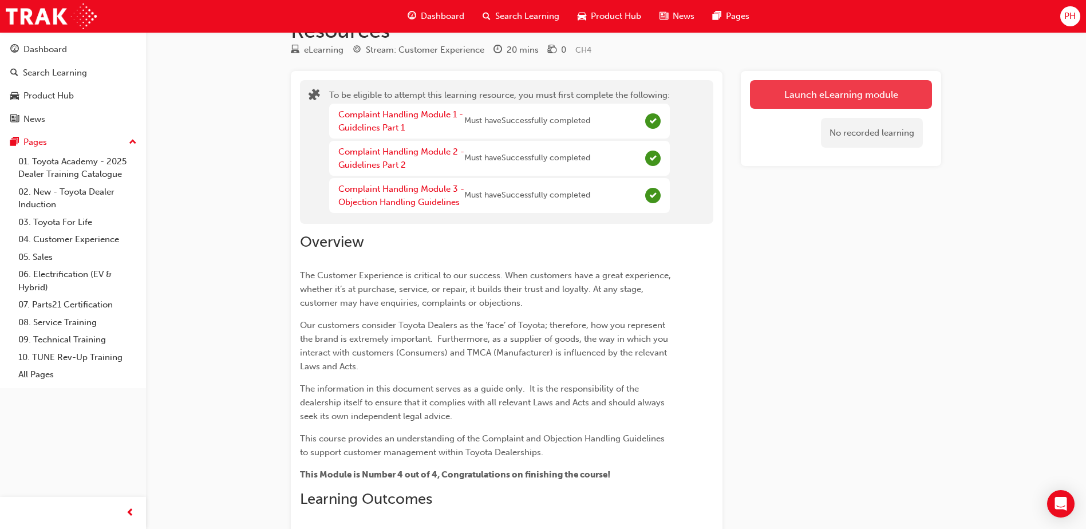
click at [785, 88] on button "Launch eLearning module" at bounding box center [841, 94] width 182 height 29
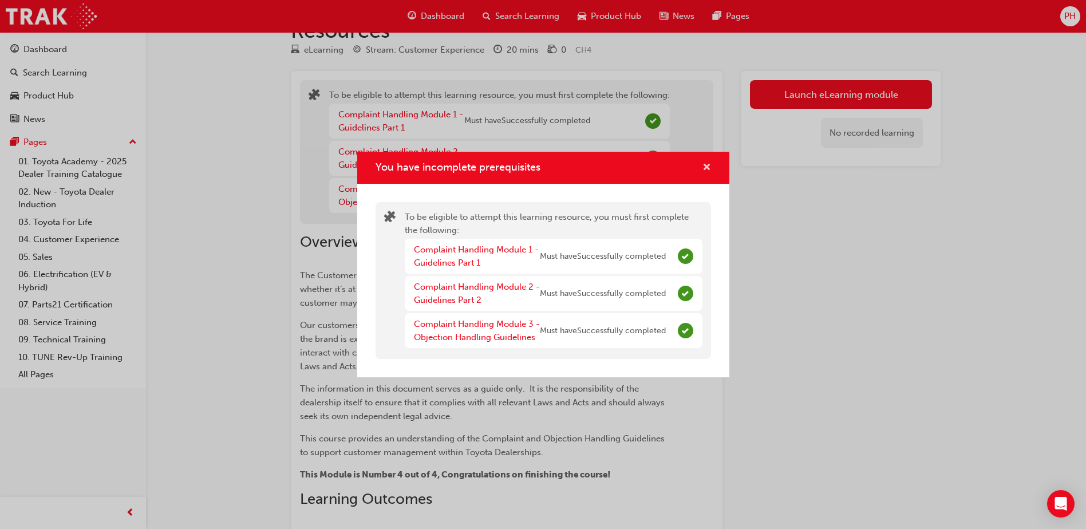
click at [706, 163] on span "cross-icon" at bounding box center [706, 168] width 9 height 10
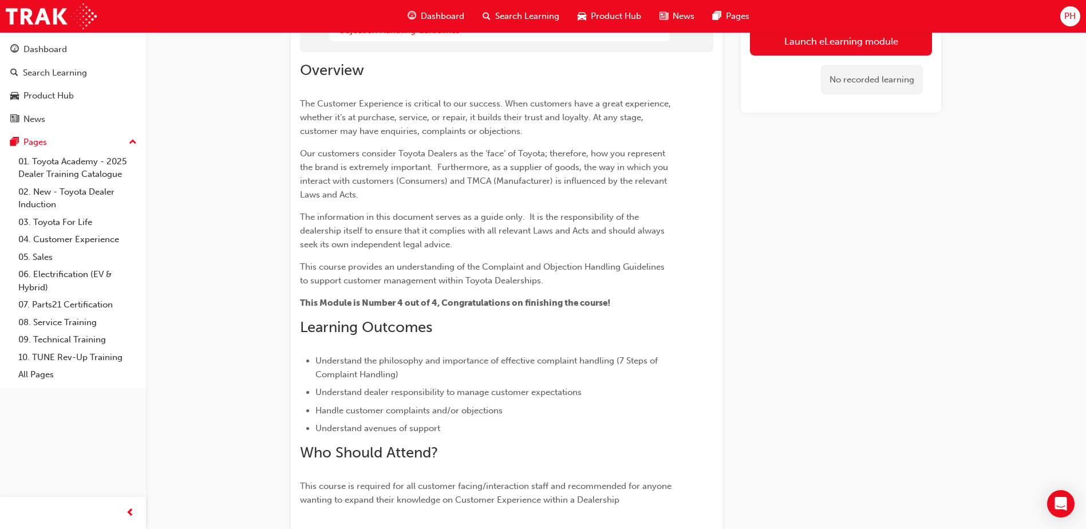
scroll to position [0, 0]
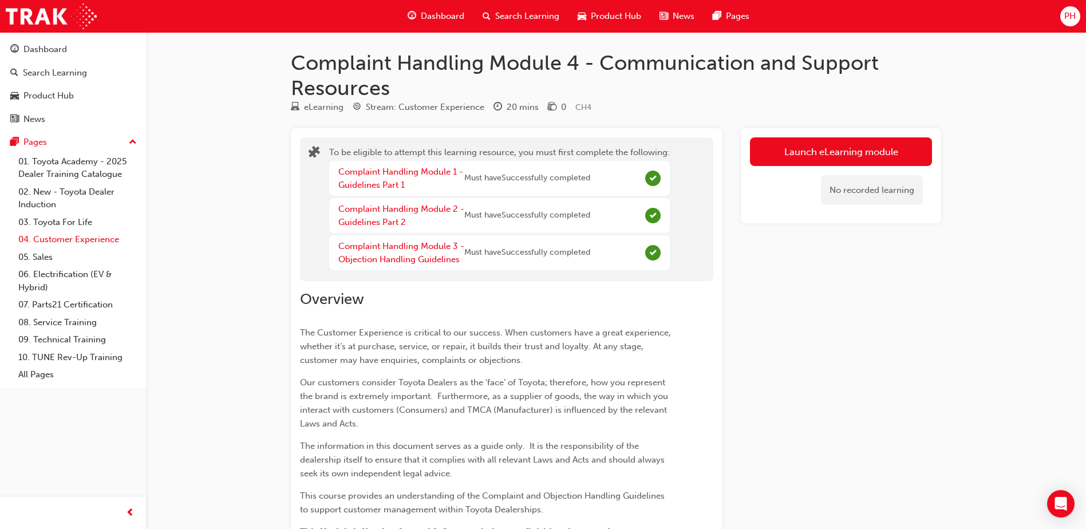
click at [81, 246] on link "04. Customer Experience" at bounding box center [78, 240] width 128 height 18
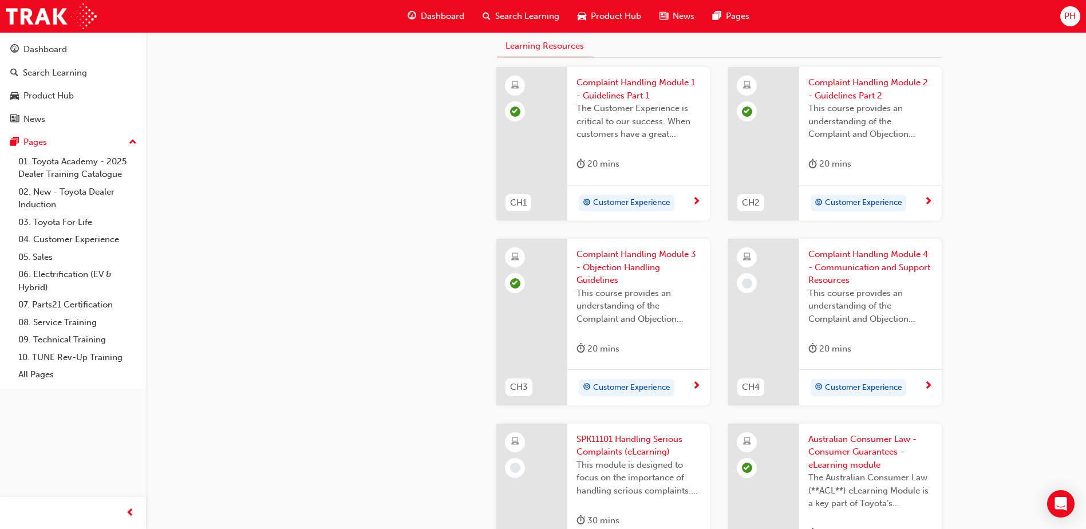
scroll to position [458, 0]
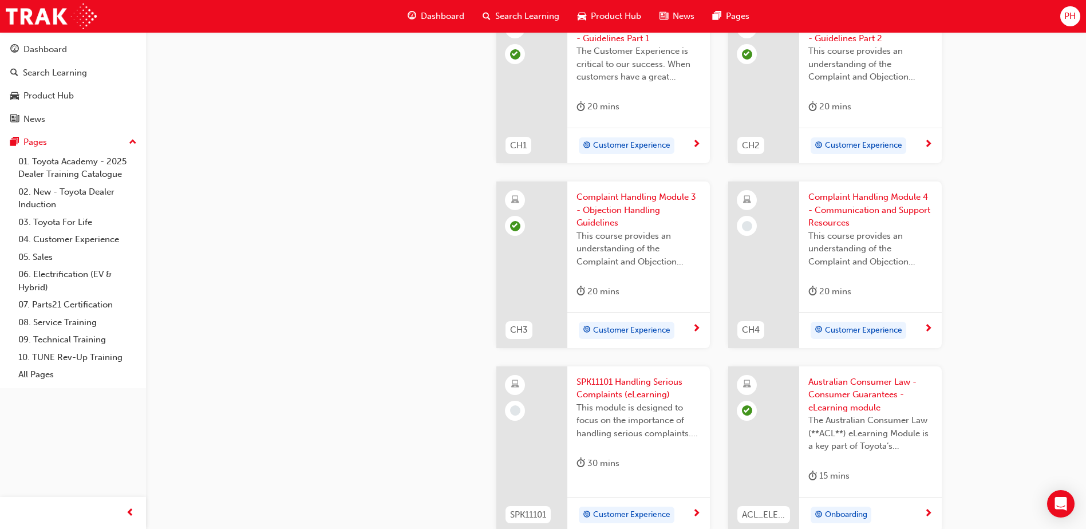
click at [836, 208] on span "Complaint Handling Module 4 - Communication and Support Resources" at bounding box center [870, 210] width 124 height 39
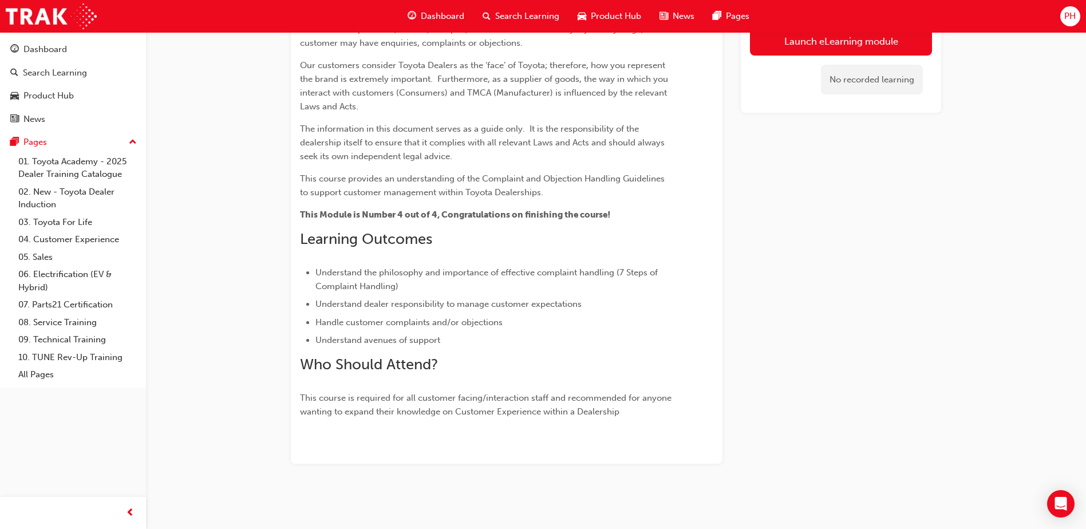
scroll to position [260, 0]
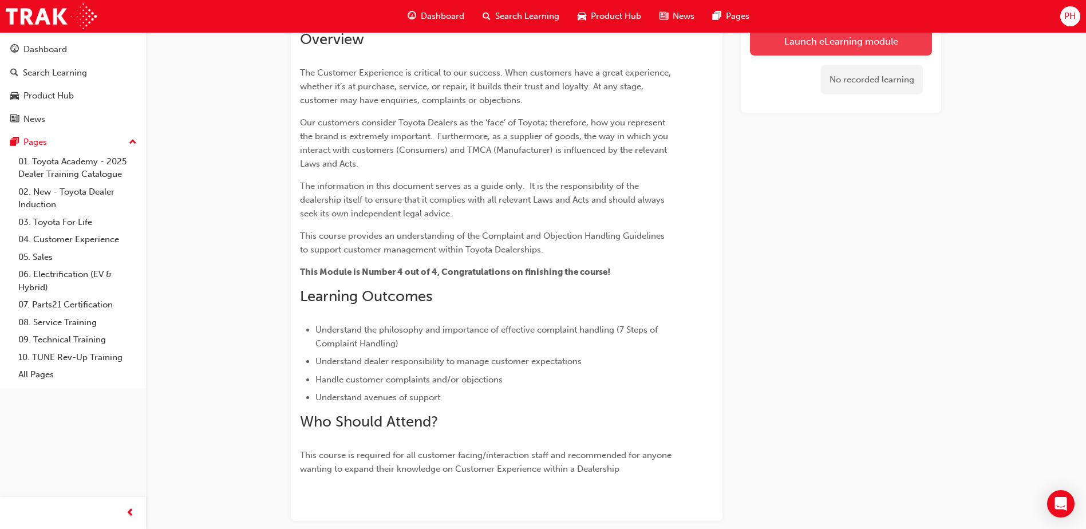
click at [792, 36] on button "Launch eLearning module" at bounding box center [841, 40] width 182 height 29
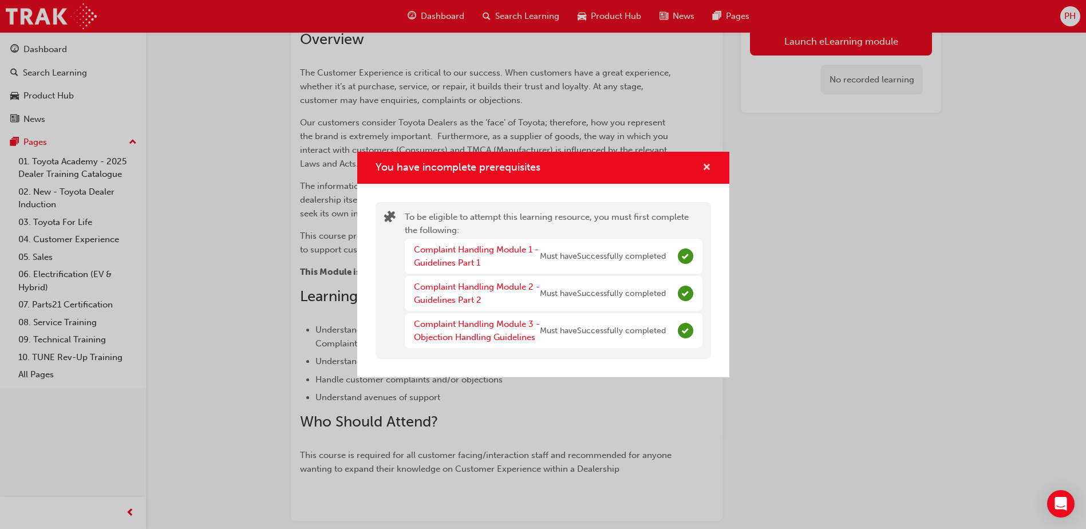
click at [707, 168] on span "cross-icon" at bounding box center [706, 168] width 9 height 10
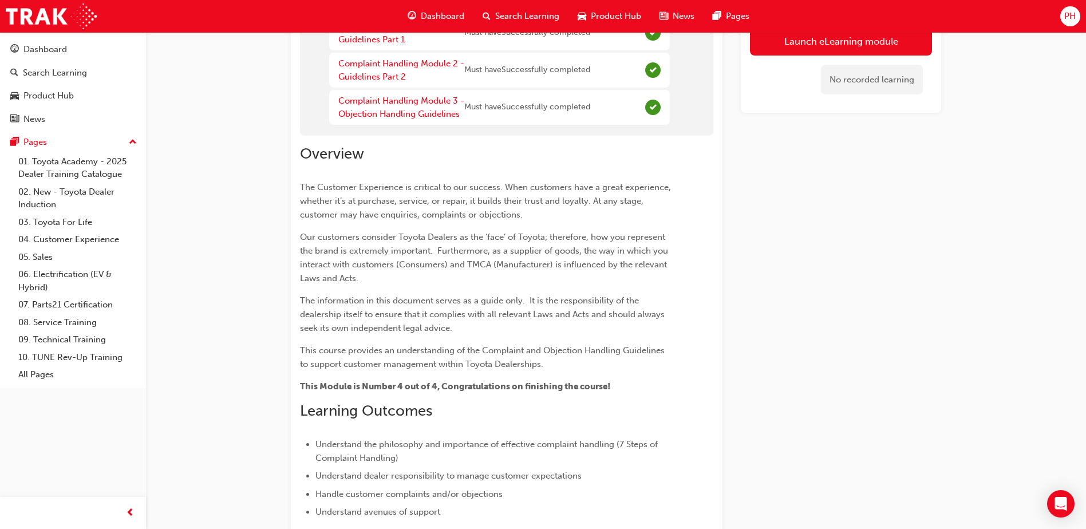
scroll to position [0, 0]
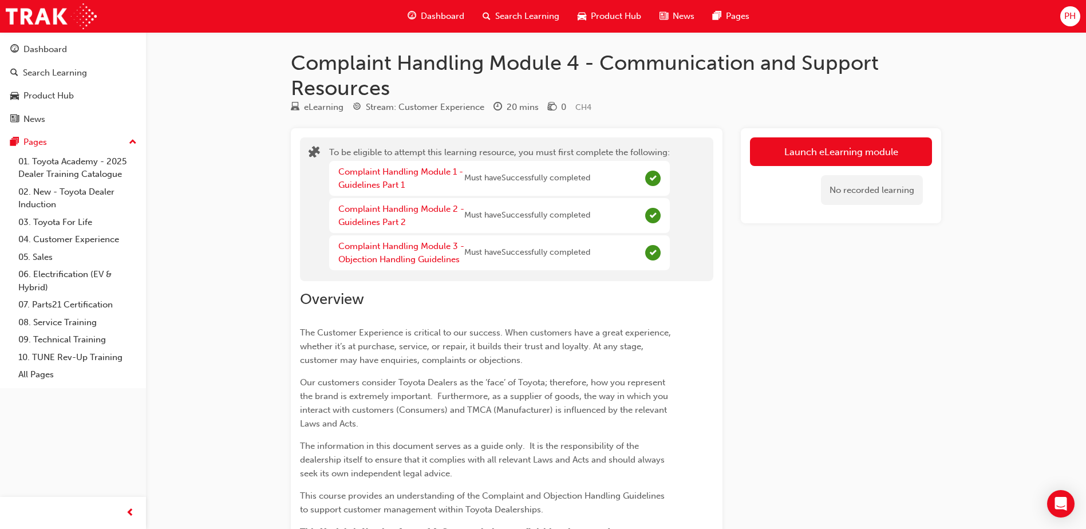
click at [426, 253] on div "Complaint Handling Module 3 - Objection Handling Guidelines" at bounding box center [401, 253] width 126 height 26
click at [432, 241] on link "Complaint Handling Module 3 - Objection Handling Guidelines" at bounding box center [401, 252] width 126 height 23
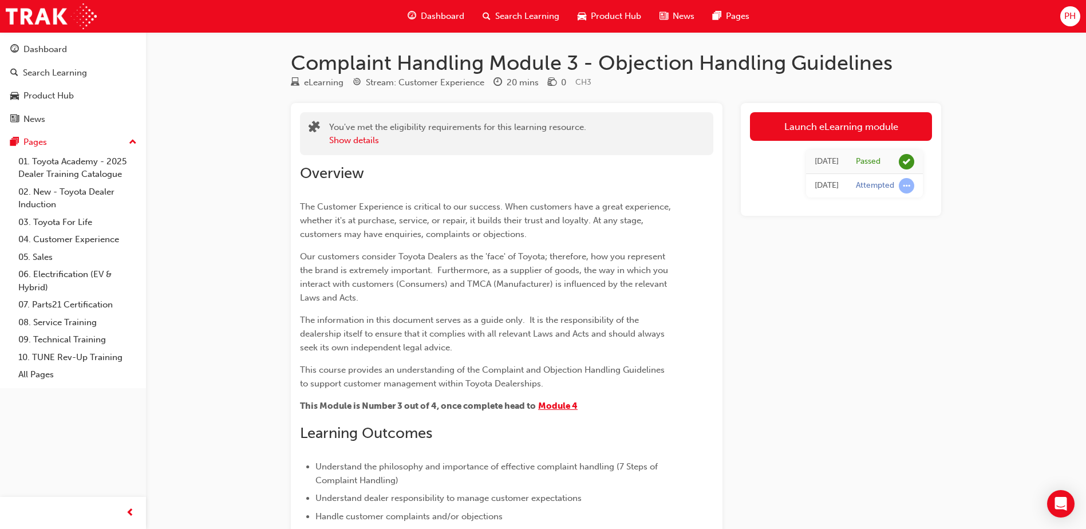
click at [563, 401] on span "Module 4" at bounding box center [557, 406] width 39 height 10
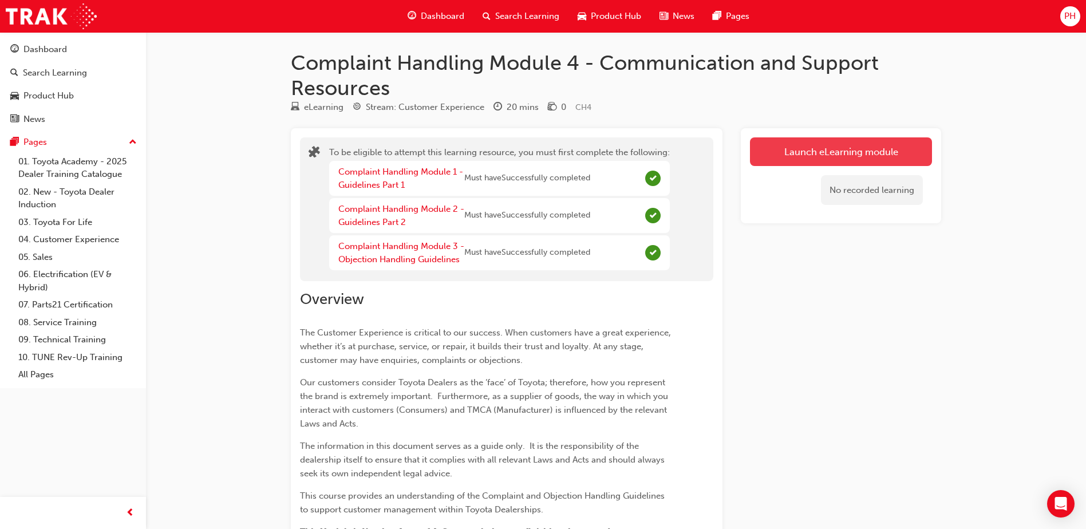
click at [787, 161] on button "Launch eLearning module" at bounding box center [841, 151] width 182 height 29
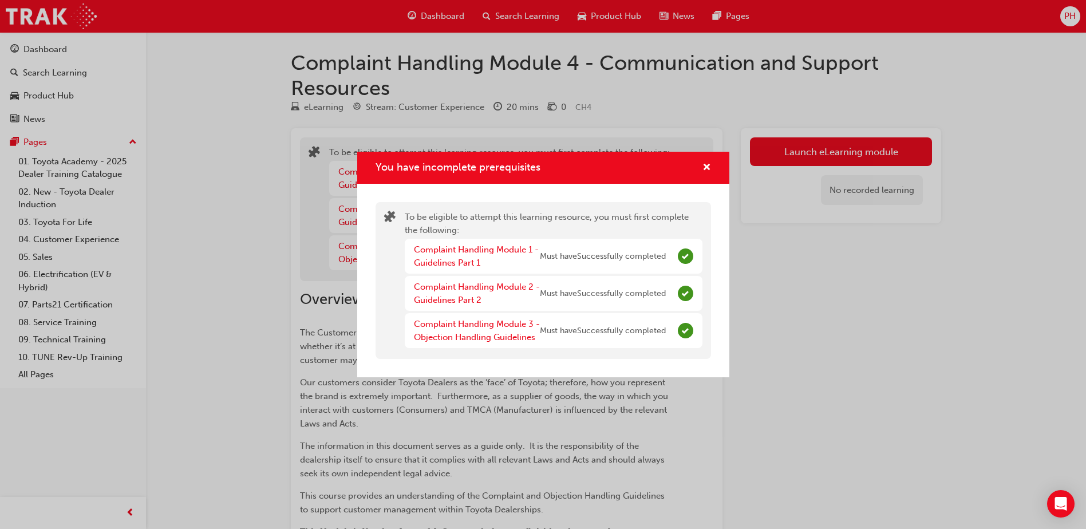
click at [715, 166] on div "You have incomplete prerequisites" at bounding box center [543, 168] width 372 height 33
click at [706, 163] on span "cross-icon" at bounding box center [706, 168] width 9 height 10
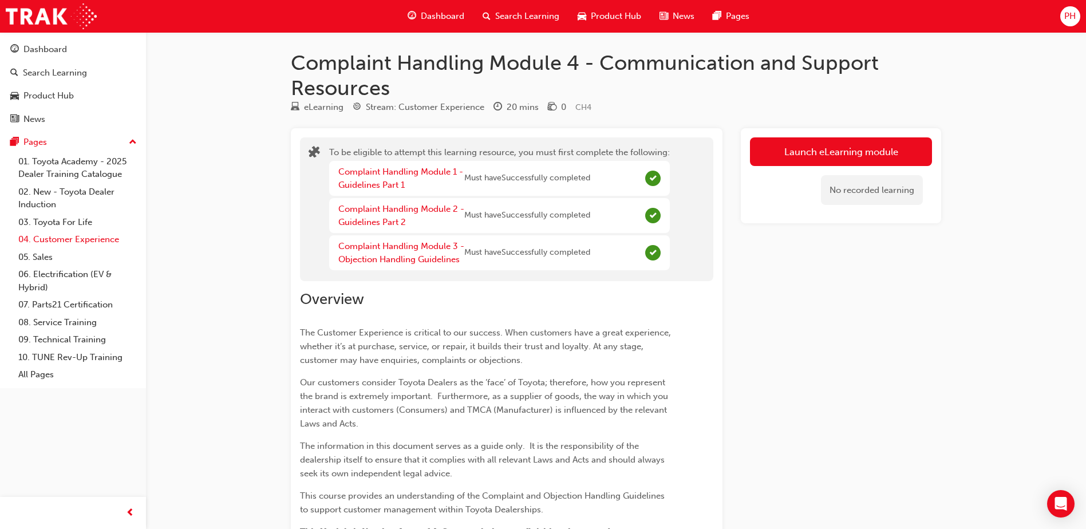
click at [89, 239] on link "04. Customer Experience" at bounding box center [78, 240] width 128 height 18
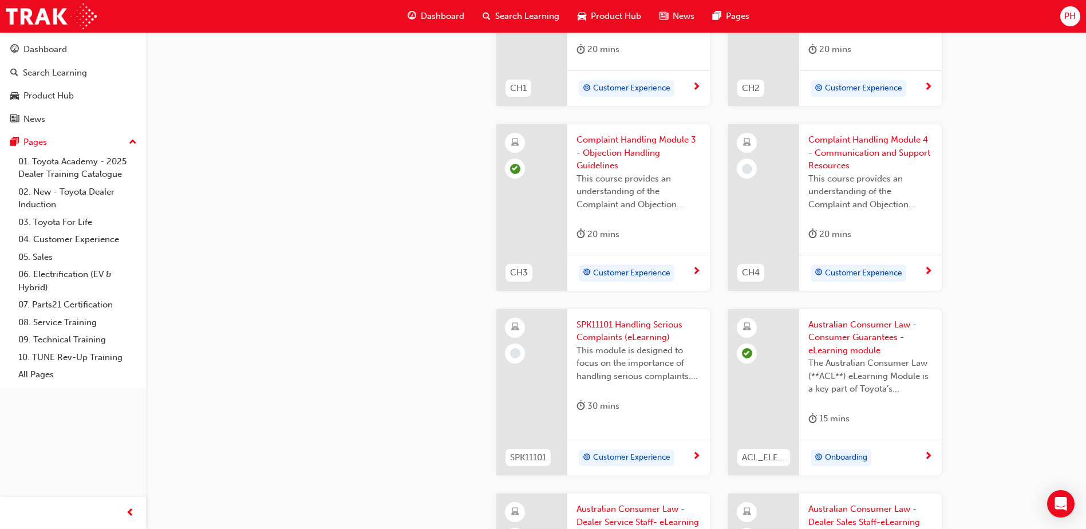
scroll to position [572, 0]
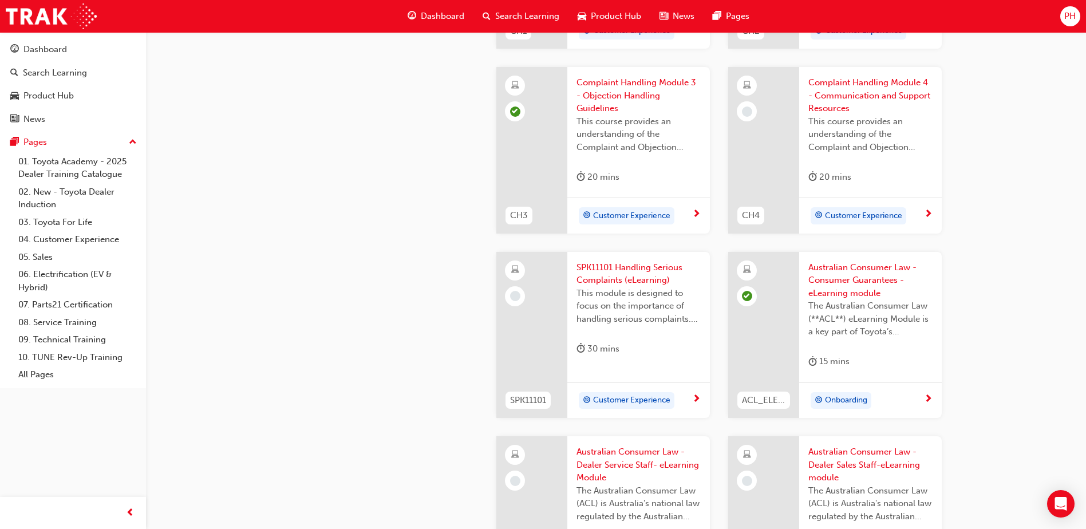
click at [642, 267] on span "SPK11101 Handling Serious Complaints (eLearning)" at bounding box center [638, 274] width 124 height 26
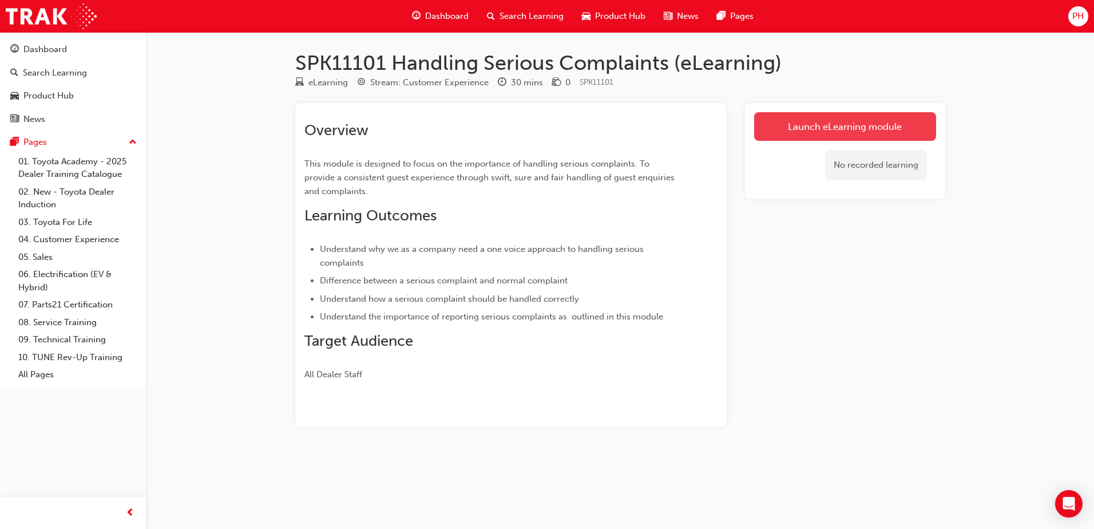
click at [766, 125] on link "Launch eLearning module" at bounding box center [845, 126] width 182 height 29
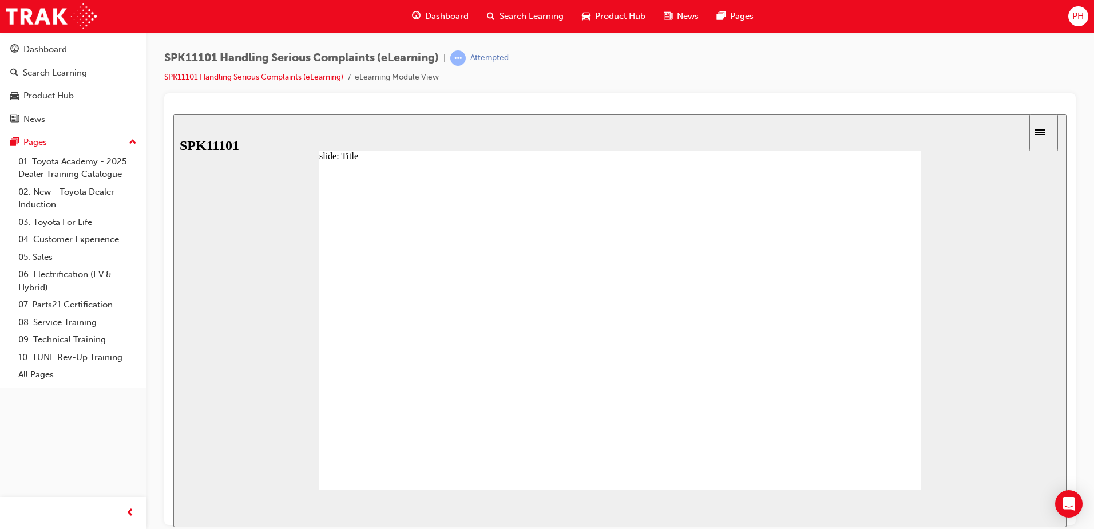
click at [1039, 511] on div "NEXT" at bounding box center [1033, 509] width 35 height 12
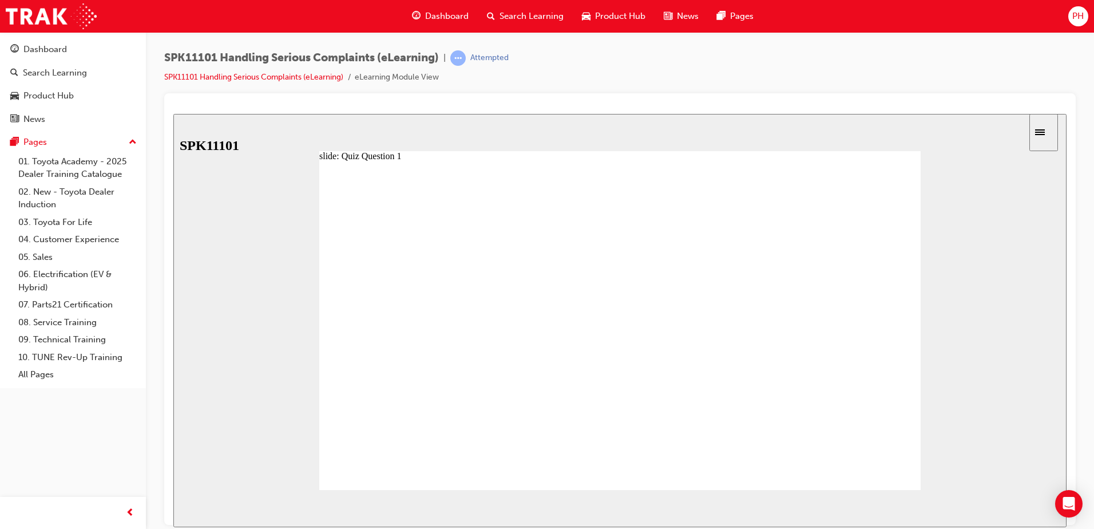
radio input "true"
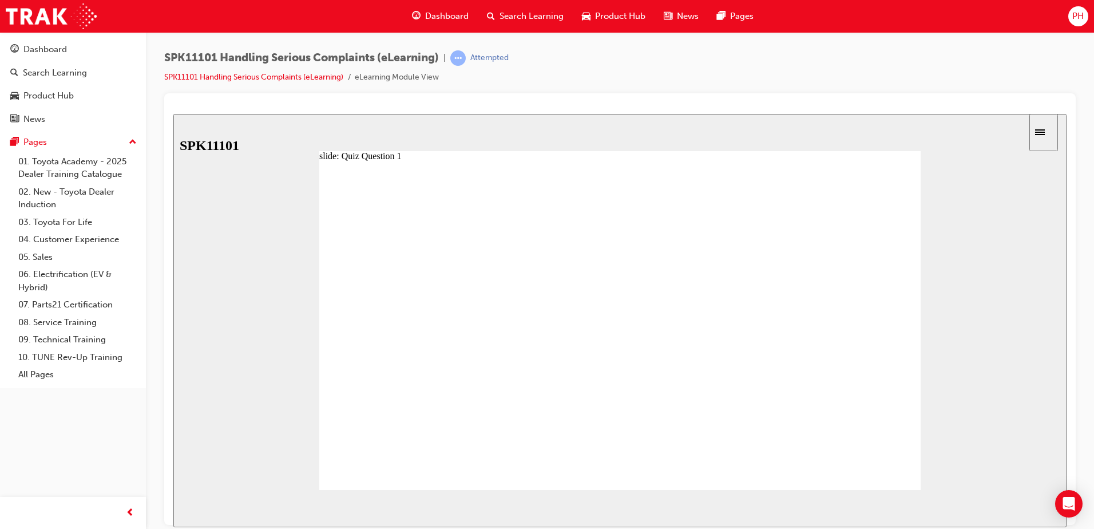
radio input "true"
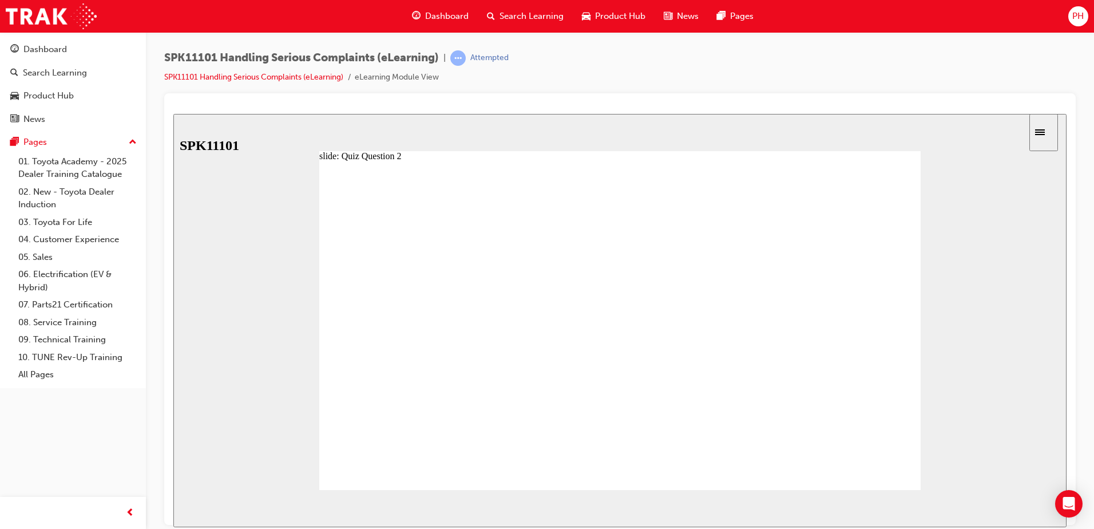
radio input "true"
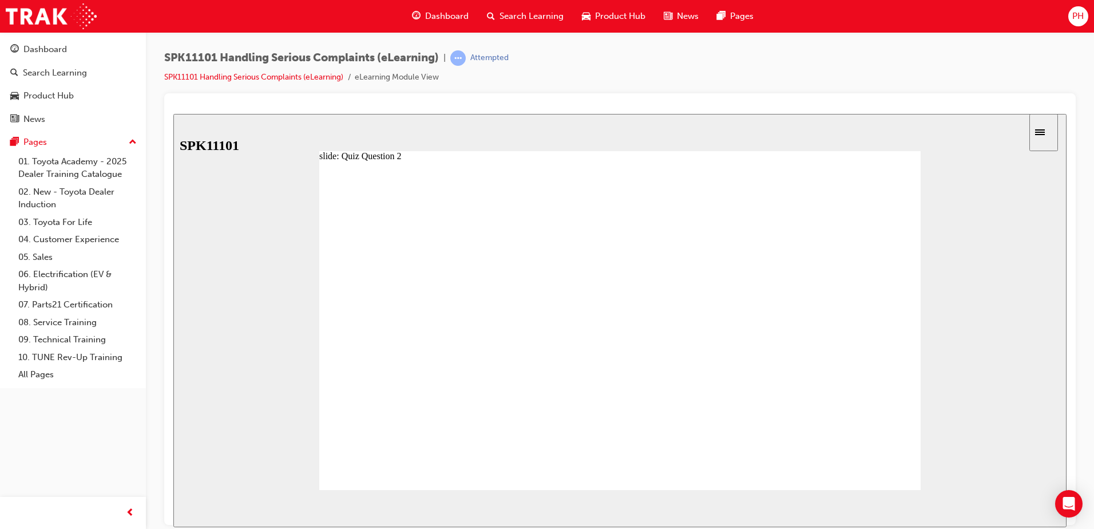
radio input "true"
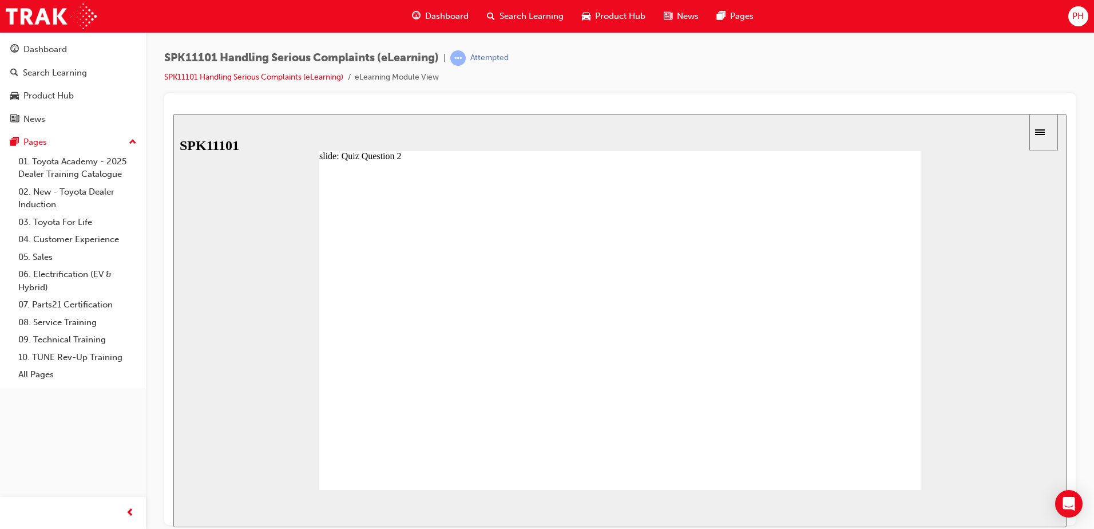
click at [1029, 506] on span "NEXT" at bounding box center [1029, 510] width 20 height 9
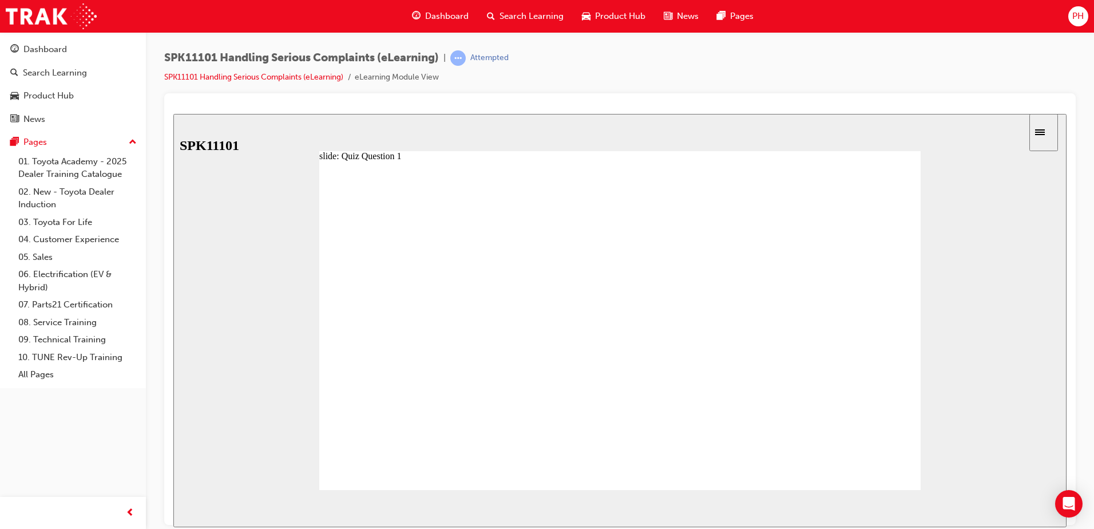
radio input "true"
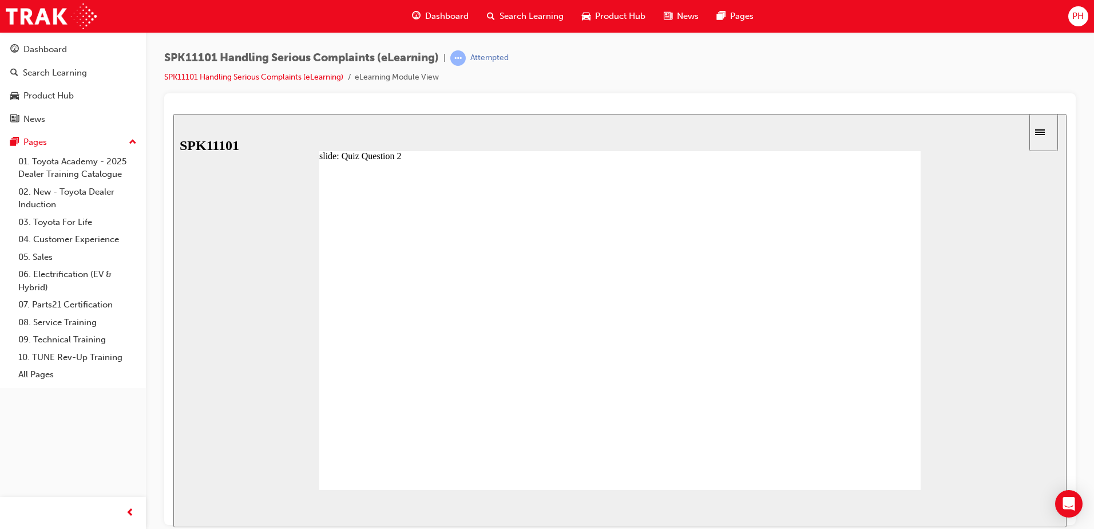
click at [1037, 509] on span "NEXT" at bounding box center [1029, 510] width 20 height 9
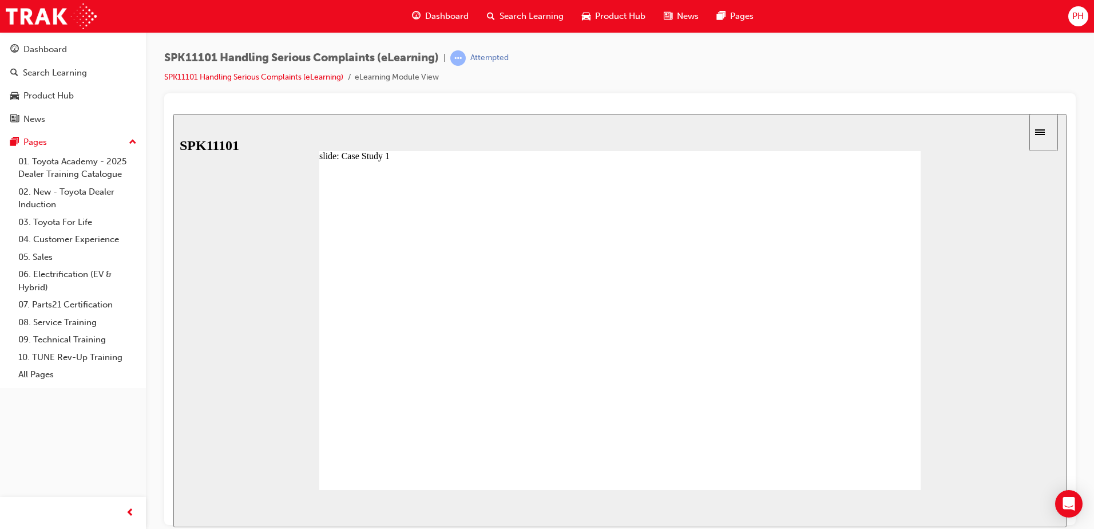
radio input "true"
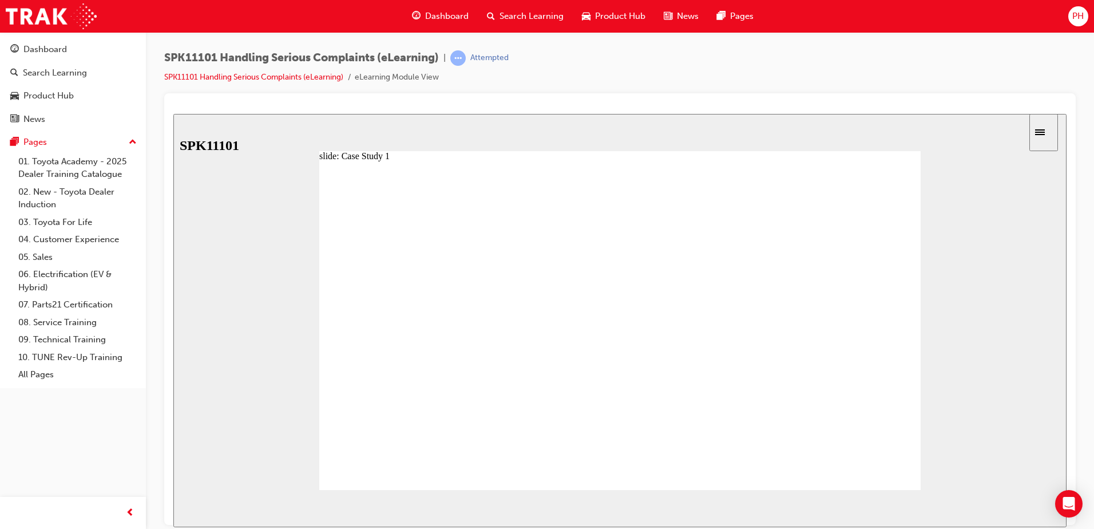
radio input "true"
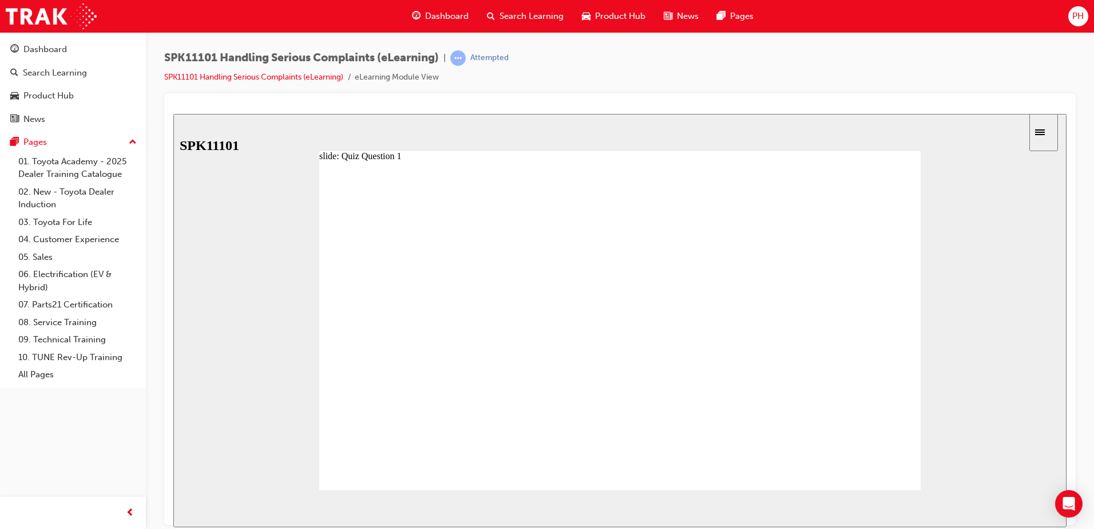
radio input "false"
radio input "true"
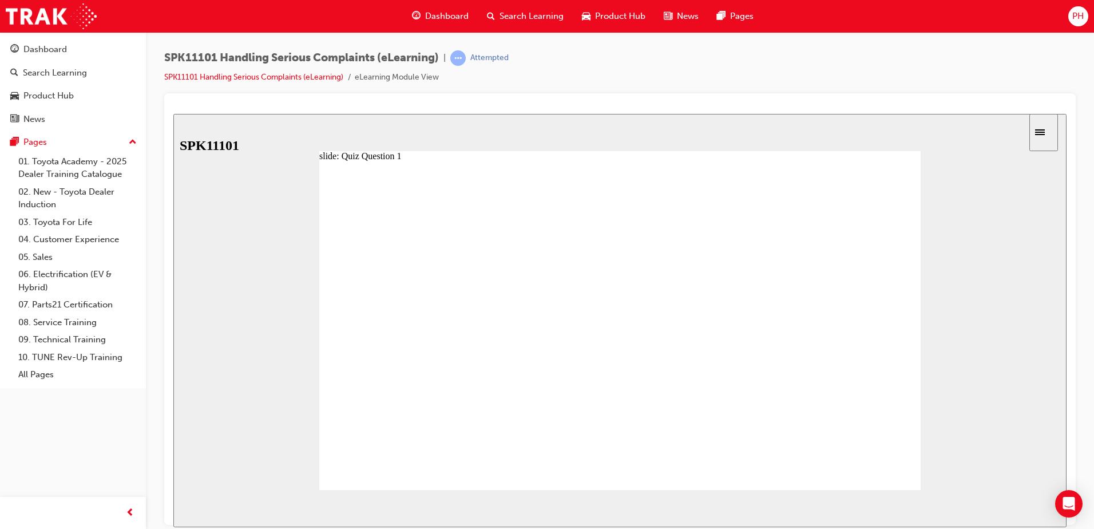
radio input "true"
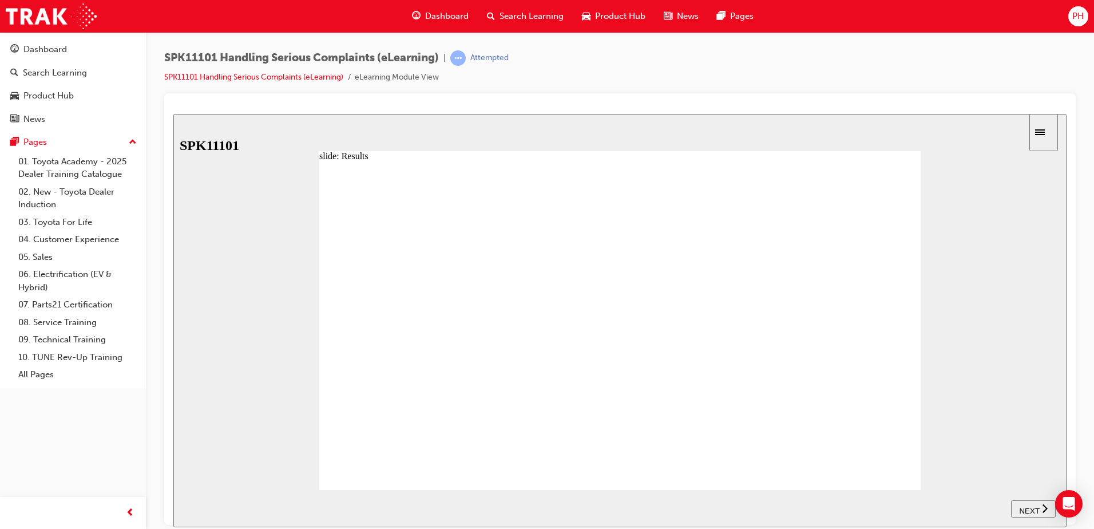
click at [1022, 506] on span "NEXT" at bounding box center [1029, 510] width 20 height 9
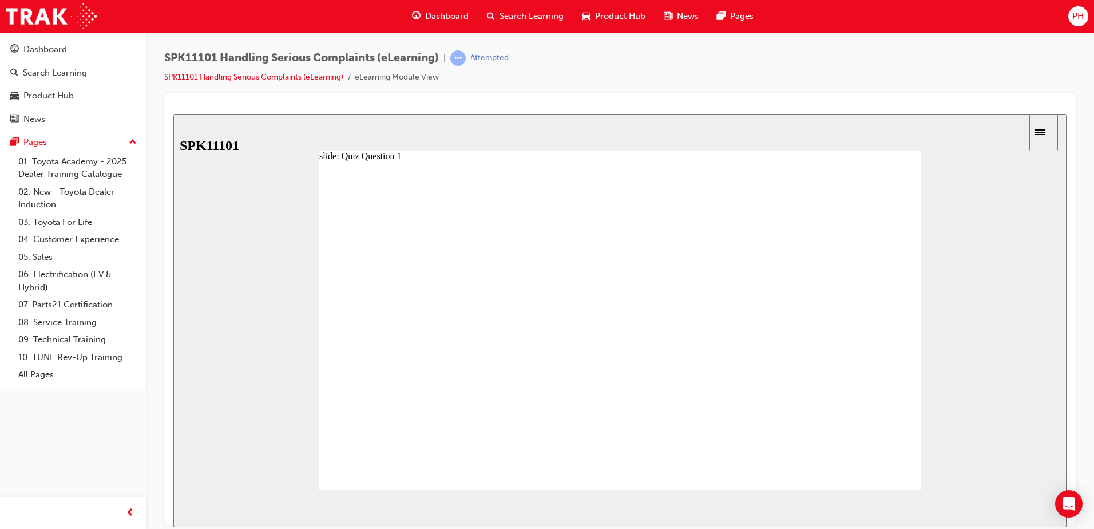
radio input "false"
drag, startPoint x: 410, startPoint y: 410, endPoint x: 401, endPoint y: 414, distance: 10.0
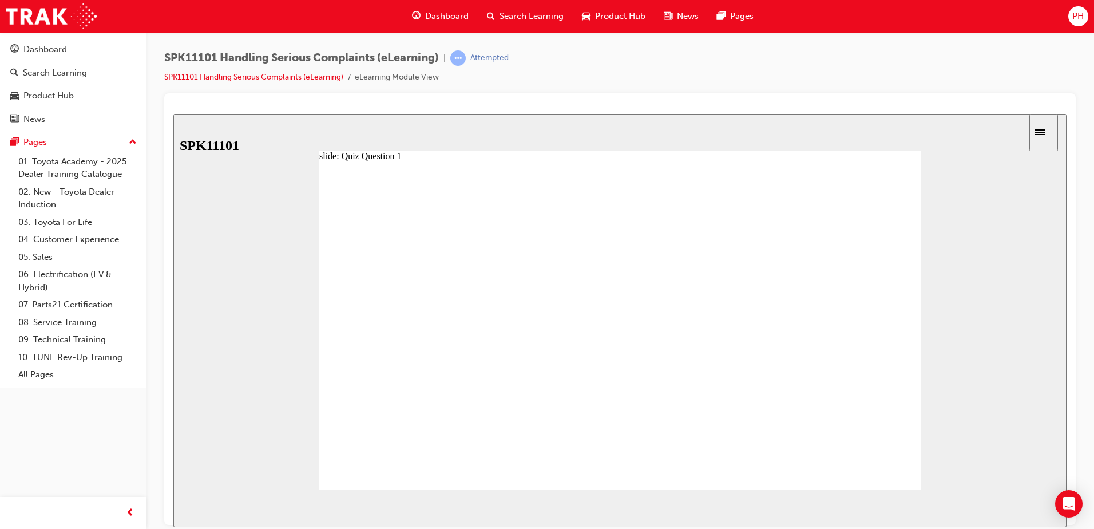
radio input "false"
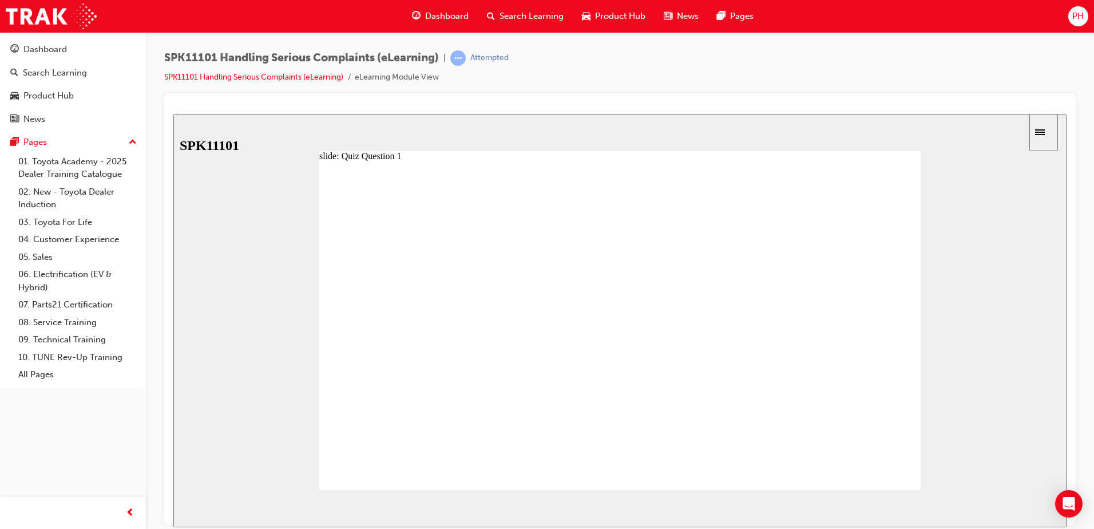
radio input "true"
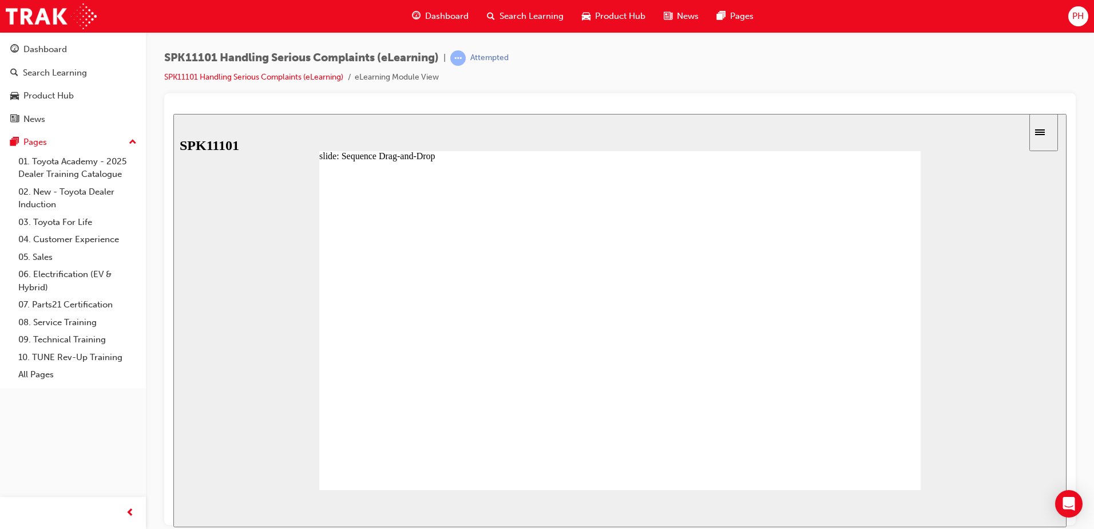
drag, startPoint x: 443, startPoint y: 383, endPoint x: 466, endPoint y: 304, distance: 82.2
drag, startPoint x: 454, startPoint y: 438, endPoint x: 467, endPoint y: 294, distance: 144.8
drag, startPoint x: 430, startPoint y: 434, endPoint x: 470, endPoint y: 433, distance: 40.1
drag, startPoint x: 462, startPoint y: 409, endPoint x: 484, endPoint y: 324, distance: 87.6
